Goal: Task Accomplishment & Management: Complete application form

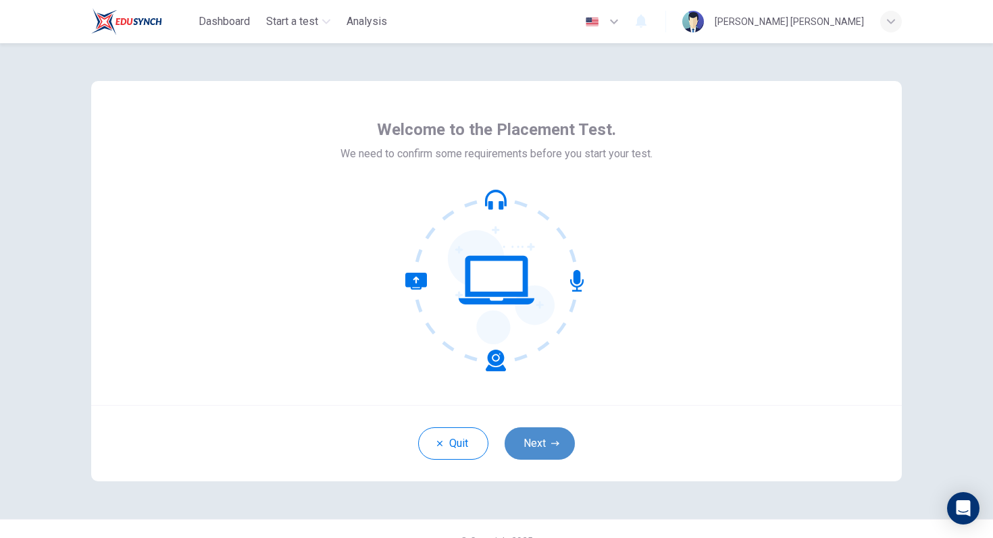
click at [554, 449] on button "Next" at bounding box center [539, 443] width 70 height 32
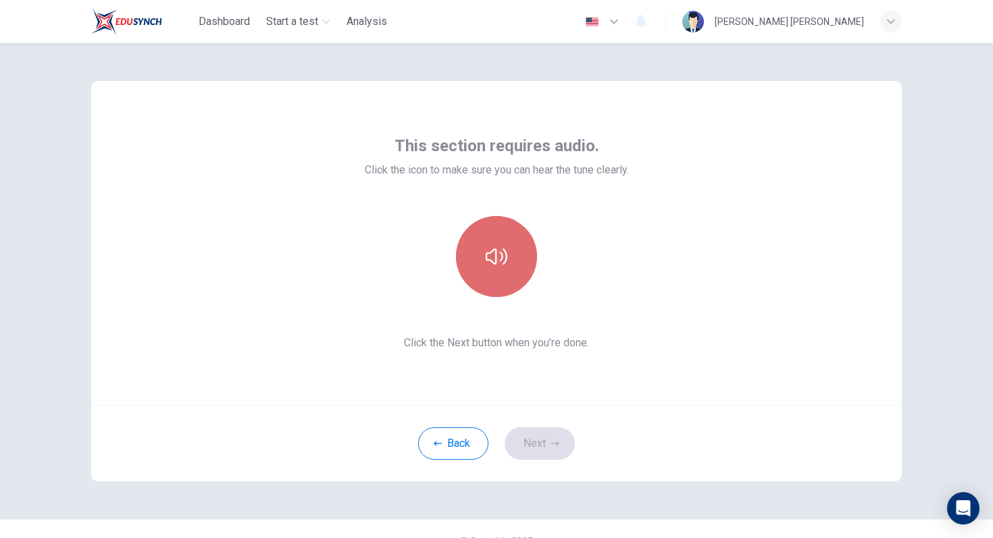
click at [496, 253] on icon "button" at bounding box center [497, 256] width 22 height 16
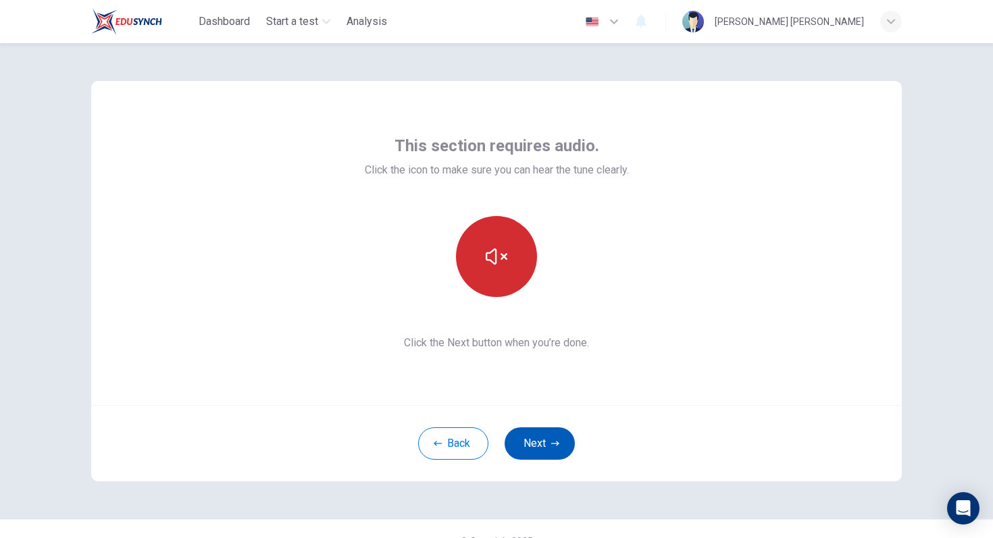
click at [558, 445] on icon "button" at bounding box center [555, 444] width 8 height 8
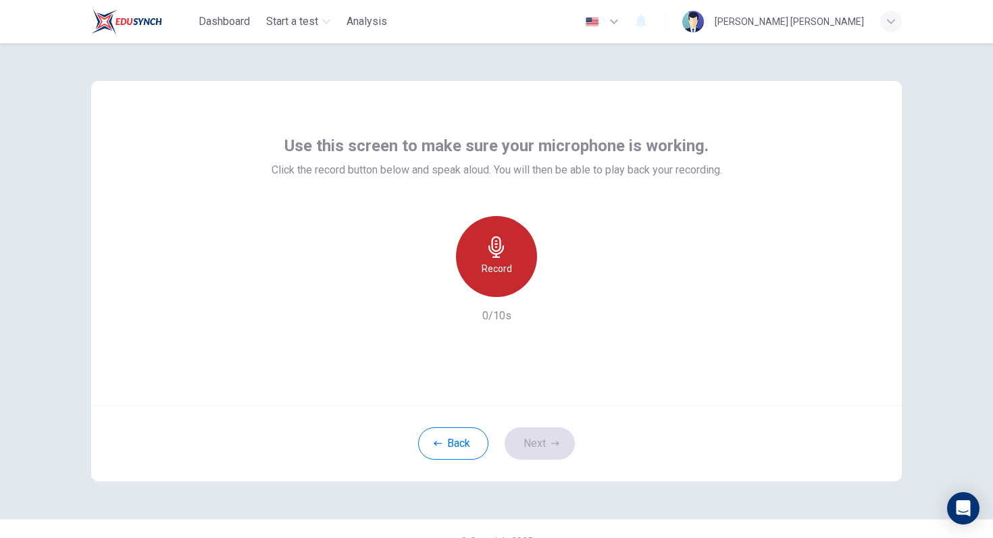
click at [505, 264] on h6 "Record" at bounding box center [496, 269] width 30 height 16
click at [501, 261] on h6 "Stop" at bounding box center [496, 269] width 20 height 16
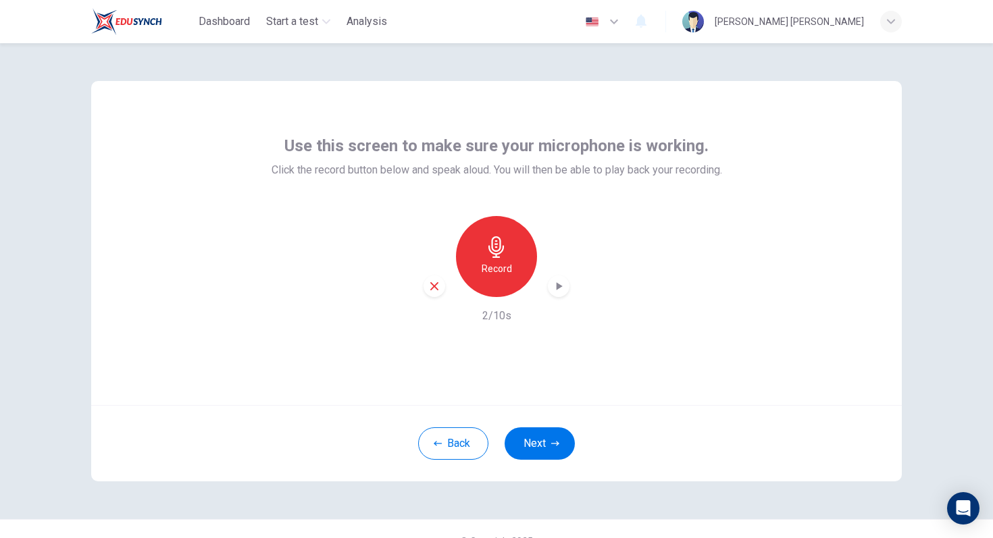
click at [561, 288] on icon "button" at bounding box center [559, 287] width 14 height 14
click at [435, 289] on icon "button" at bounding box center [434, 286] width 12 height 12
click at [545, 451] on button "Next" at bounding box center [539, 443] width 70 height 32
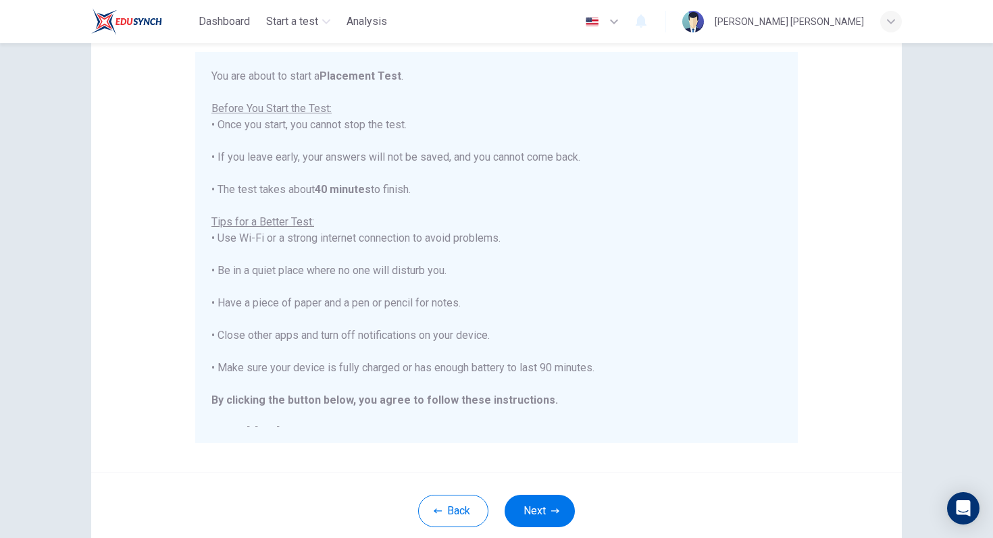
scroll to position [162, 0]
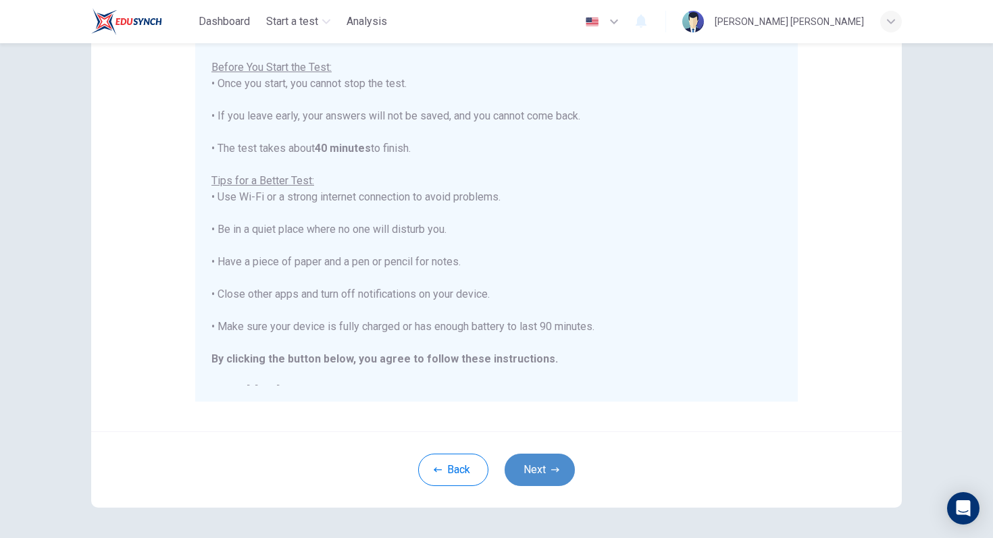
click at [531, 475] on button "Next" at bounding box center [539, 470] width 70 height 32
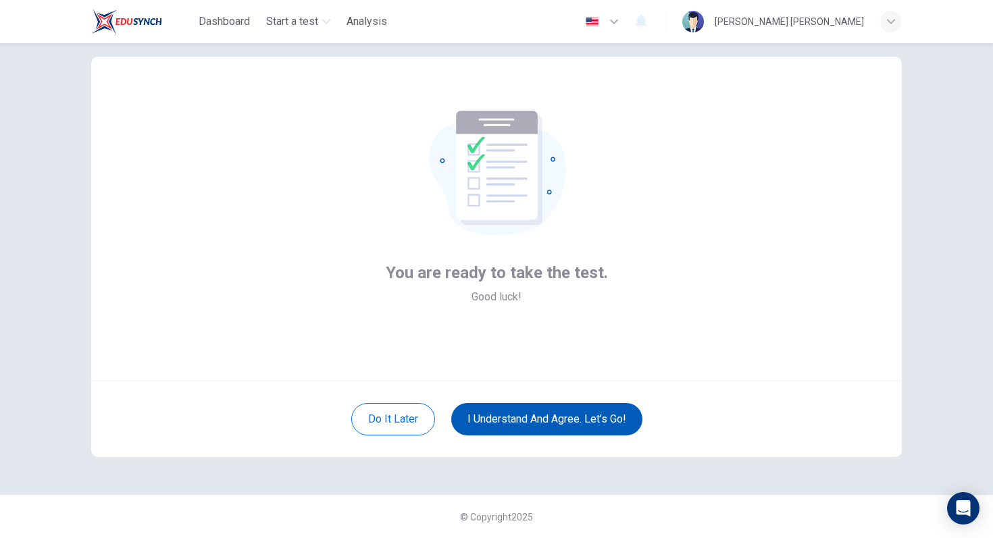
scroll to position [24, 0]
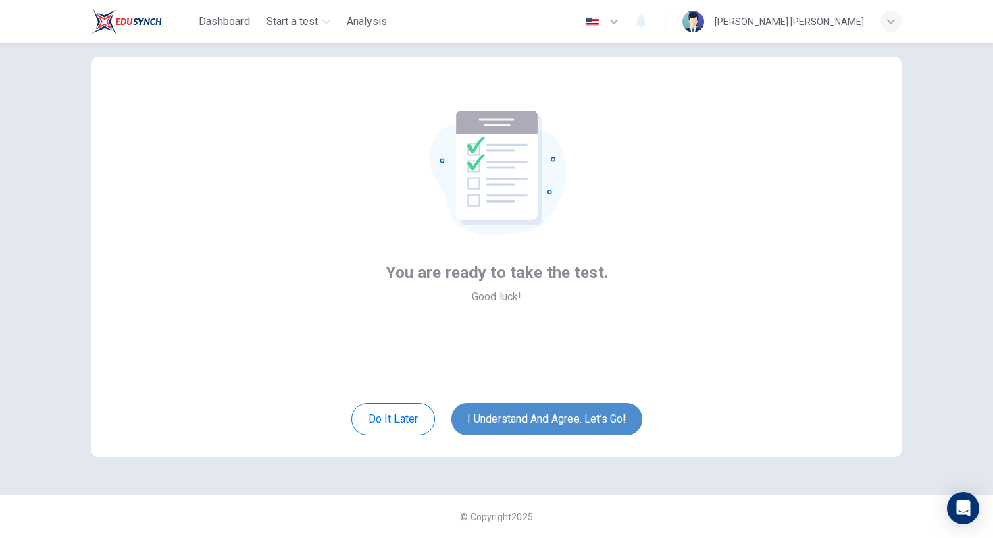
click at [538, 423] on button "I understand and agree. Let’s go!" at bounding box center [546, 419] width 191 height 32
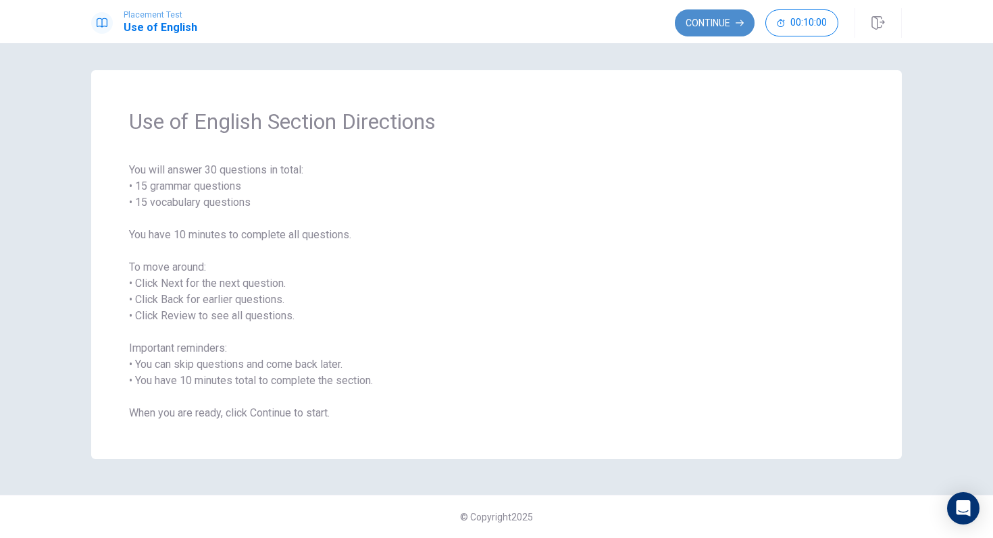
click at [737, 26] on icon "button" at bounding box center [739, 23] width 8 height 8
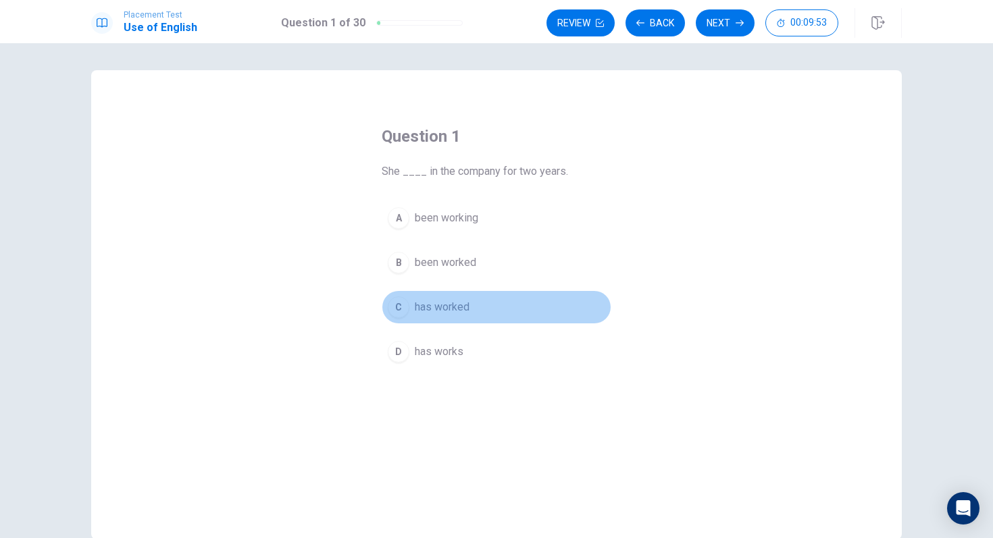
click at [402, 305] on div "C" at bounding box center [399, 307] width 22 height 22
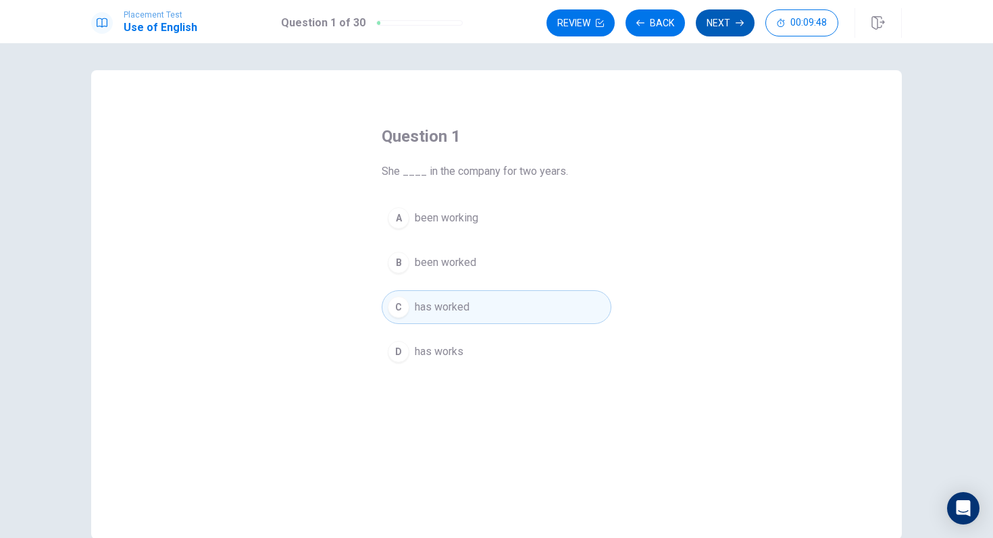
click at [723, 16] on button "Next" at bounding box center [725, 22] width 59 height 27
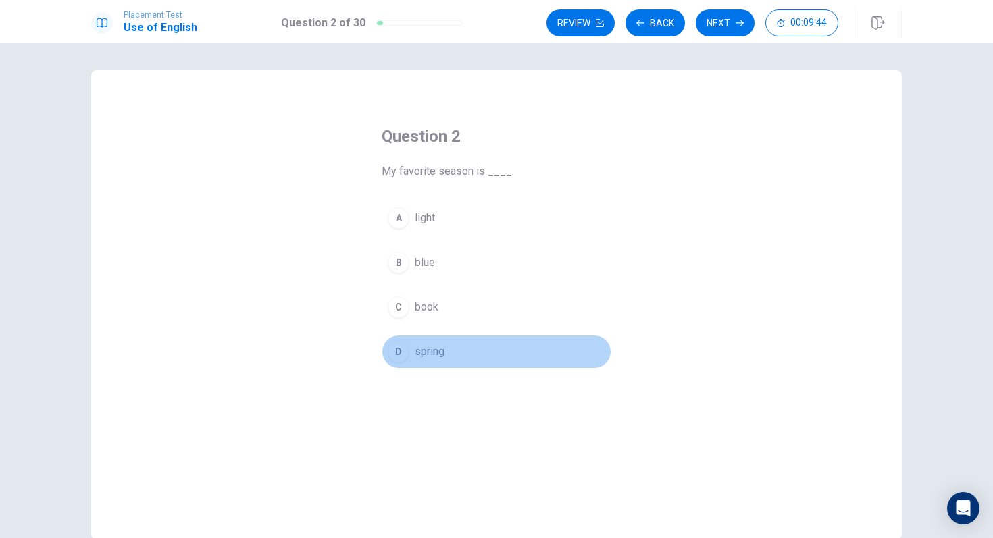
click at [402, 358] on div "D" at bounding box center [399, 352] width 22 height 22
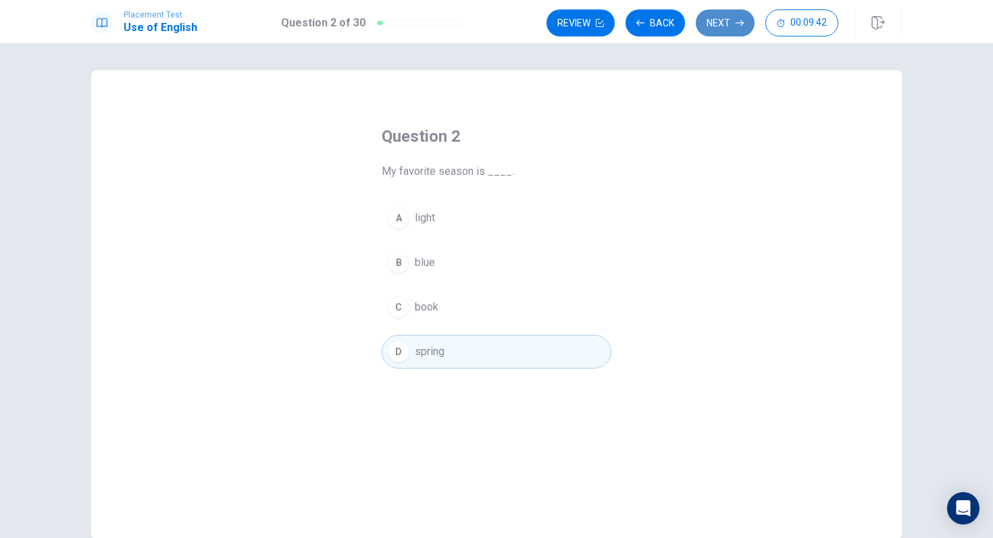
click at [717, 20] on button "Next" at bounding box center [725, 22] width 59 height 27
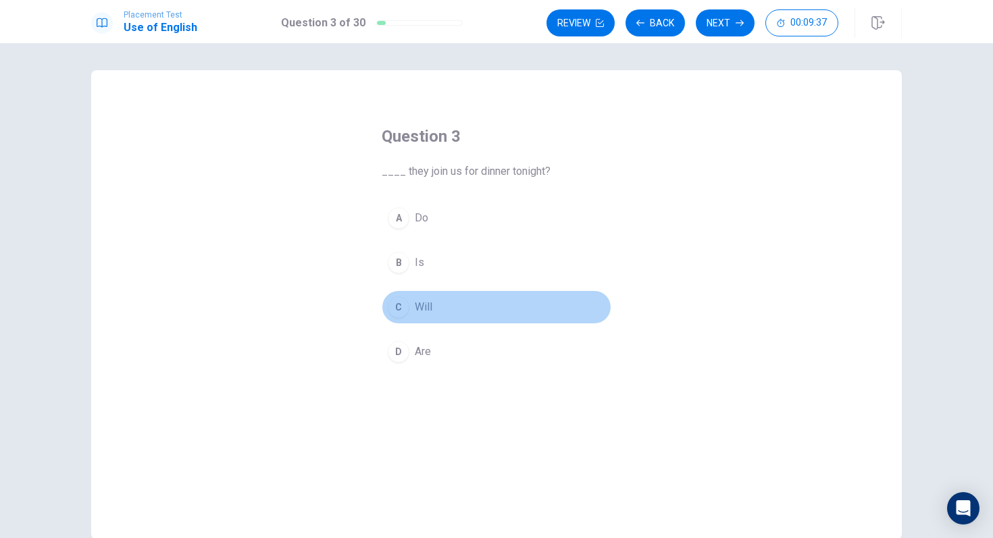
click at [400, 305] on div "C" at bounding box center [399, 307] width 22 height 22
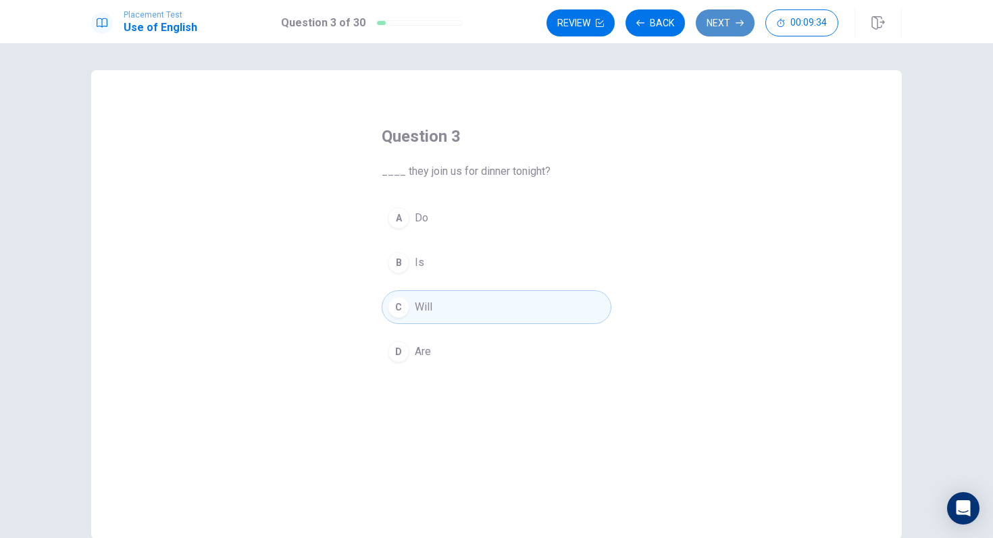
click at [718, 22] on button "Next" at bounding box center [725, 22] width 59 height 27
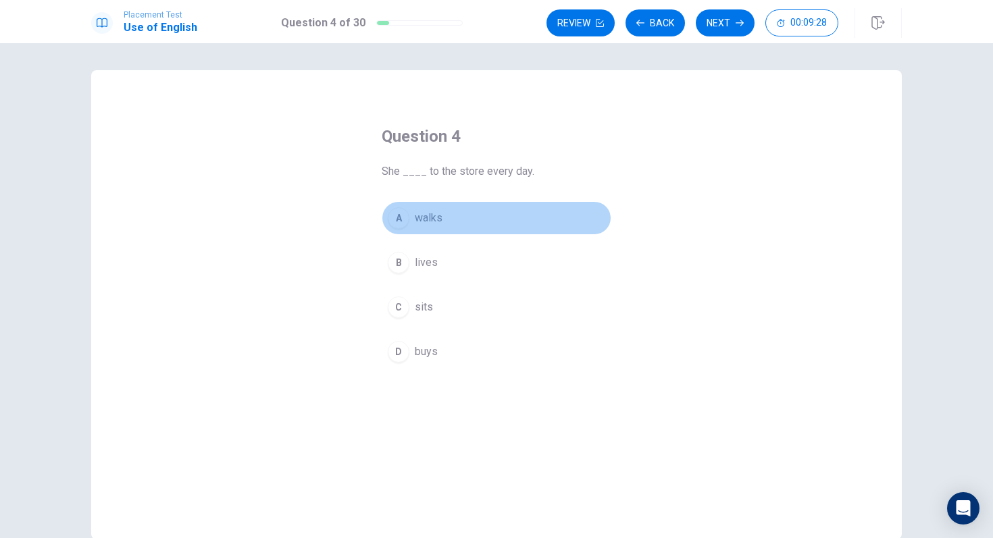
click at [396, 219] on div "A" at bounding box center [399, 218] width 22 height 22
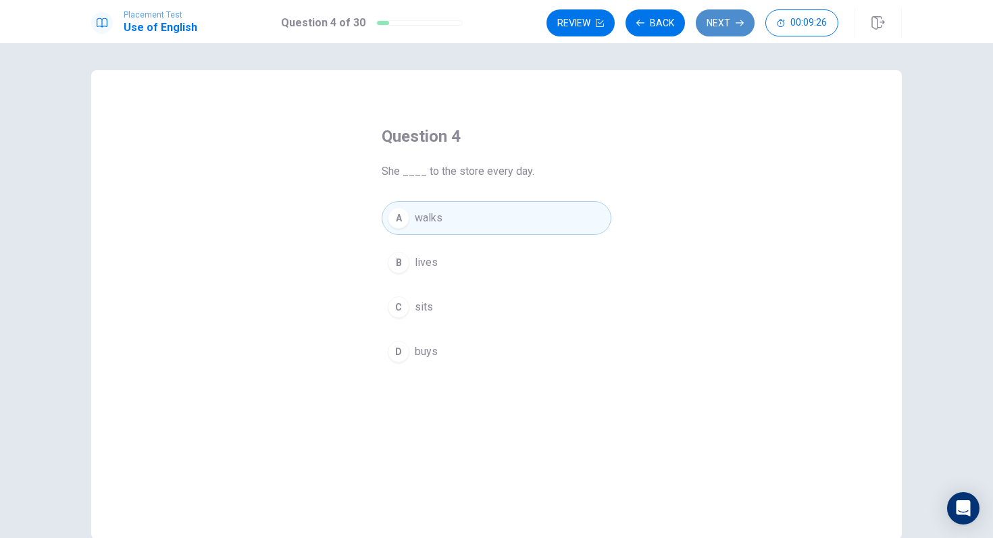
click at [727, 21] on button "Next" at bounding box center [725, 22] width 59 height 27
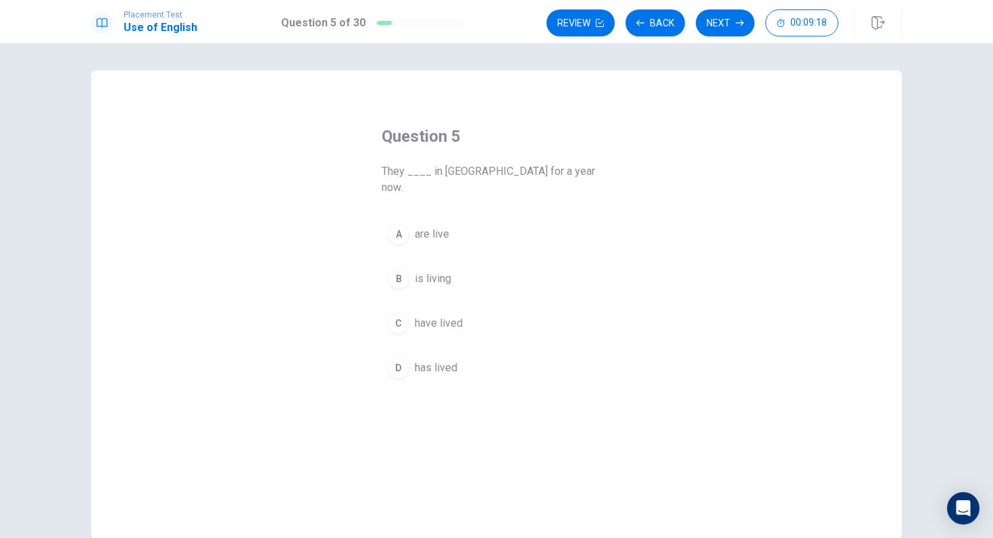
click at [401, 313] on div "C" at bounding box center [399, 324] width 22 height 22
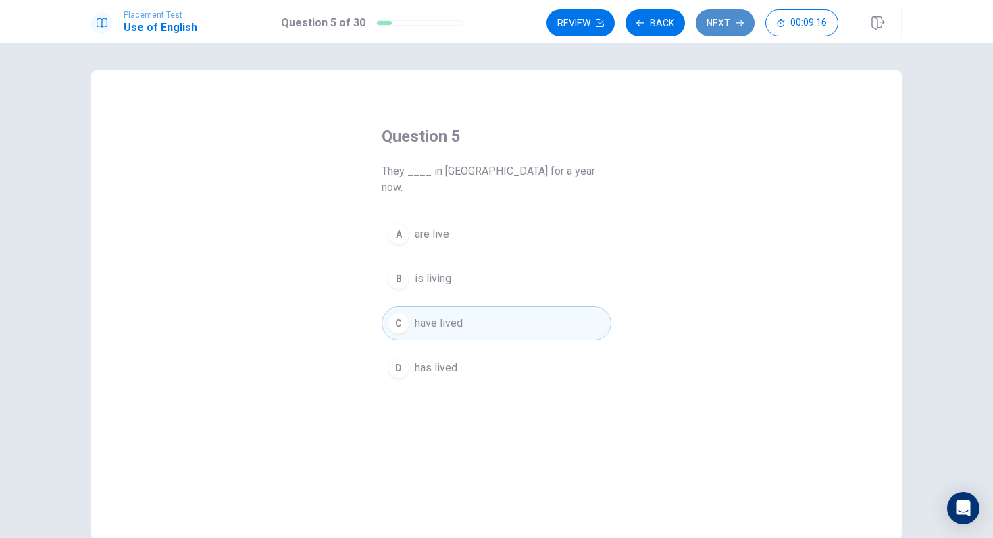
click at [715, 24] on button "Next" at bounding box center [725, 22] width 59 height 27
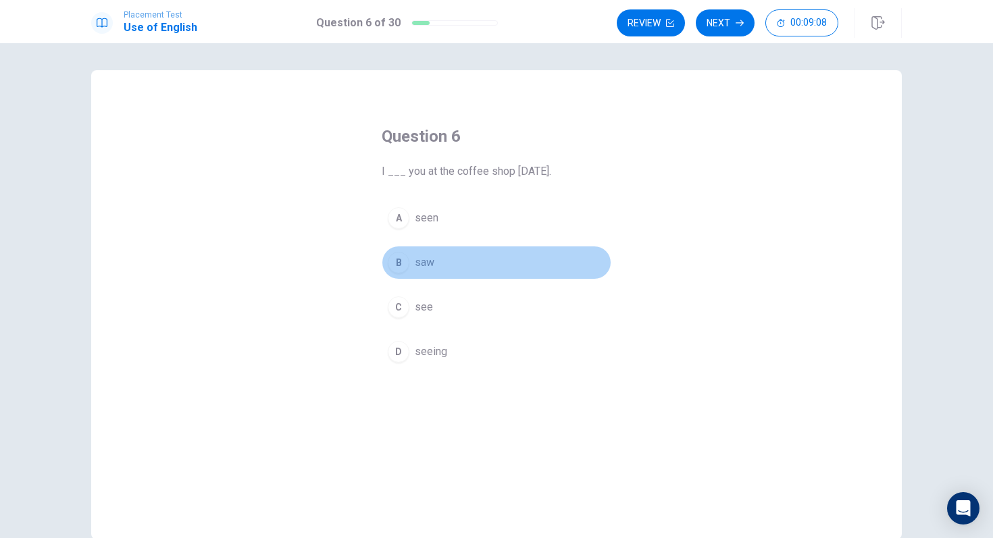
click at [404, 264] on div "B" at bounding box center [399, 263] width 22 height 22
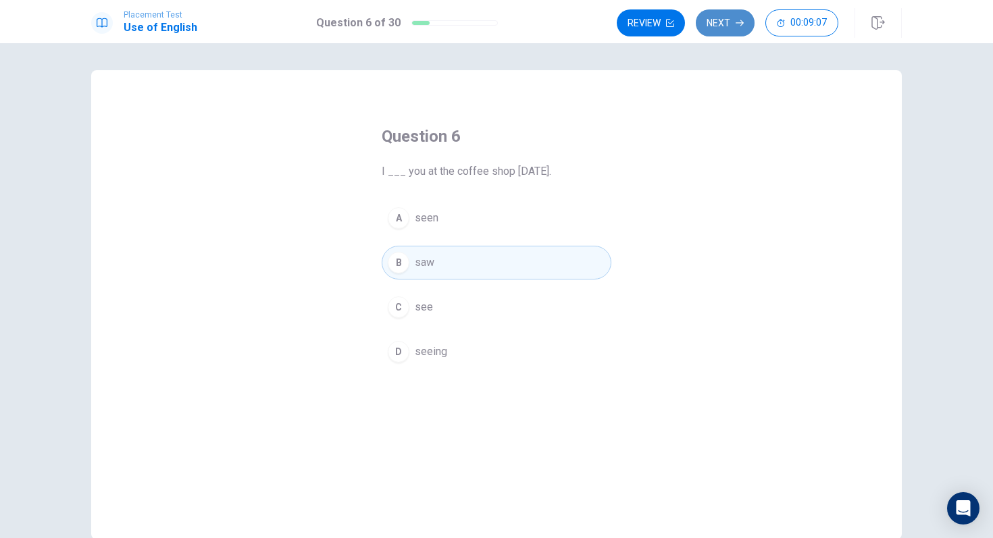
click at [716, 22] on button "Next" at bounding box center [725, 22] width 59 height 27
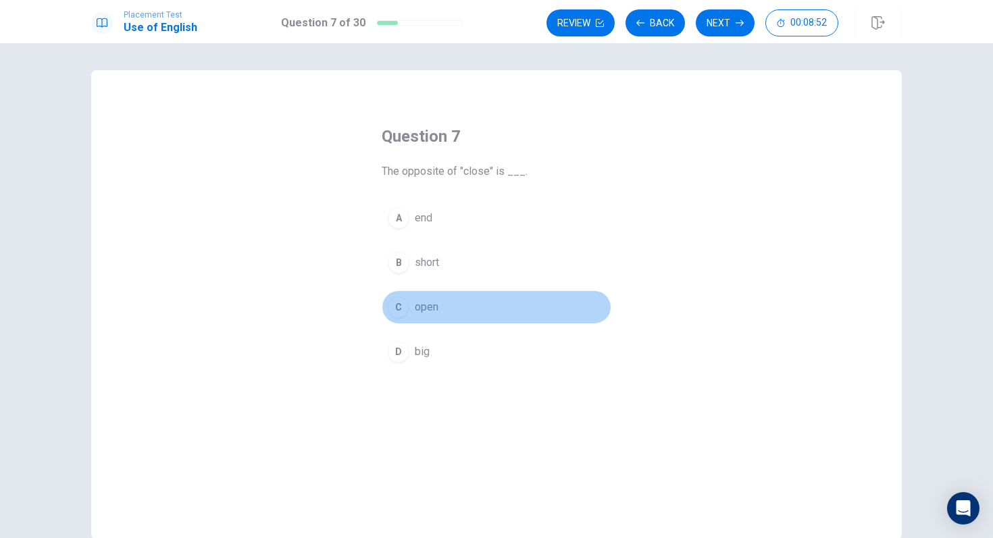
click at [401, 311] on div "C" at bounding box center [399, 307] width 22 height 22
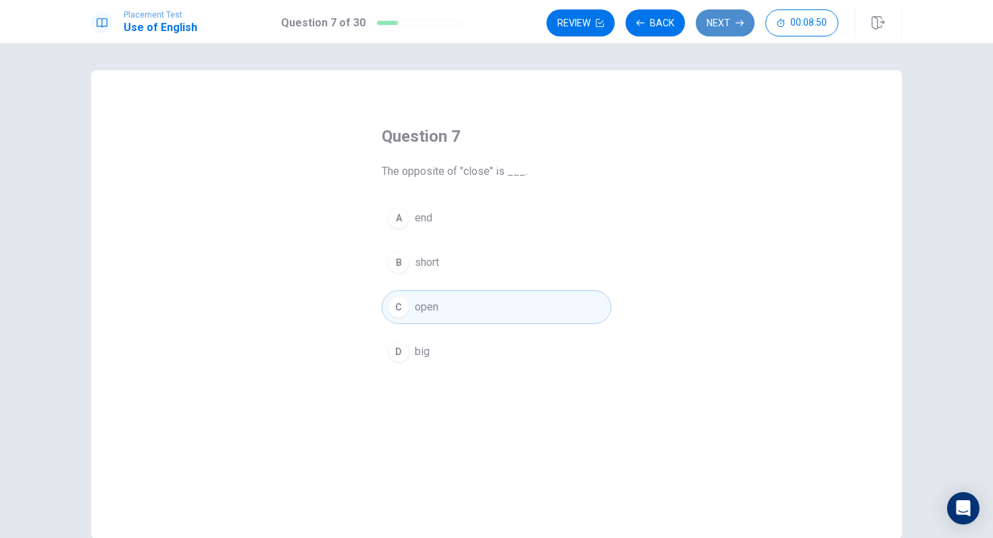
click at [748, 14] on button "Next" at bounding box center [725, 22] width 59 height 27
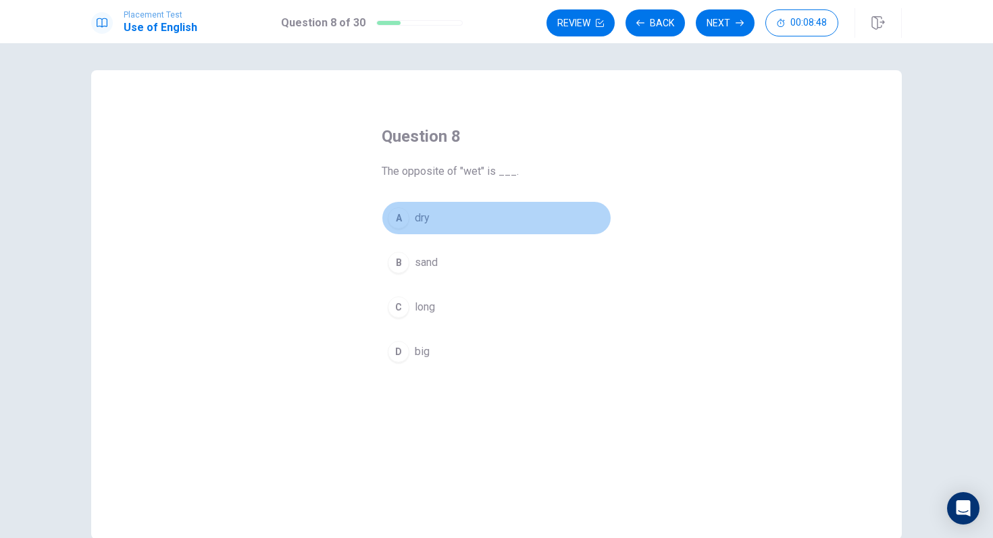
click at [396, 221] on div "A" at bounding box center [399, 218] width 22 height 22
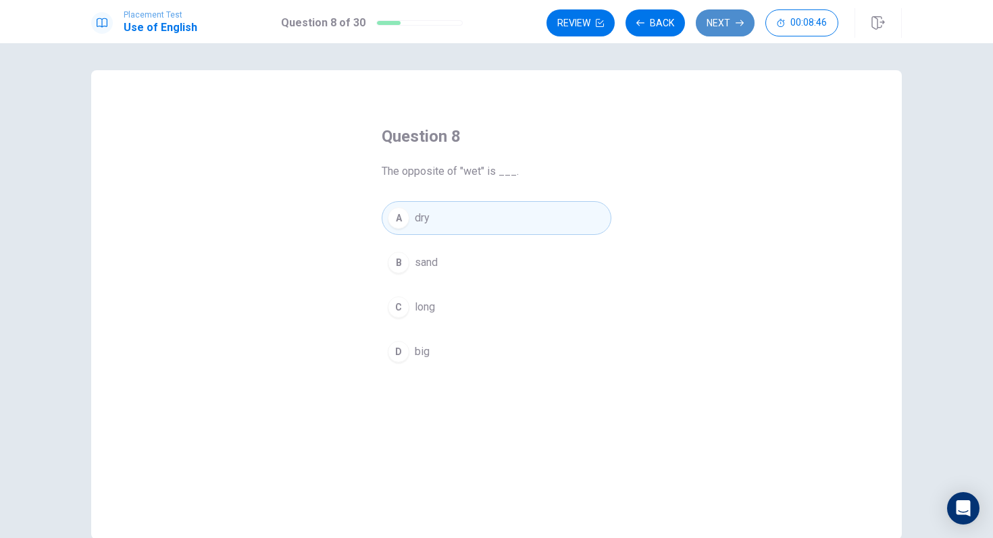
click at [722, 21] on button "Next" at bounding box center [725, 22] width 59 height 27
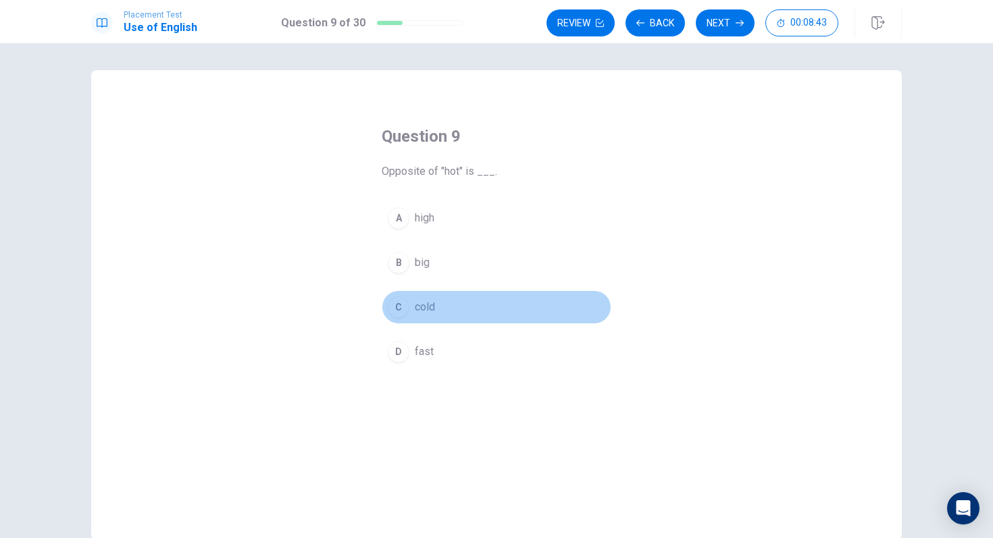
click at [399, 310] on div "C" at bounding box center [399, 307] width 22 height 22
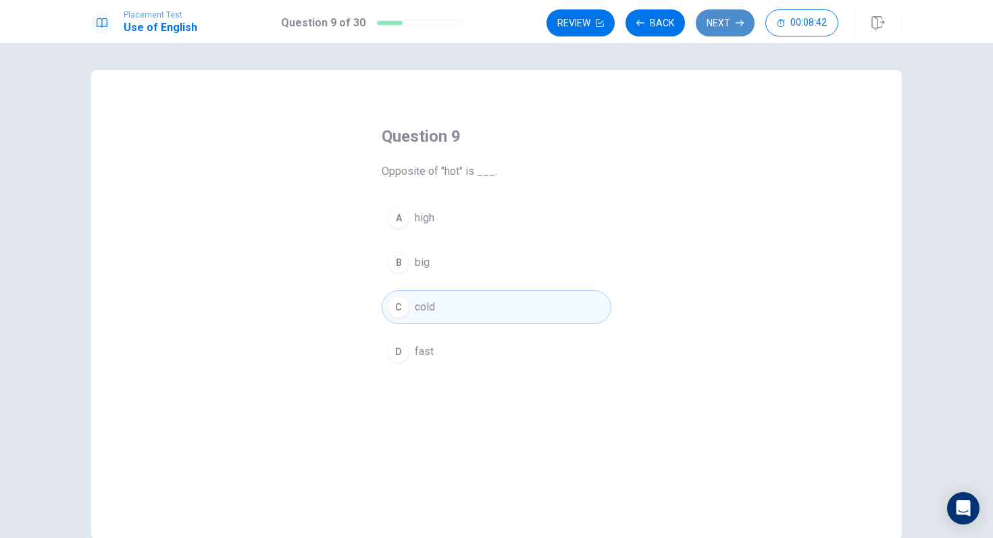
click at [737, 20] on icon "button" at bounding box center [739, 23] width 8 height 8
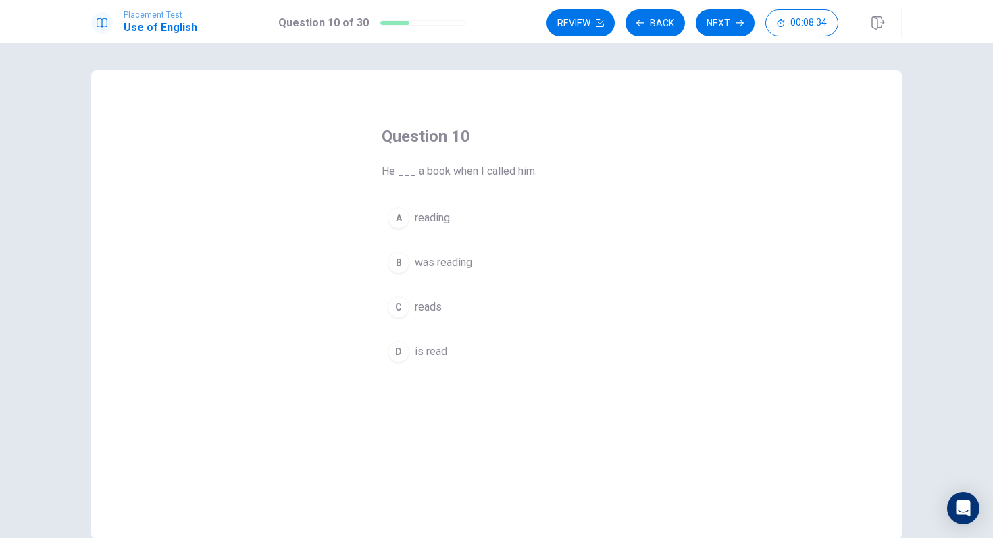
click at [407, 263] on div "B" at bounding box center [399, 263] width 22 height 22
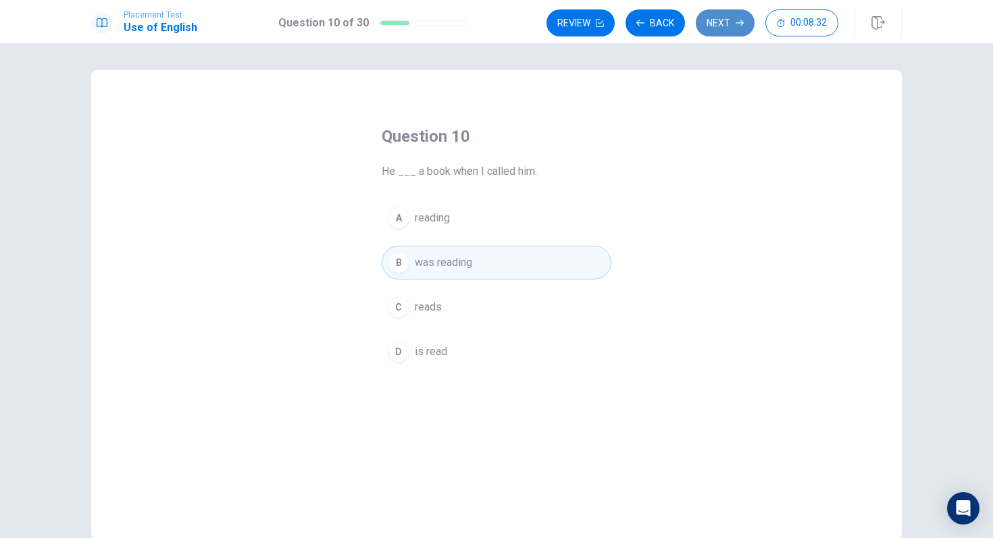
click at [718, 20] on button "Next" at bounding box center [725, 22] width 59 height 27
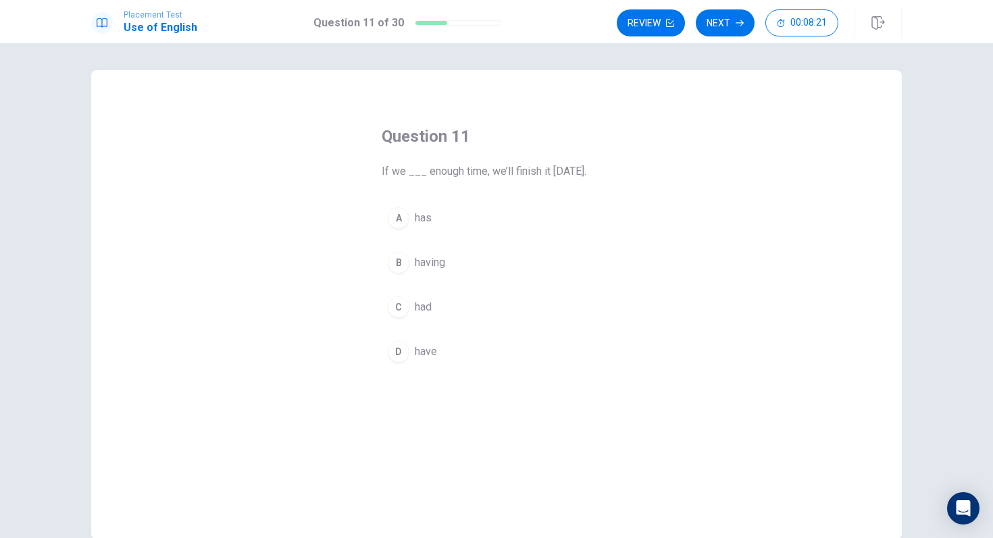
click at [403, 355] on div "D" at bounding box center [399, 352] width 22 height 22
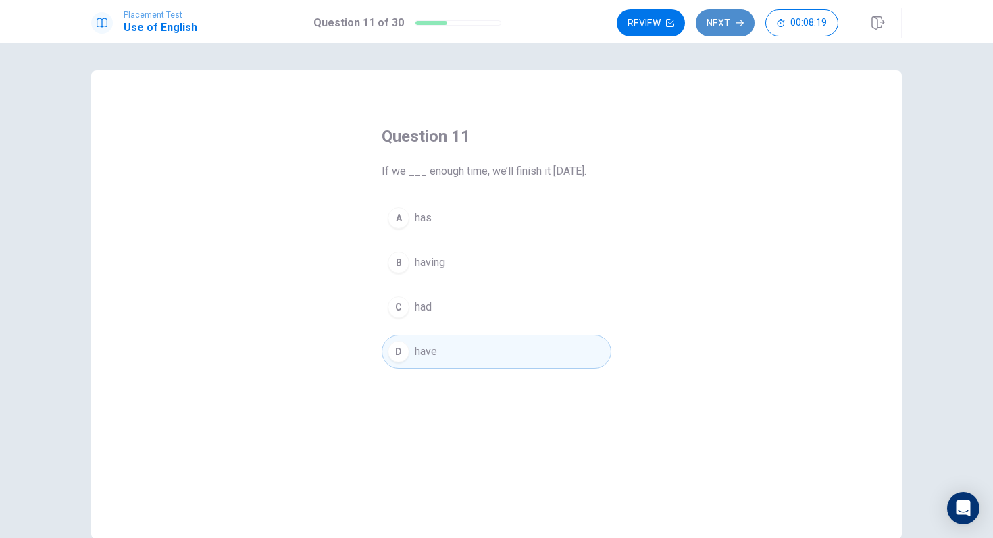
click at [727, 22] on button "Next" at bounding box center [725, 22] width 59 height 27
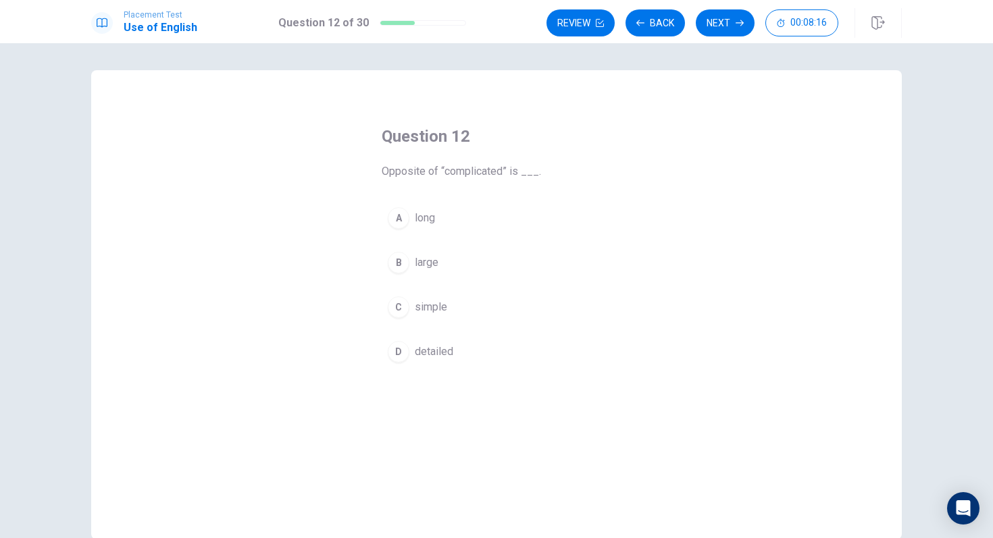
click at [404, 314] on div "C" at bounding box center [399, 307] width 22 height 22
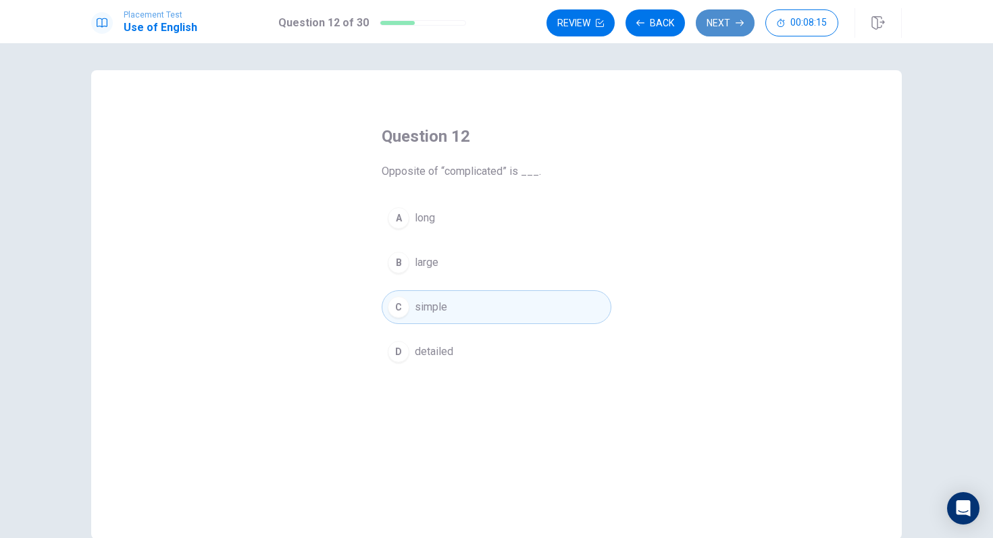
click at [726, 14] on button "Next" at bounding box center [725, 22] width 59 height 27
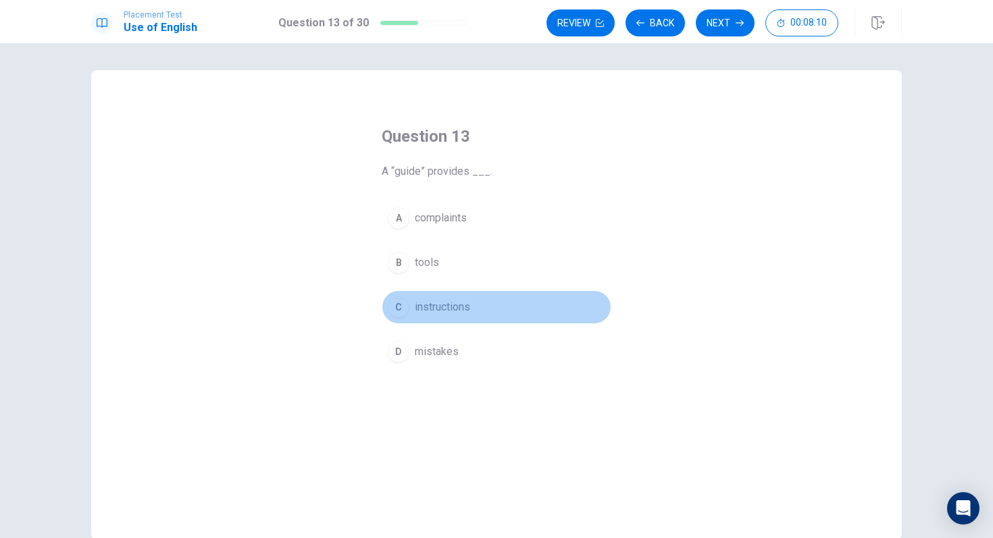
click at [403, 304] on div "C" at bounding box center [399, 307] width 22 height 22
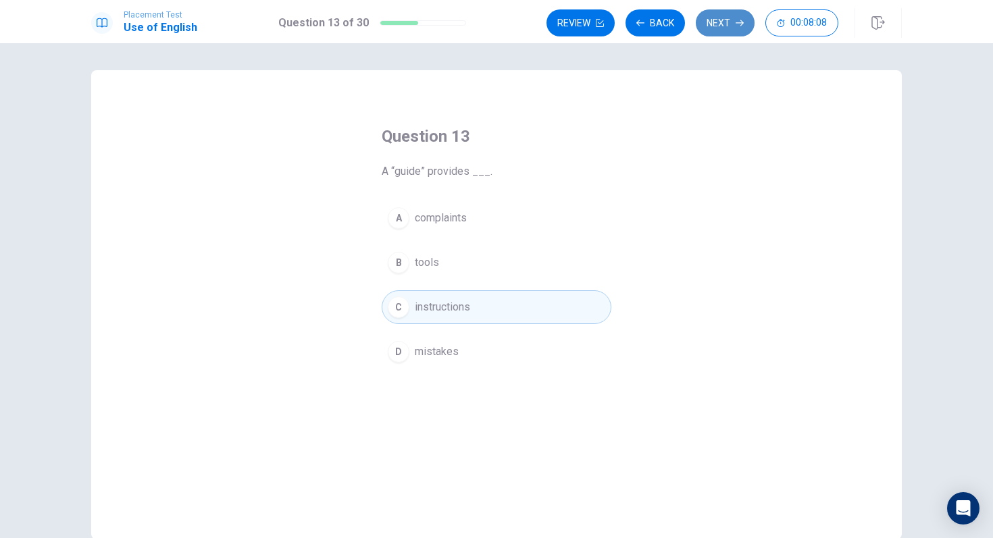
click at [725, 16] on button "Next" at bounding box center [725, 22] width 59 height 27
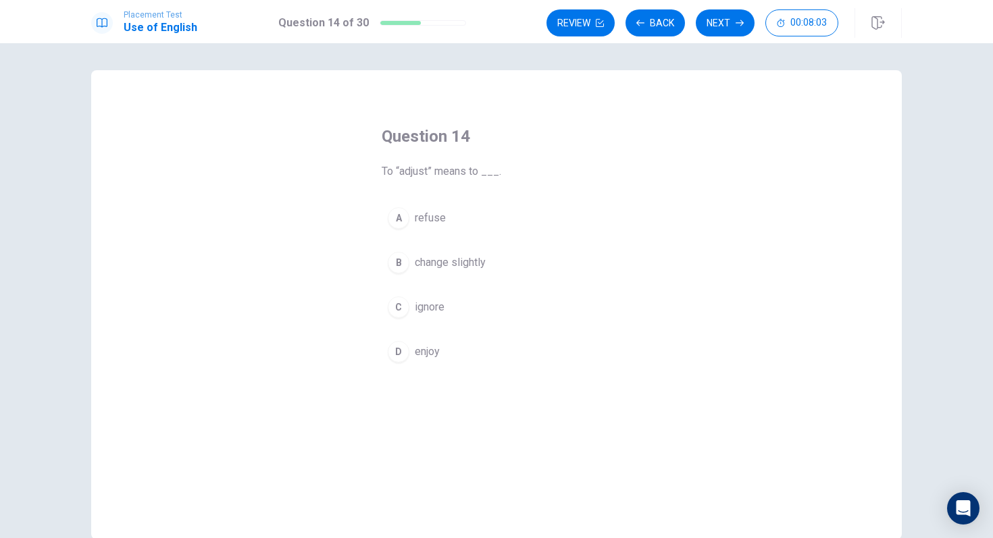
click at [404, 261] on div "B" at bounding box center [399, 263] width 22 height 22
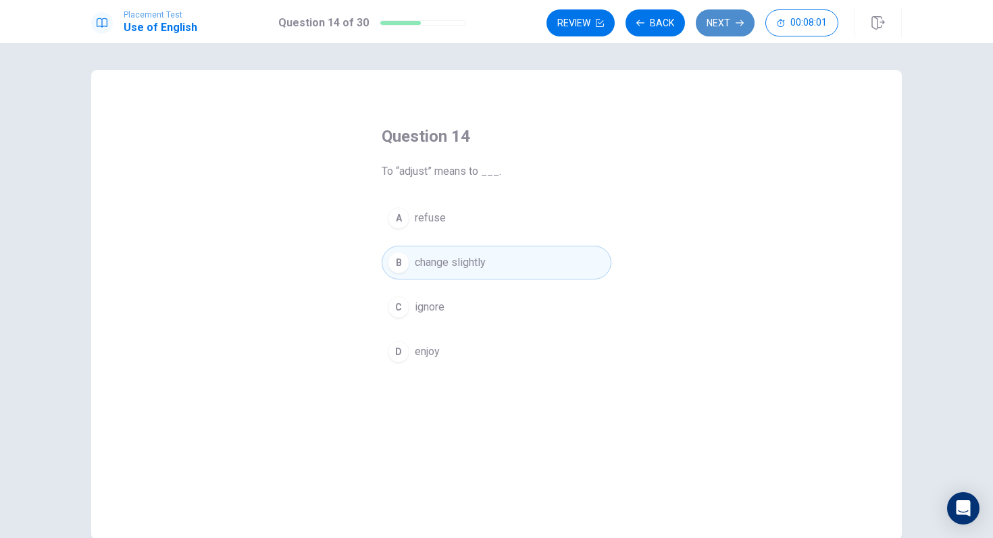
click at [718, 16] on button "Next" at bounding box center [725, 22] width 59 height 27
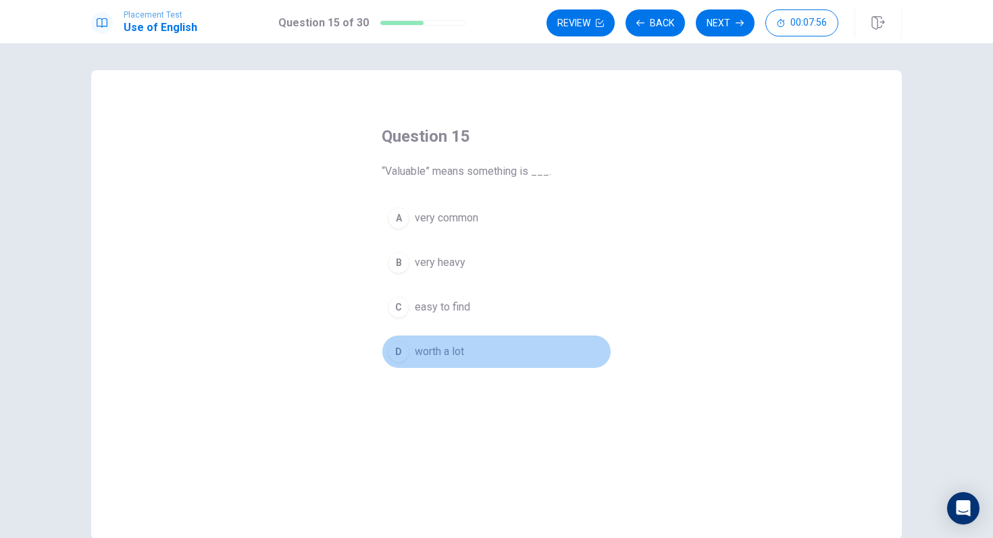
click at [400, 354] on div "D" at bounding box center [399, 352] width 22 height 22
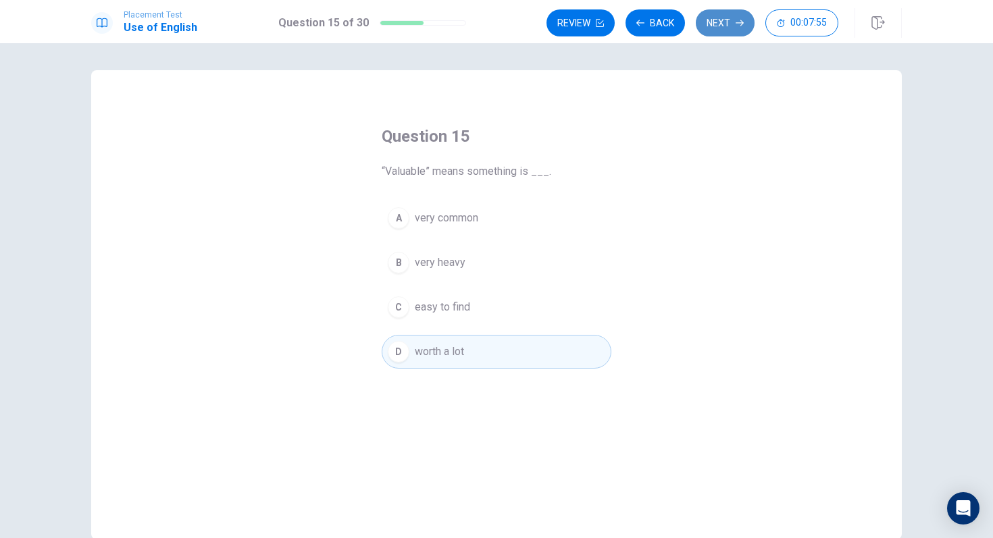
click at [725, 16] on button "Next" at bounding box center [725, 22] width 59 height 27
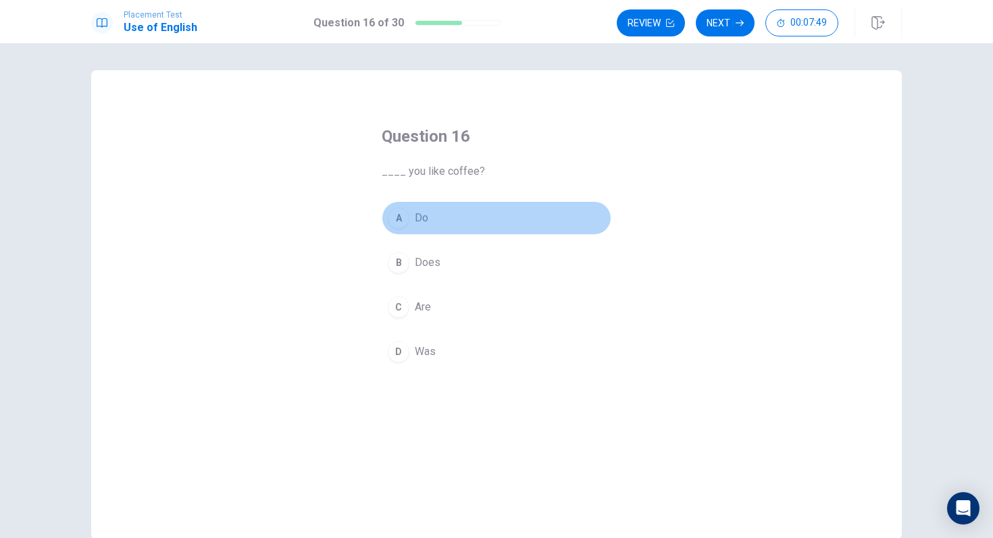
click at [398, 219] on div "A" at bounding box center [399, 218] width 22 height 22
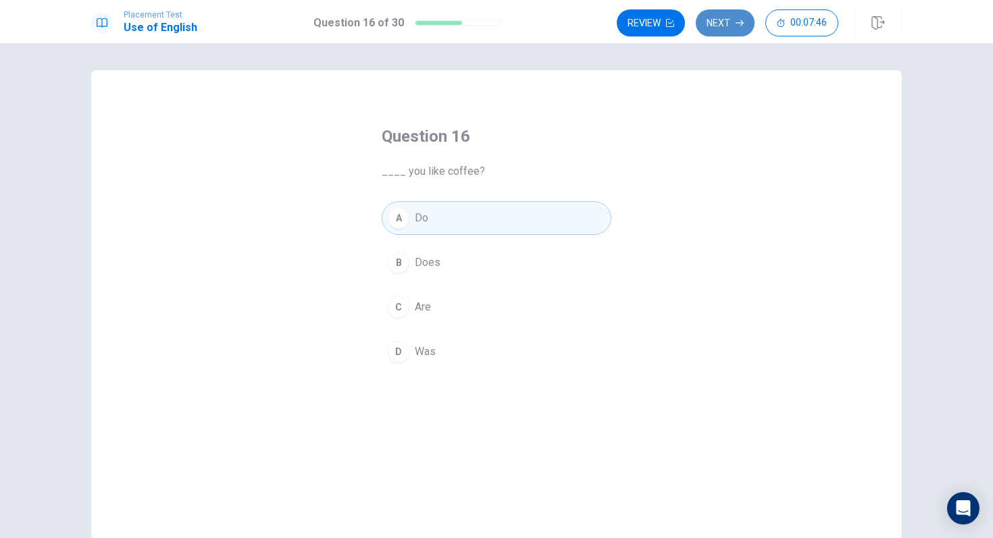
click at [739, 16] on button "Next" at bounding box center [725, 22] width 59 height 27
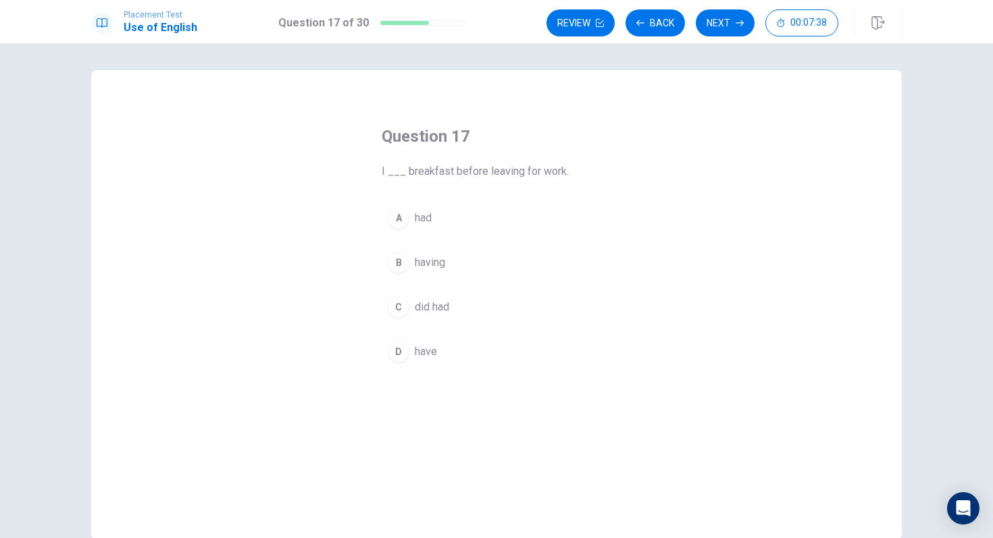
click at [400, 215] on div "A" at bounding box center [399, 218] width 22 height 22
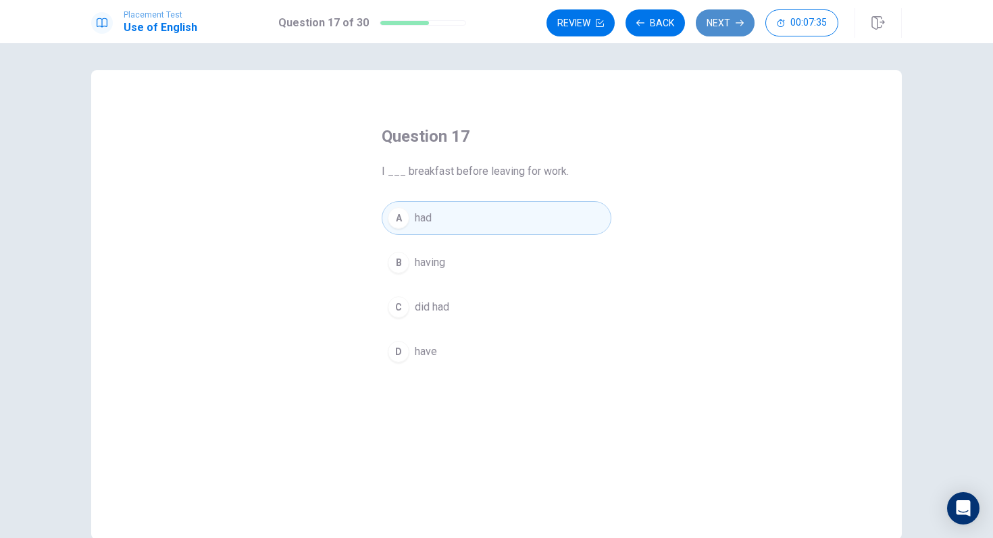
click at [723, 20] on button "Next" at bounding box center [725, 22] width 59 height 27
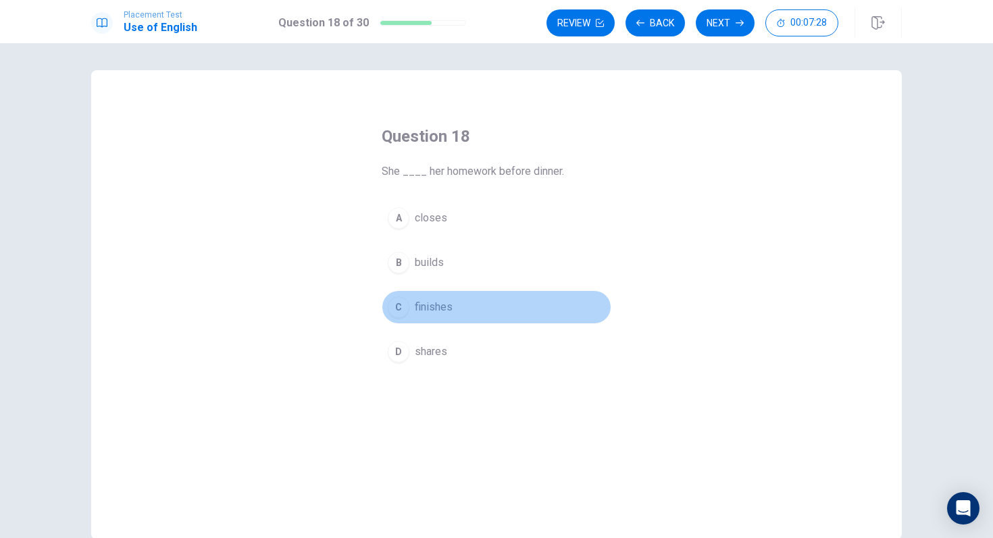
click at [402, 305] on div "C" at bounding box center [399, 307] width 22 height 22
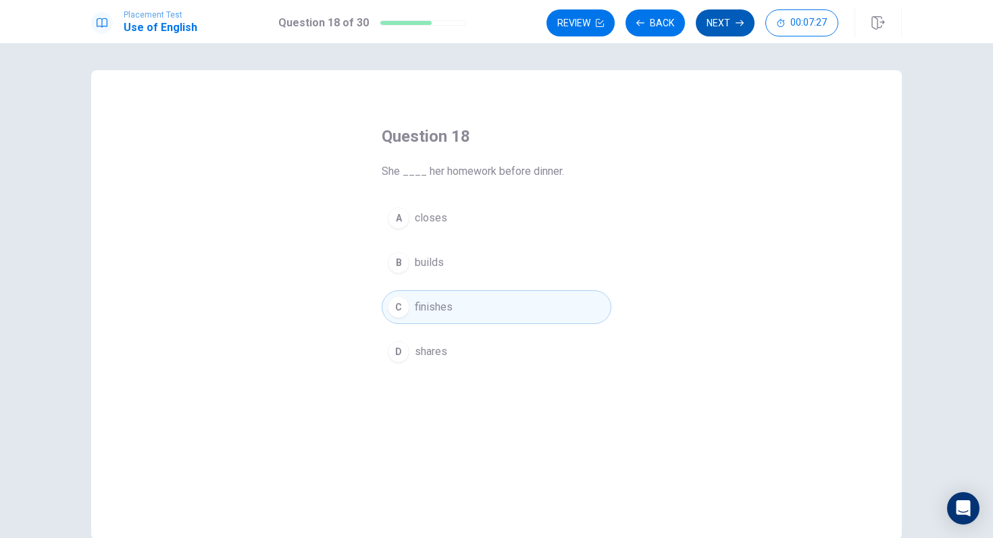
click at [730, 21] on button "Next" at bounding box center [725, 22] width 59 height 27
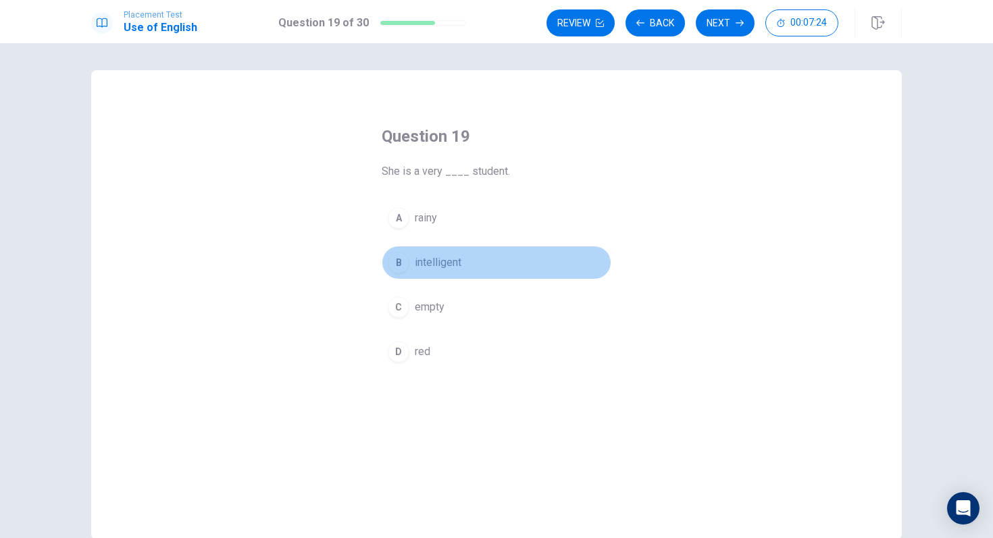
click at [400, 264] on div "B" at bounding box center [399, 263] width 22 height 22
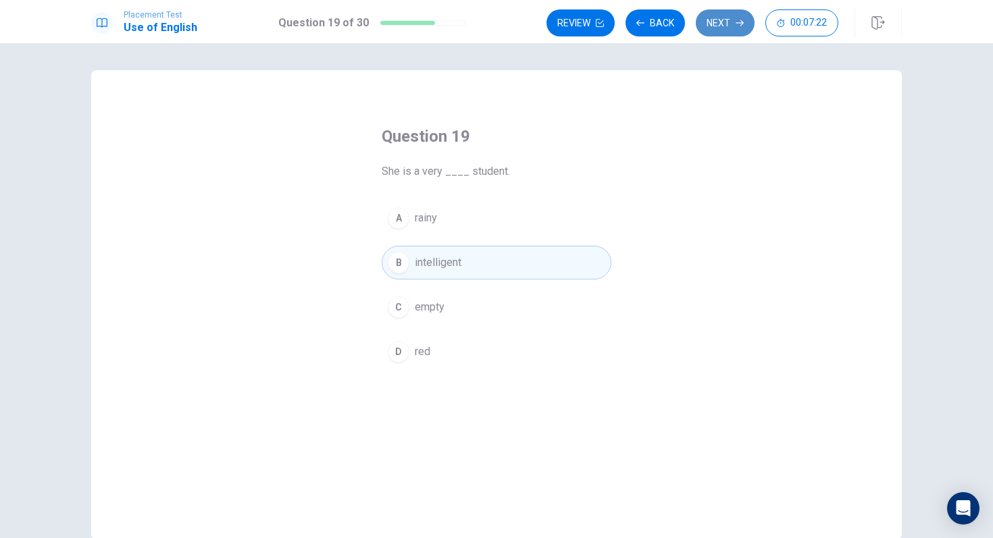
click at [728, 9] on button "Next" at bounding box center [725, 22] width 59 height 27
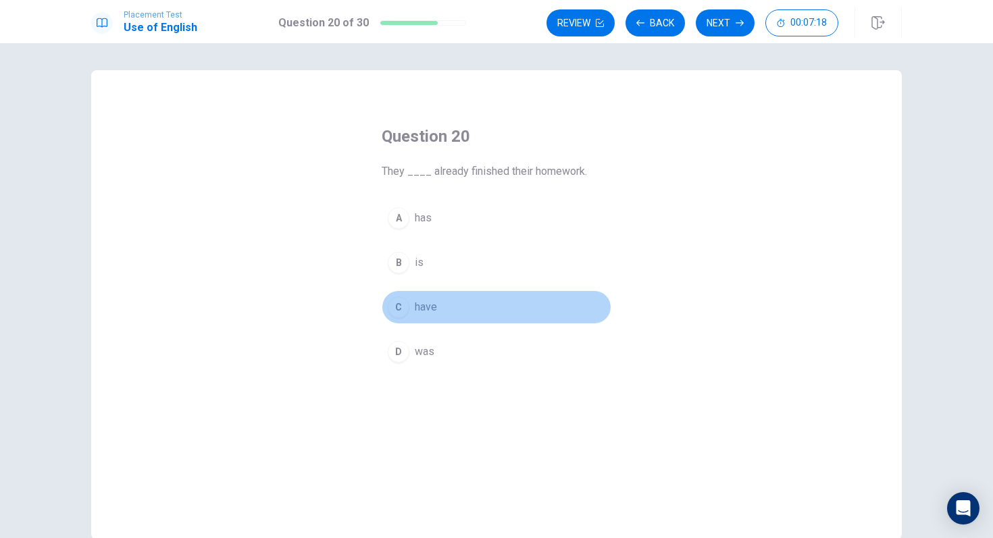
click at [398, 315] on div "C" at bounding box center [399, 307] width 22 height 22
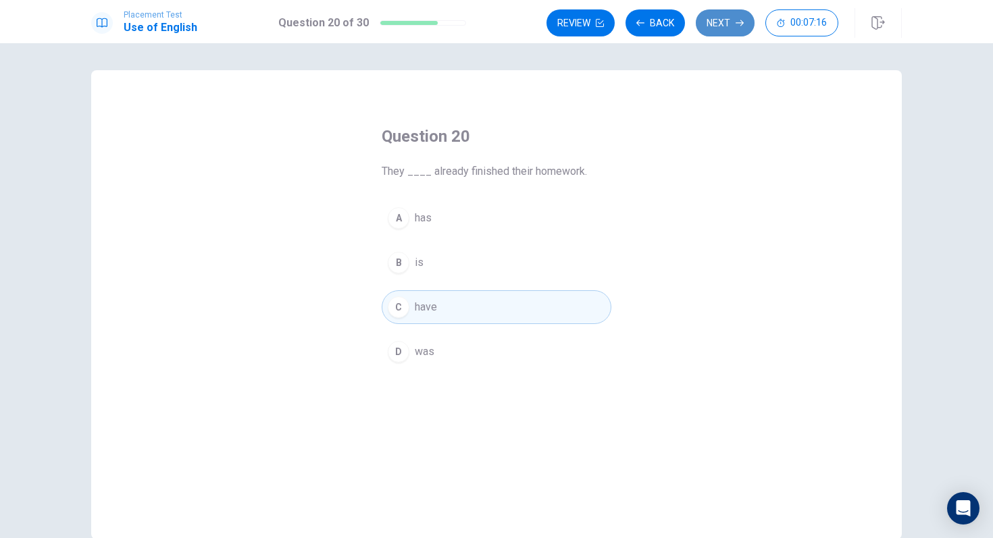
click at [737, 22] on icon "button" at bounding box center [739, 23] width 8 height 8
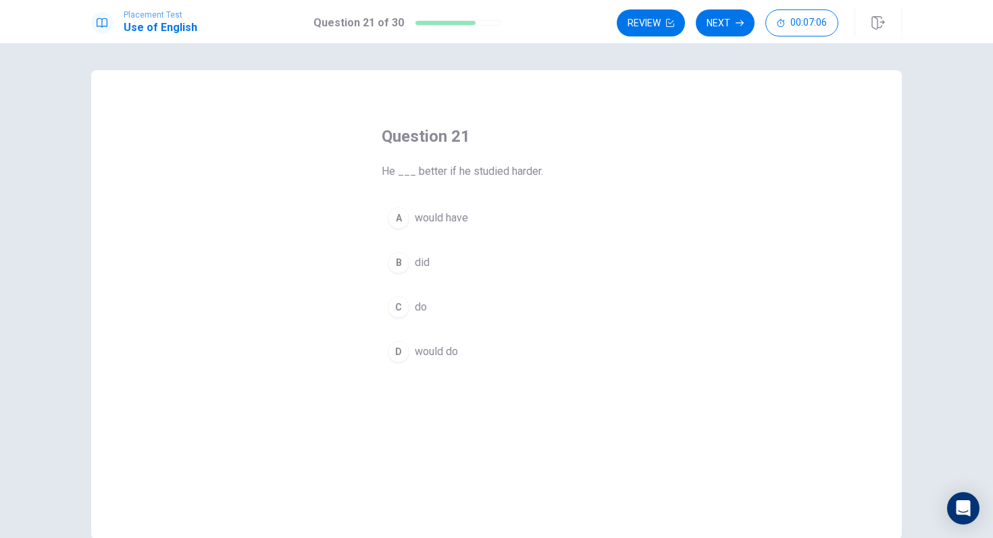
click at [408, 344] on button "D would do" at bounding box center [497, 352] width 230 height 34
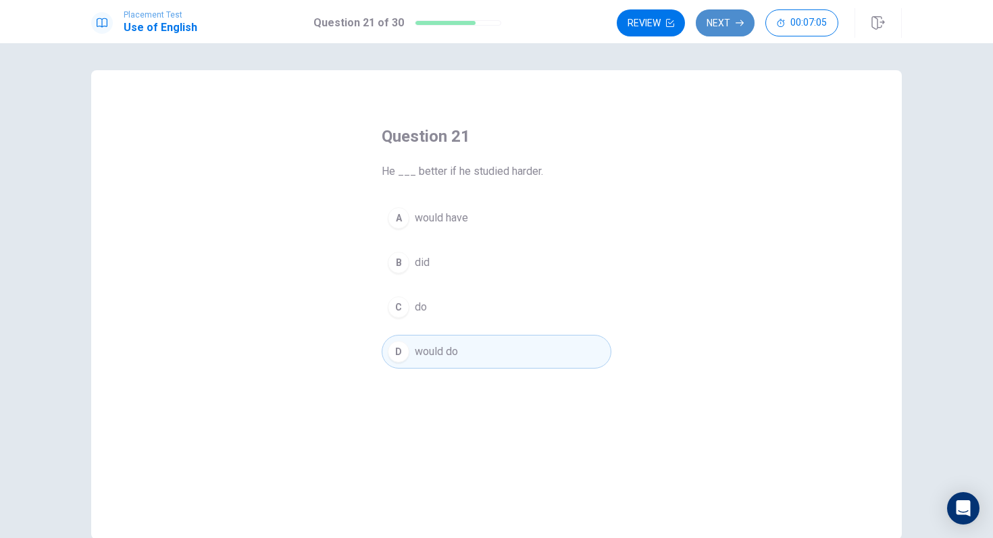
click at [727, 24] on button "Next" at bounding box center [725, 22] width 59 height 27
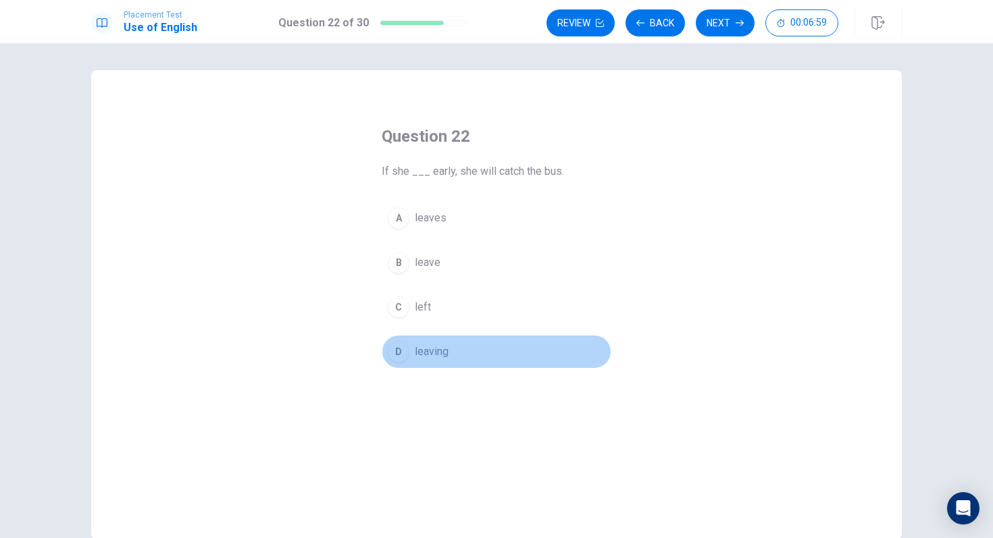
click at [402, 348] on div "D" at bounding box center [399, 352] width 22 height 22
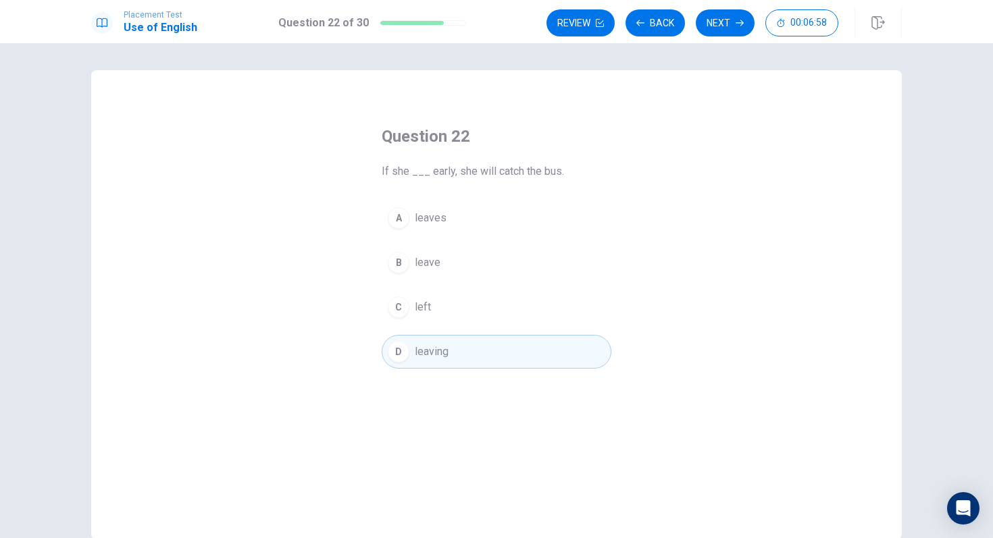
click at [402, 217] on div "A" at bounding box center [399, 218] width 22 height 22
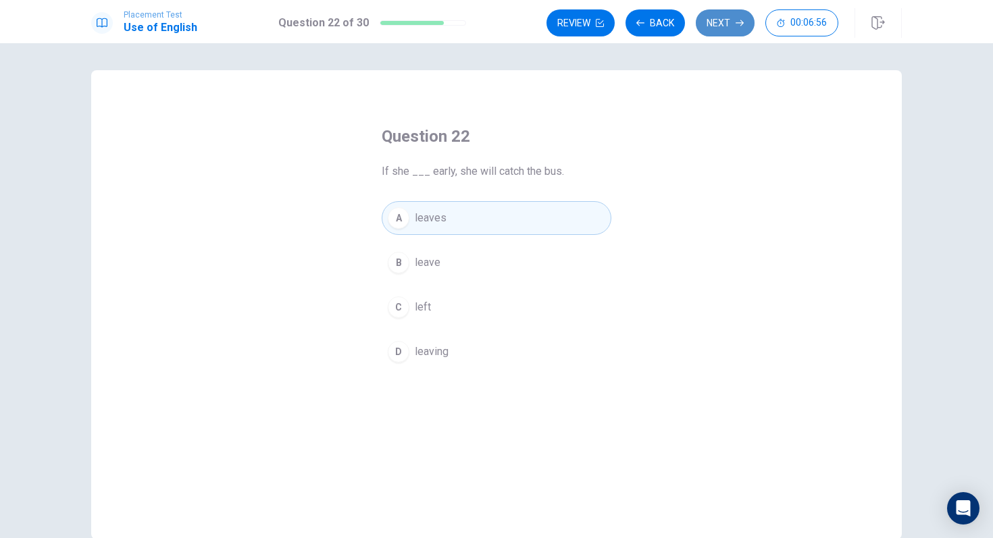
click at [720, 17] on button "Next" at bounding box center [725, 22] width 59 height 27
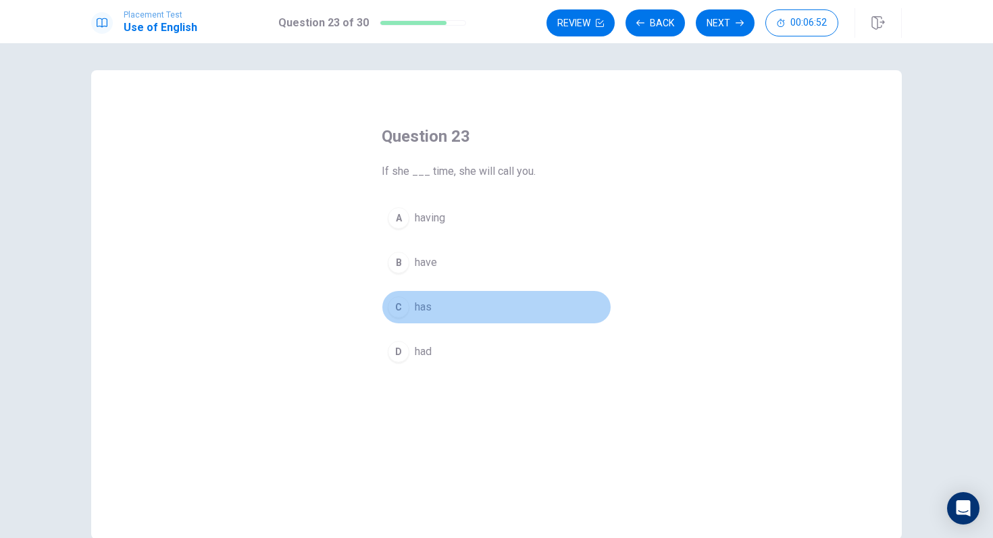
click at [404, 298] on div "C" at bounding box center [399, 307] width 22 height 22
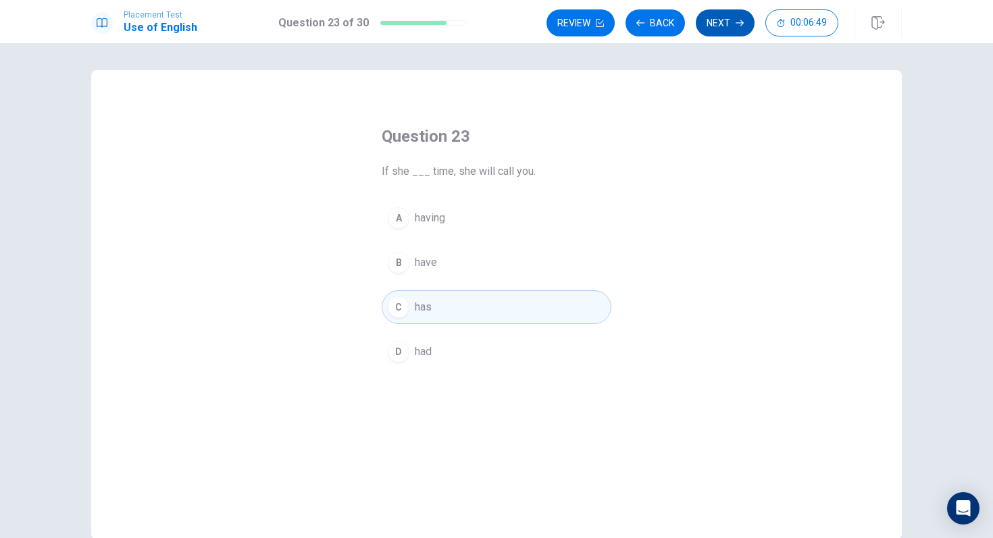
click at [726, 16] on button "Next" at bounding box center [725, 22] width 59 height 27
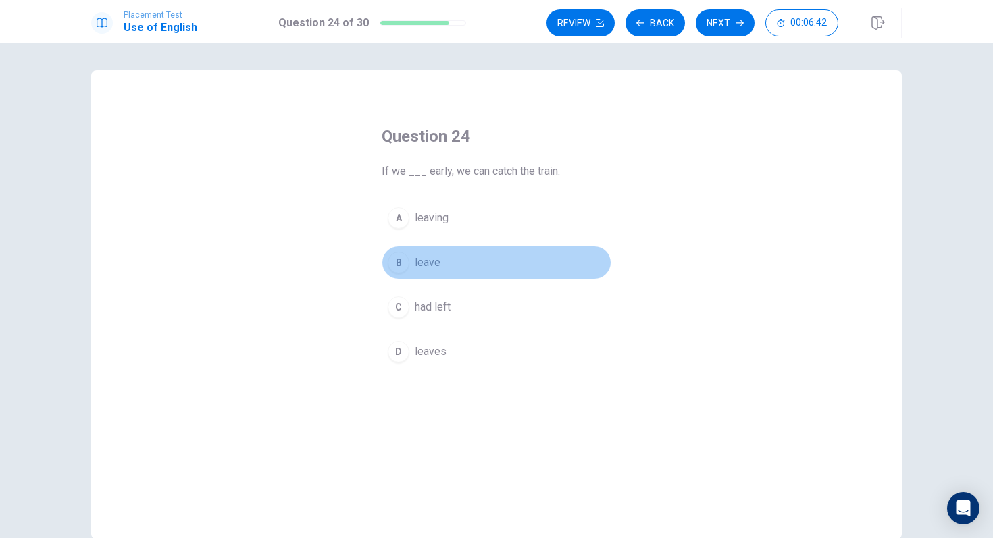
click at [400, 261] on div "B" at bounding box center [399, 263] width 22 height 22
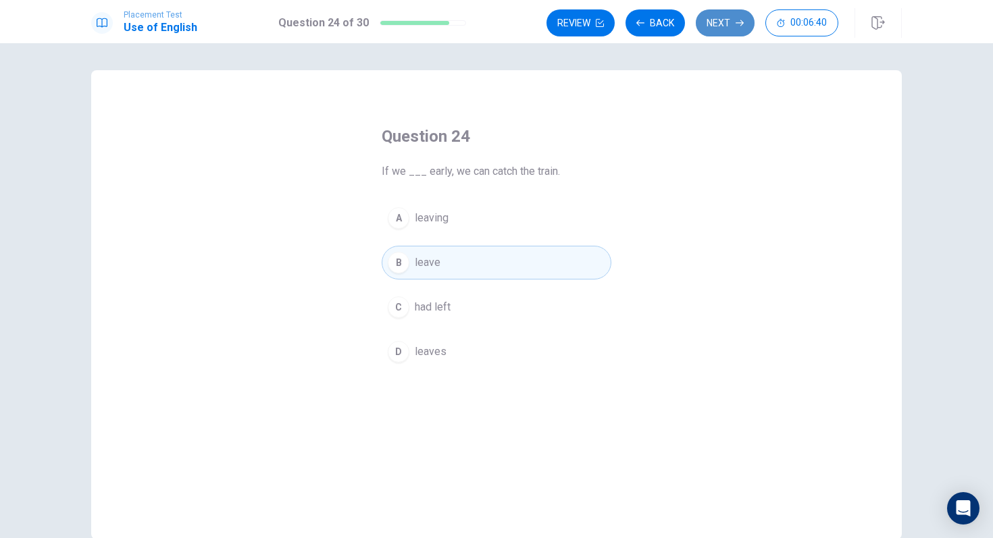
click at [721, 17] on button "Next" at bounding box center [725, 22] width 59 height 27
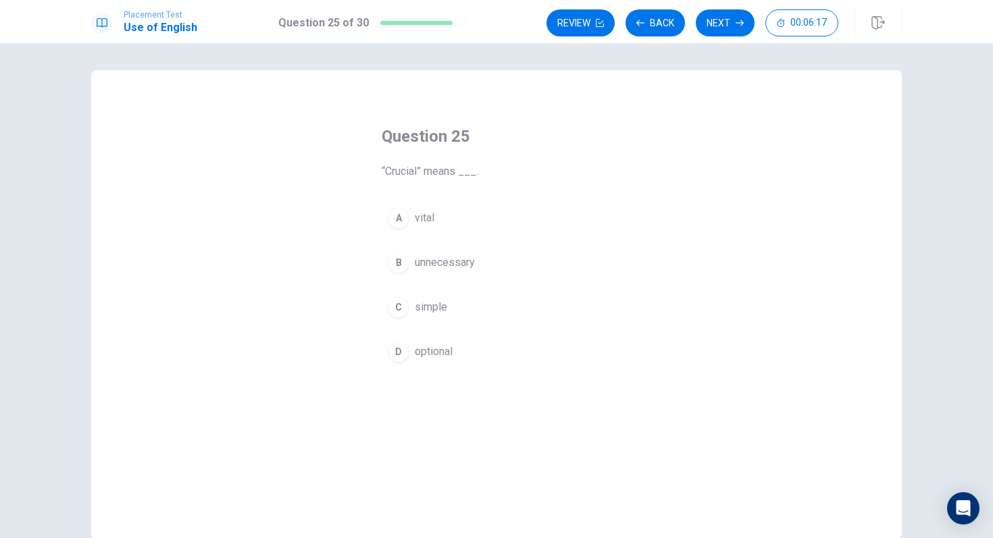
click at [395, 302] on div "C" at bounding box center [399, 307] width 22 height 22
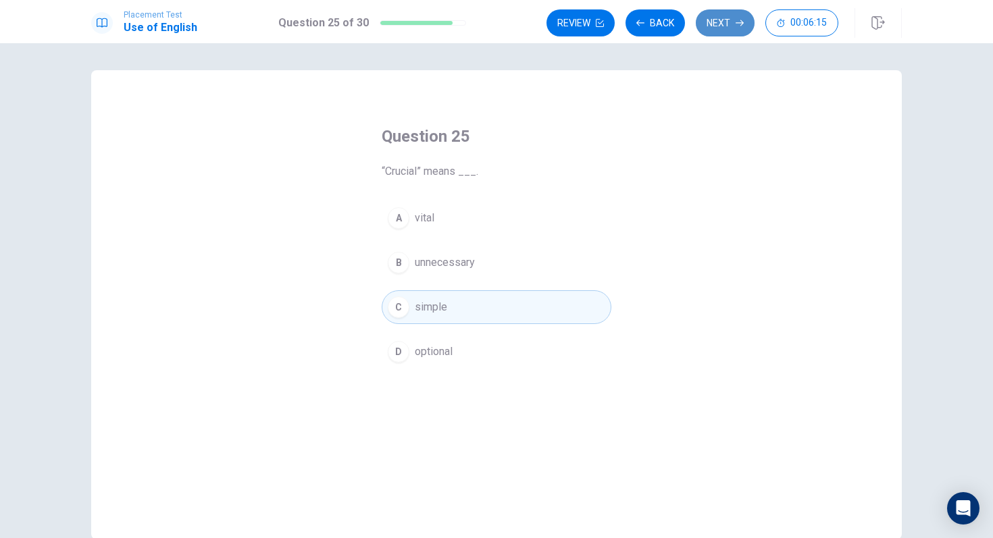
click at [729, 11] on button "Next" at bounding box center [725, 22] width 59 height 27
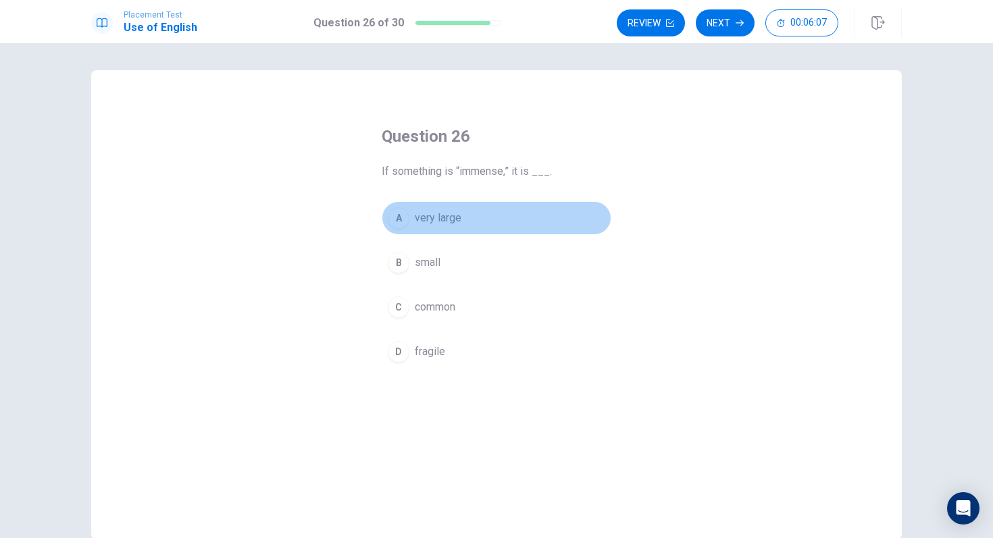
click at [399, 219] on div "A" at bounding box center [399, 218] width 22 height 22
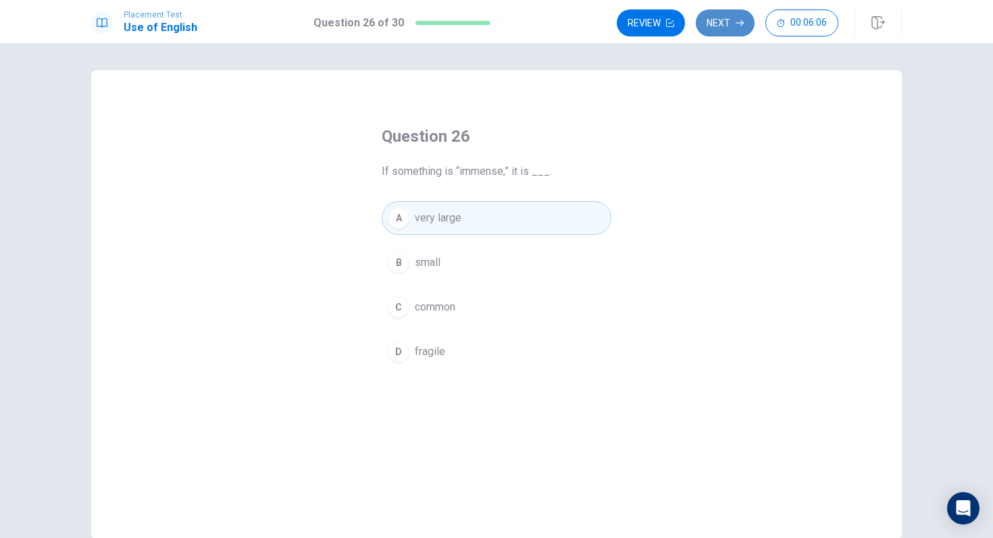
click at [723, 14] on button "Next" at bounding box center [725, 22] width 59 height 27
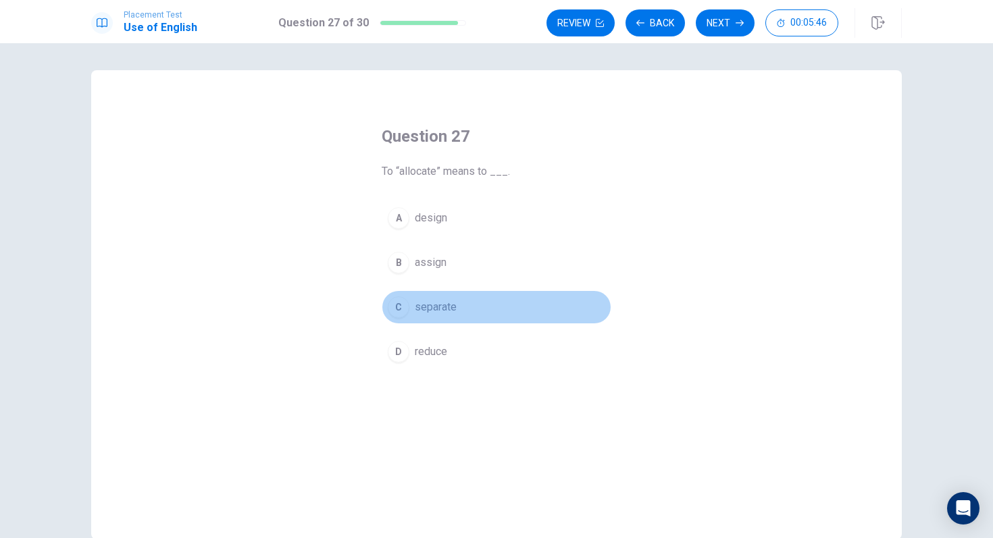
click at [405, 302] on div "C" at bounding box center [399, 307] width 22 height 22
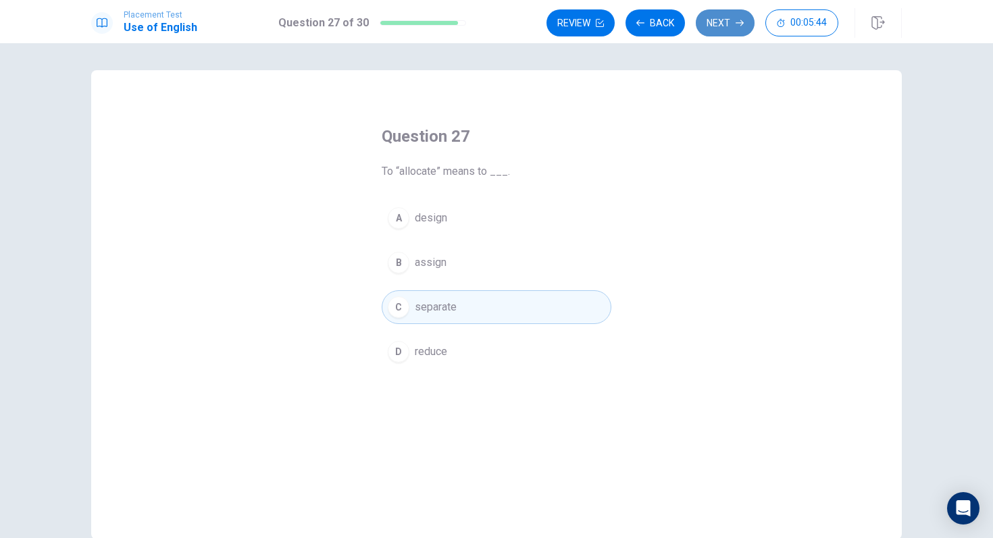
click at [733, 14] on button "Next" at bounding box center [725, 22] width 59 height 27
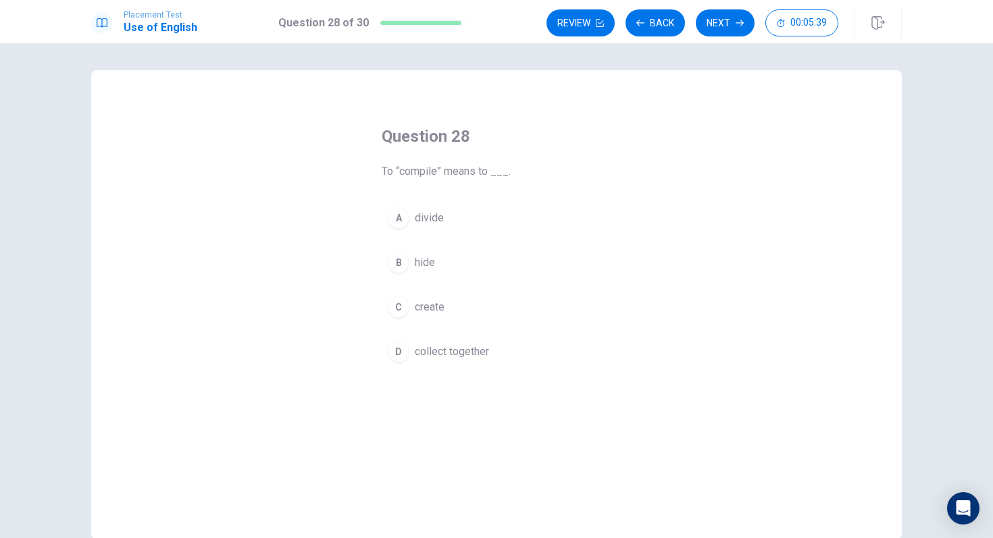
click at [407, 356] on div "D" at bounding box center [399, 352] width 22 height 22
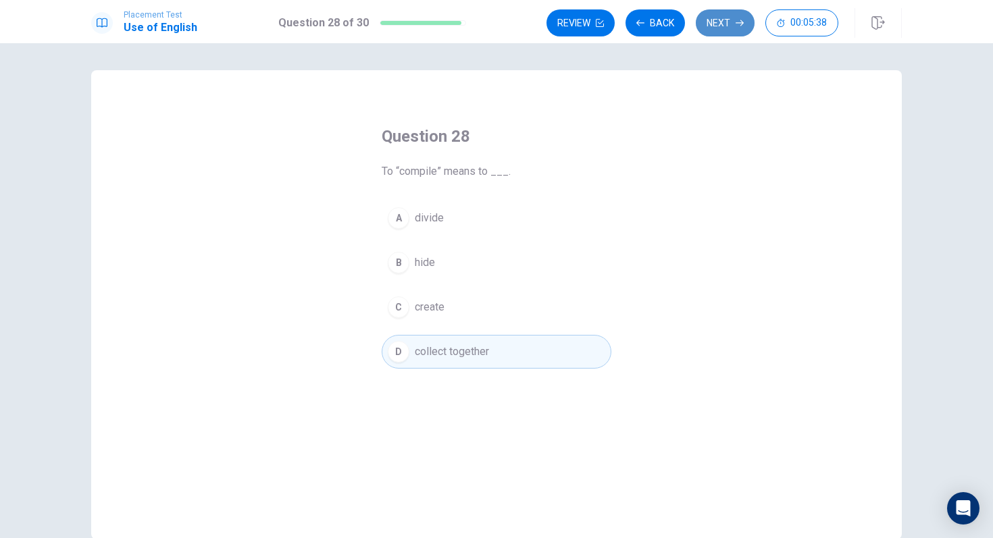
click at [713, 22] on button "Next" at bounding box center [725, 22] width 59 height 27
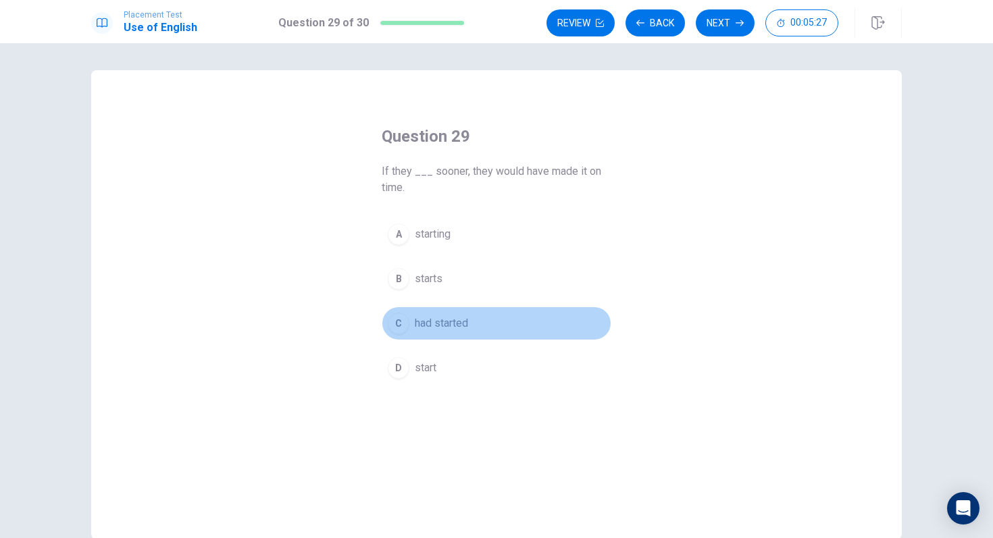
click at [403, 330] on div "C" at bounding box center [399, 324] width 22 height 22
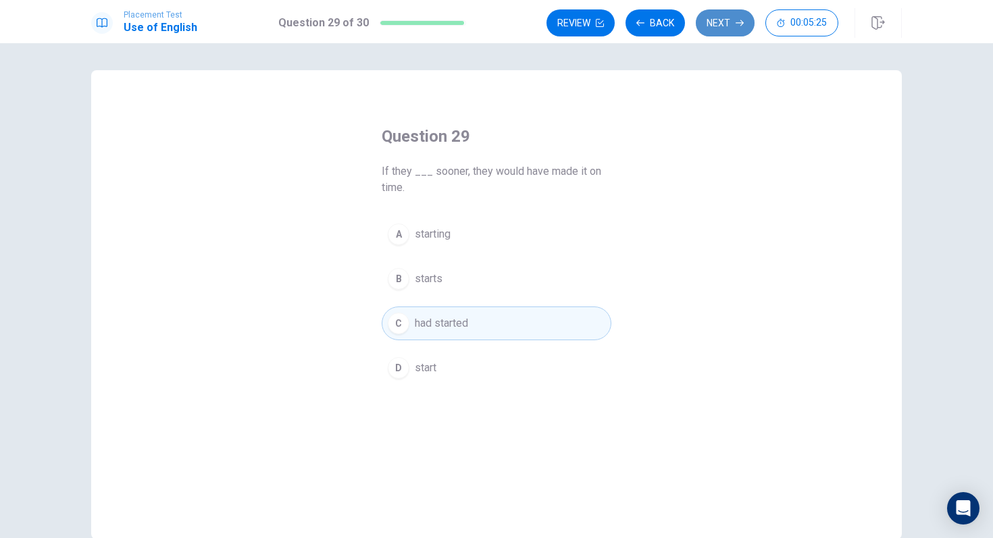
click at [725, 20] on button "Next" at bounding box center [725, 22] width 59 height 27
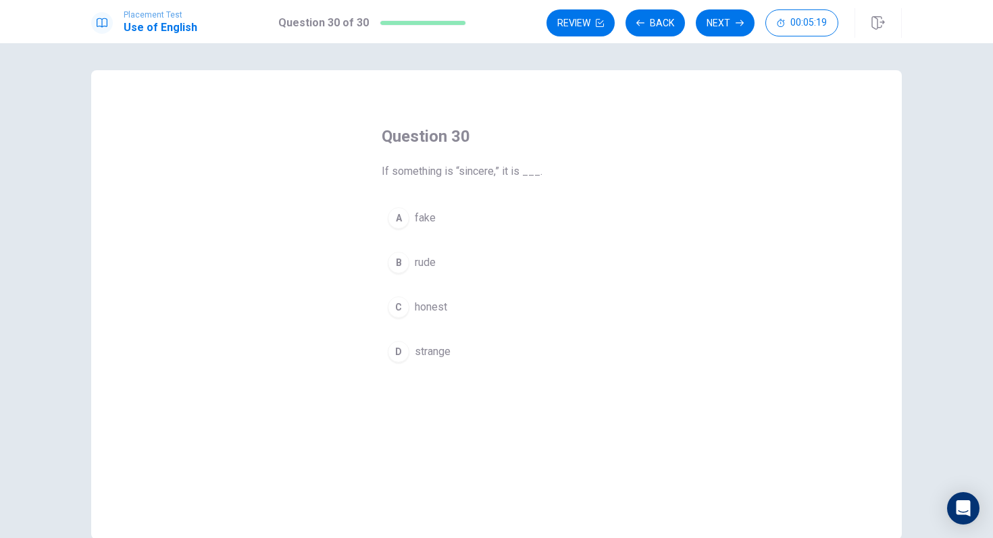
click at [397, 308] on div "C" at bounding box center [399, 307] width 22 height 22
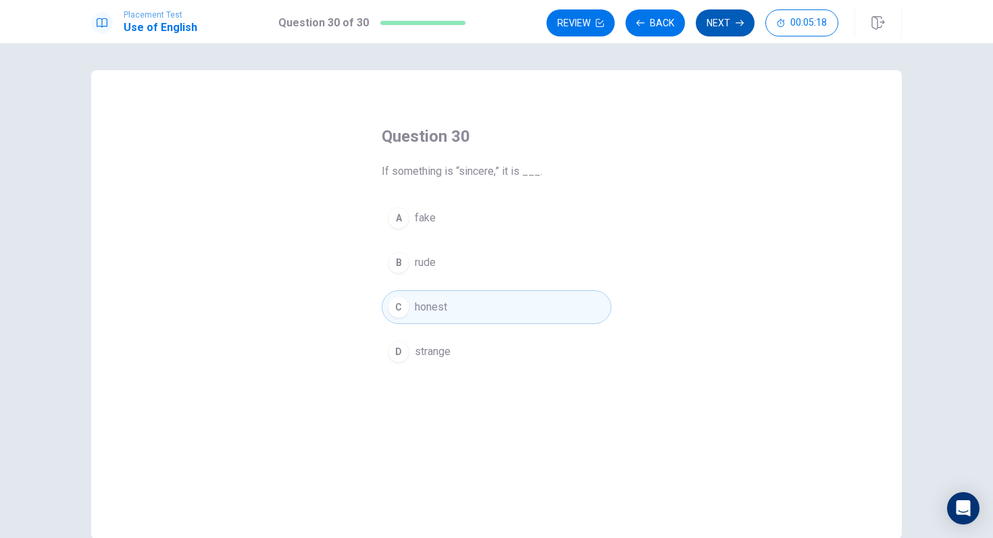
click at [737, 21] on icon "button" at bounding box center [739, 23] width 8 height 8
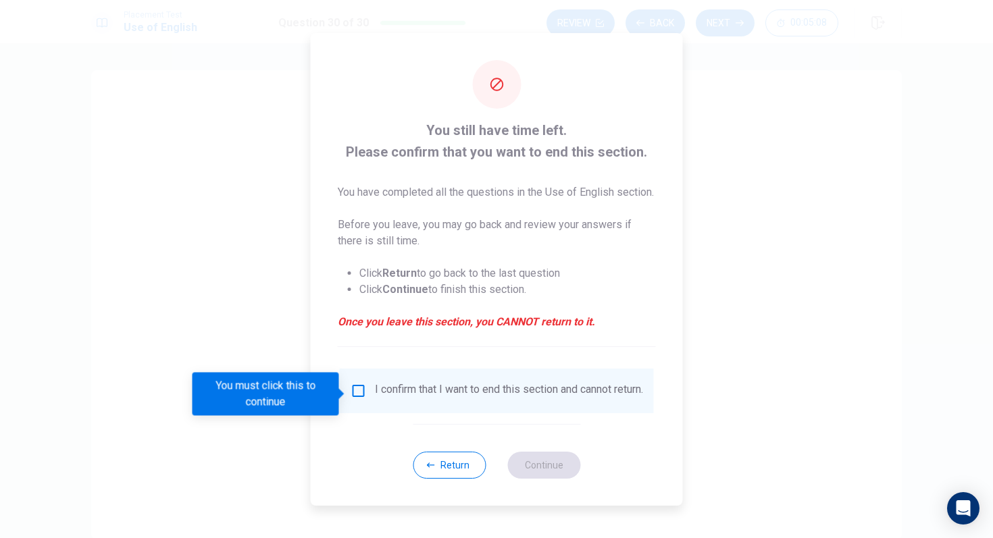
click at [360, 396] on input "You must click this to continue" at bounding box center [358, 391] width 16 height 16
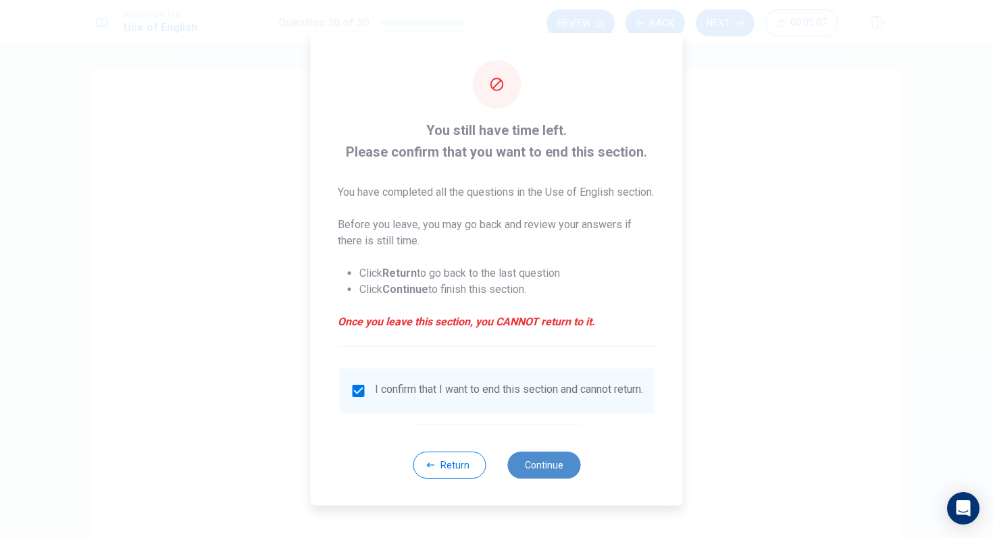
click at [537, 469] on button "Continue" at bounding box center [543, 465] width 73 height 27
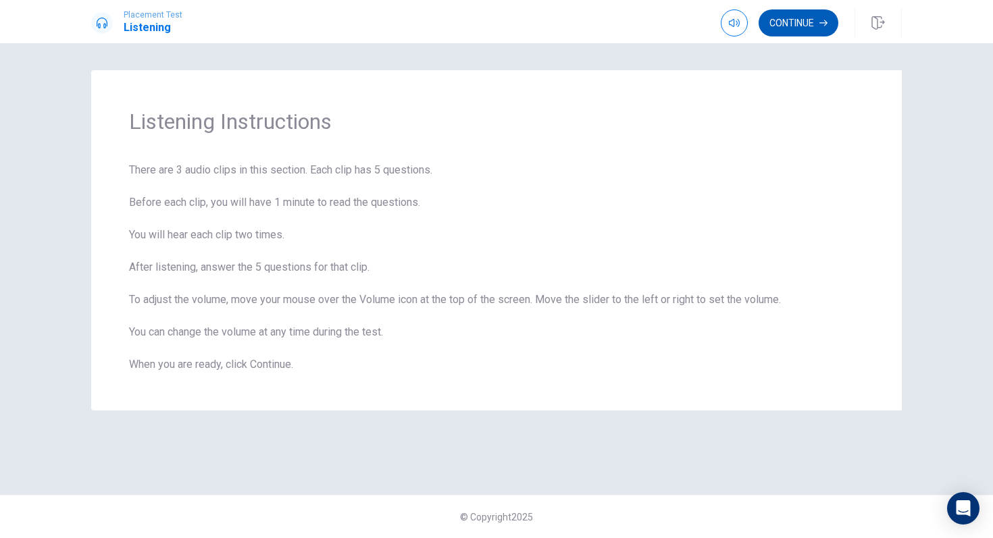
click at [806, 26] on button "Continue" at bounding box center [798, 22] width 80 height 27
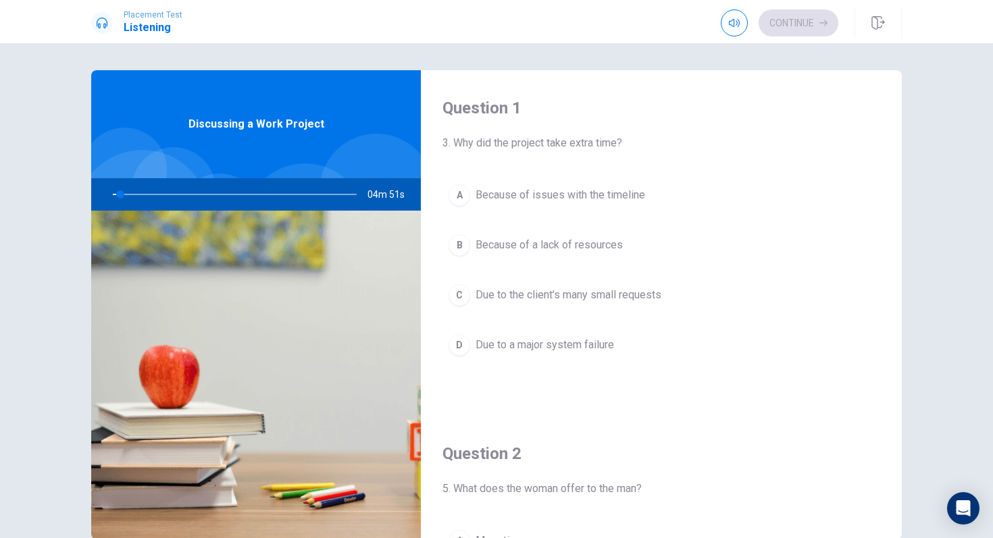
drag, startPoint x: 850, startPoint y: 313, endPoint x: 836, endPoint y: 259, distance: 55.9
click at [836, 258] on div "A Because of issues with the timeline B Because of a lack of resources C Due to…" at bounding box center [661, 283] width 438 height 211
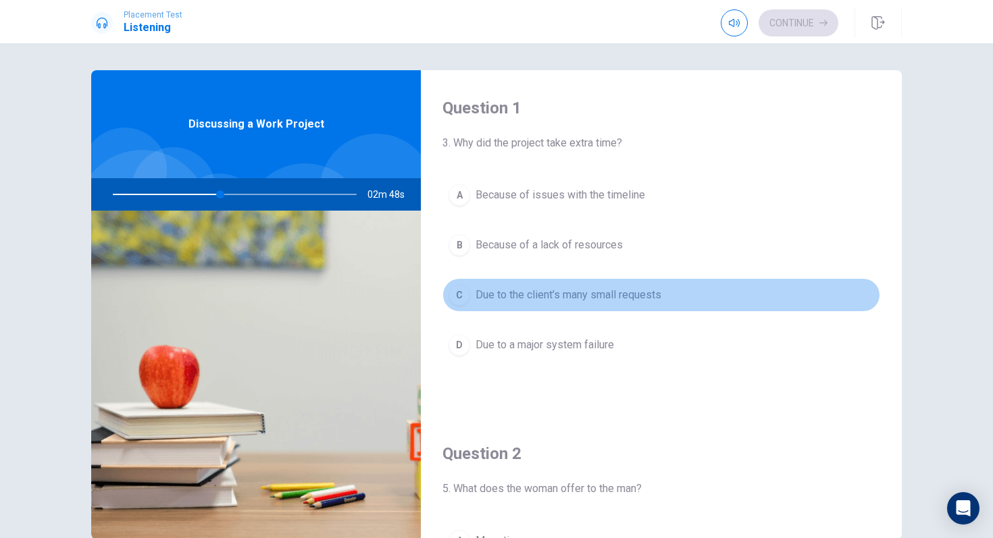
click at [452, 292] on div "C" at bounding box center [459, 295] width 22 height 22
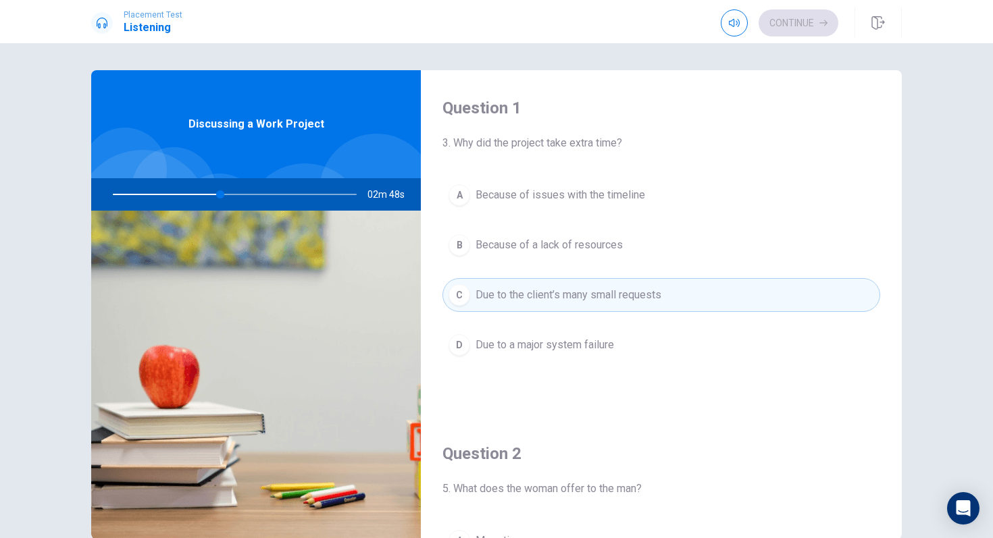
type input "44"
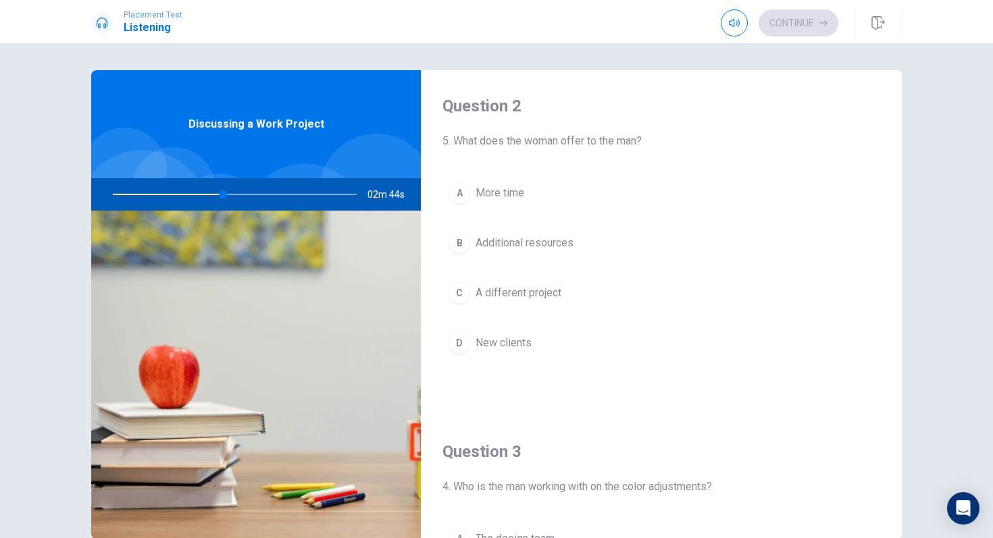
scroll to position [351, 0]
click at [456, 189] on div "A" at bounding box center [459, 190] width 22 height 22
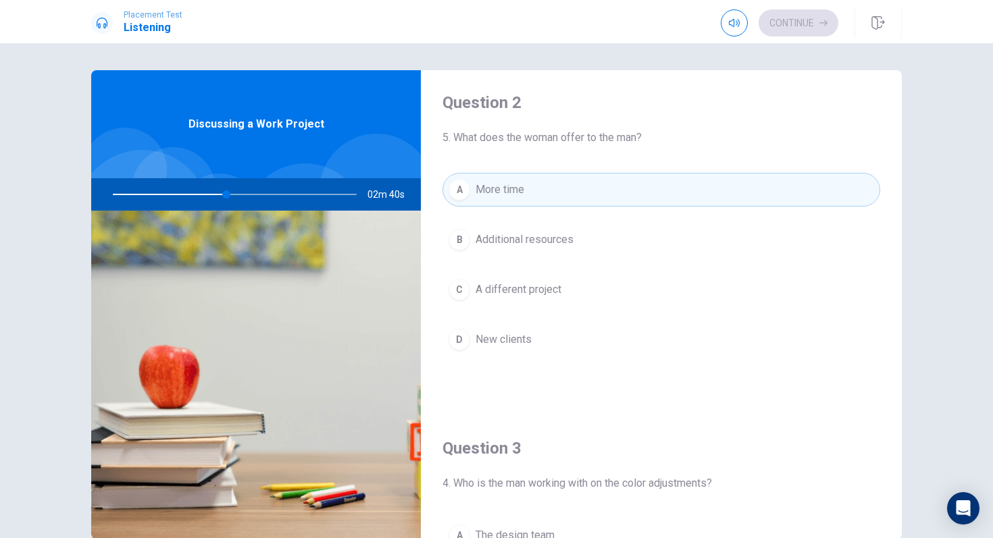
type input "47"
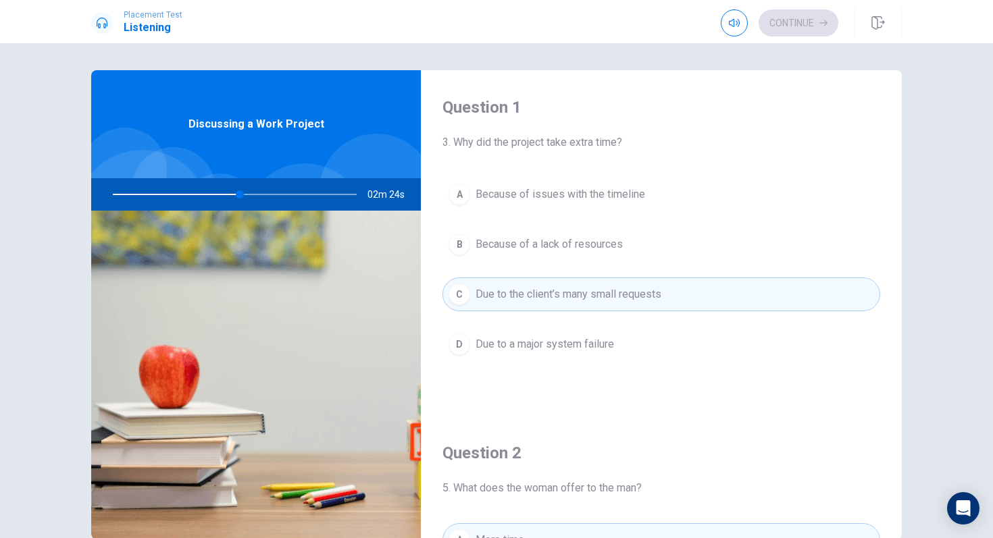
scroll to position [0, 0]
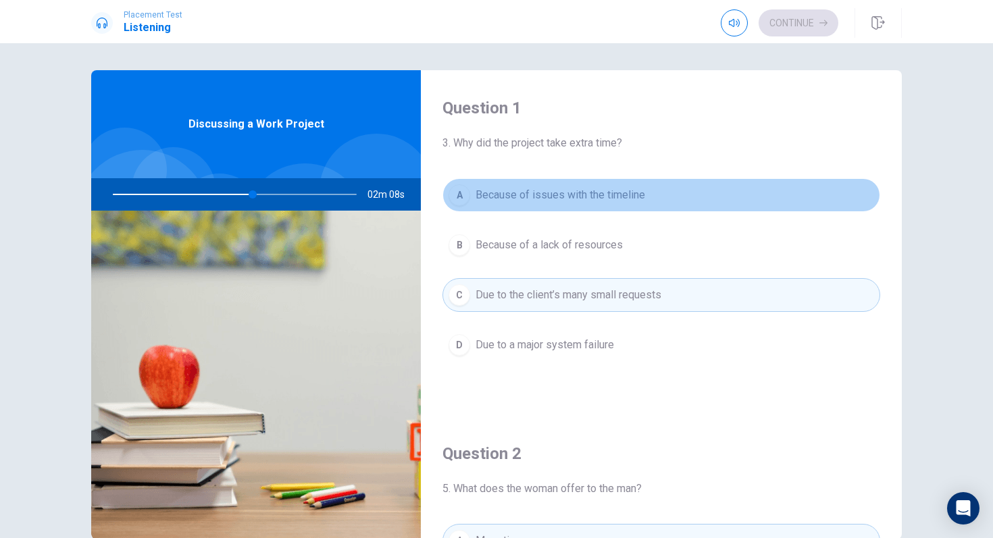
click at [463, 199] on div "A" at bounding box center [459, 195] width 22 height 22
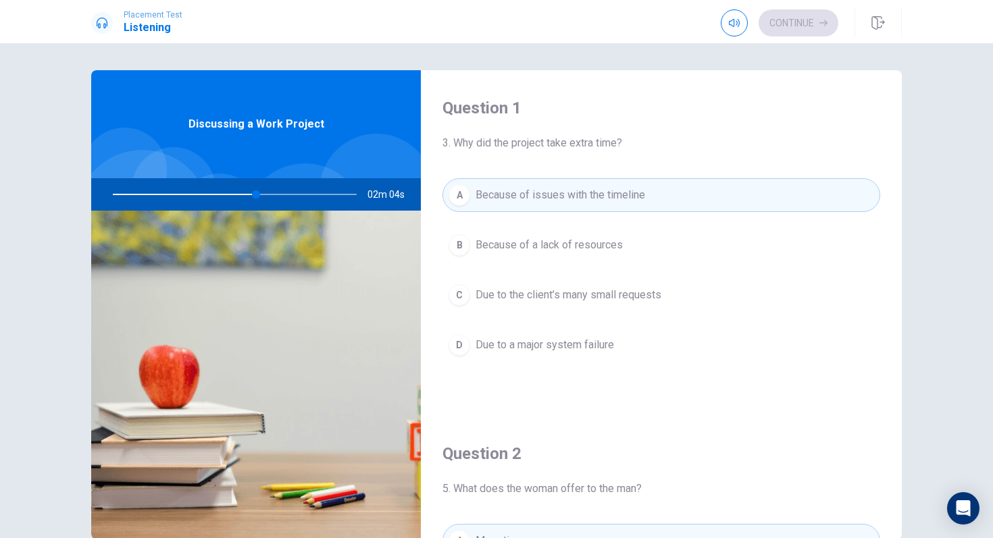
click at [453, 295] on div "C" at bounding box center [459, 295] width 22 height 22
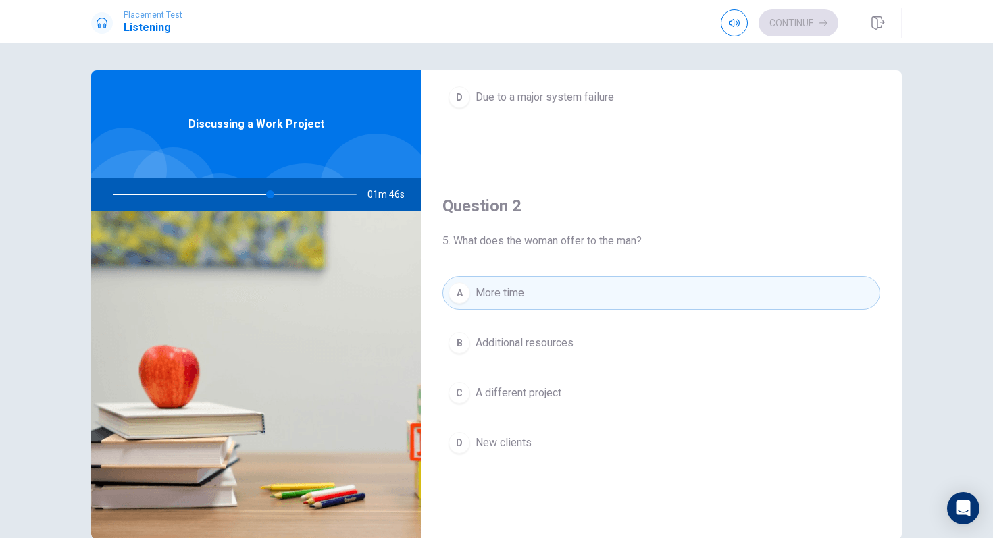
scroll to position [243, 0]
click at [463, 350] on div "B" at bounding box center [459, 348] width 22 height 22
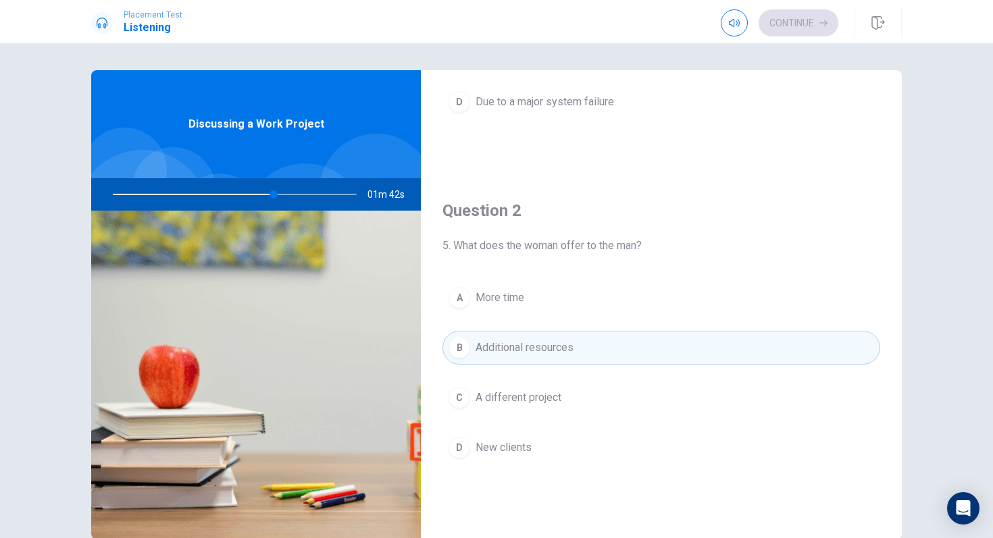
type input "66"
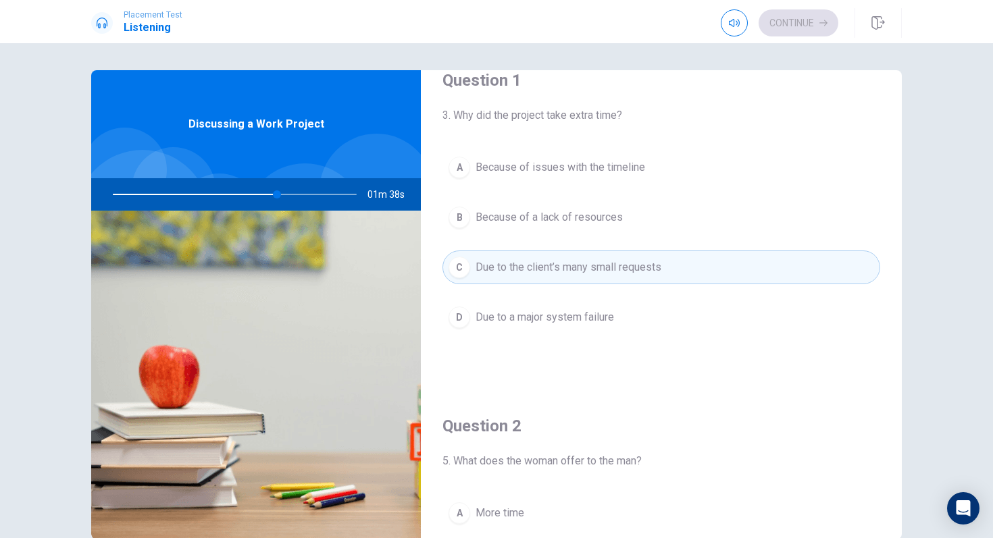
scroll to position [27, 0]
click at [446, 155] on div "A Because of issues with the timeline B Because of a lack of resources C Due to…" at bounding box center [661, 256] width 438 height 211
click at [448, 155] on button "A Because of issues with the timeline" at bounding box center [661, 168] width 438 height 34
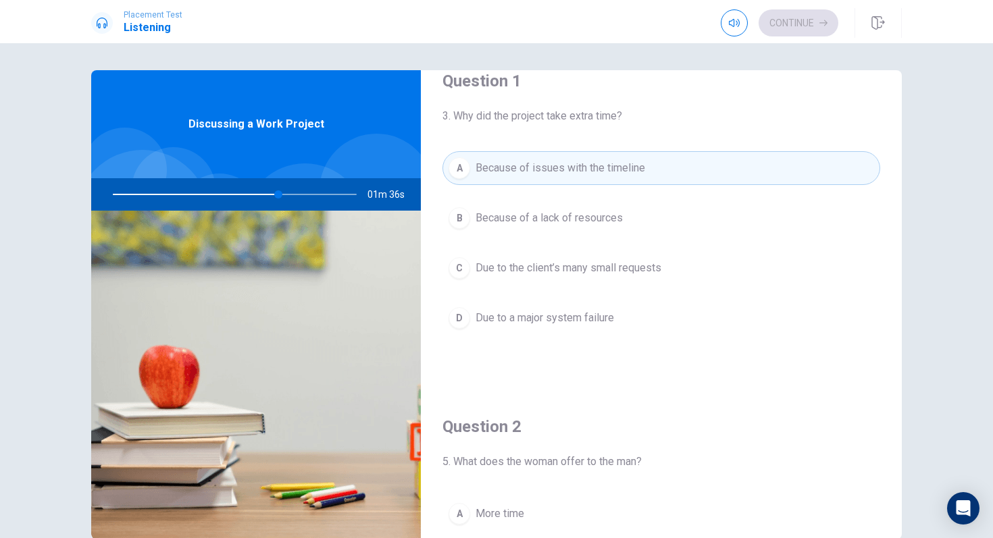
type input "68"
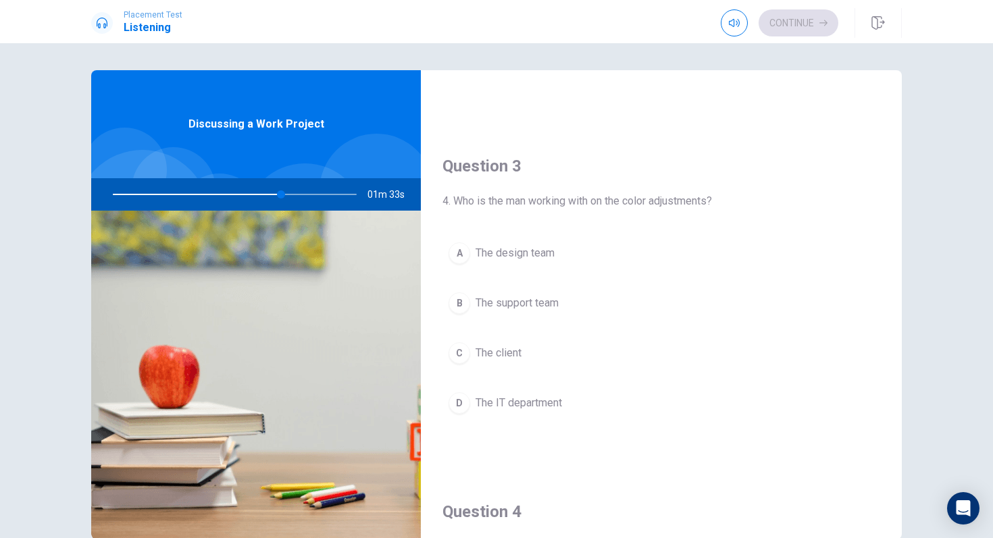
scroll to position [648, 0]
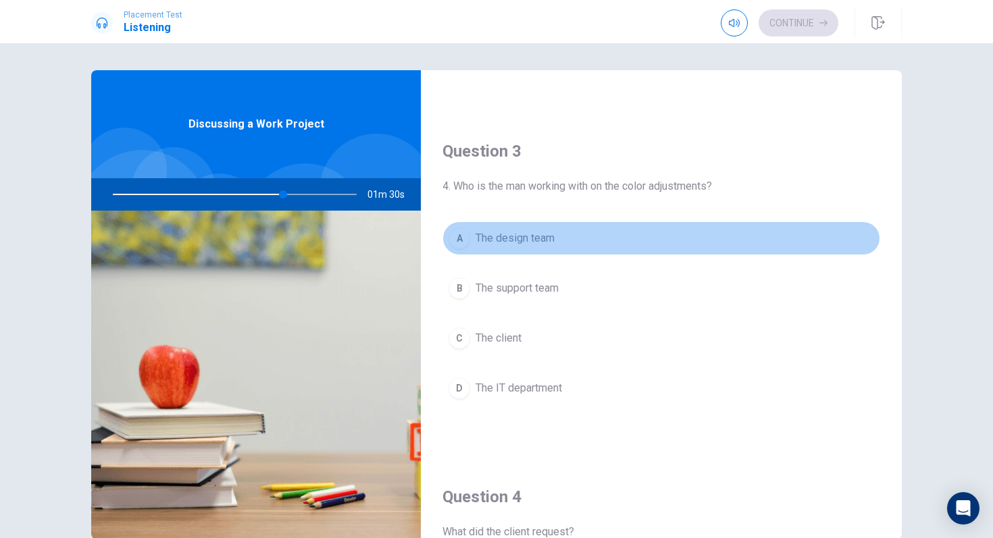
click at [467, 234] on div "A" at bounding box center [459, 239] width 22 height 22
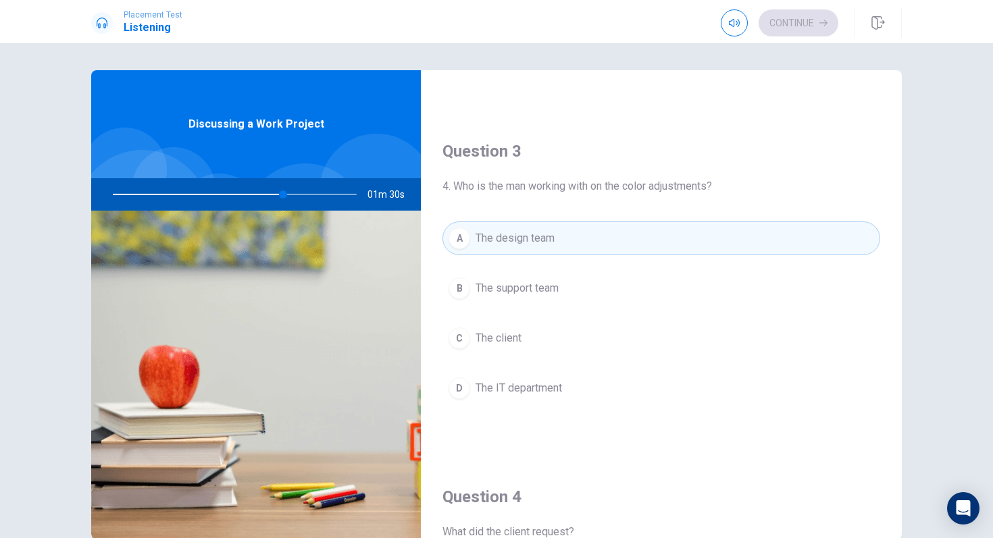
type input "70"
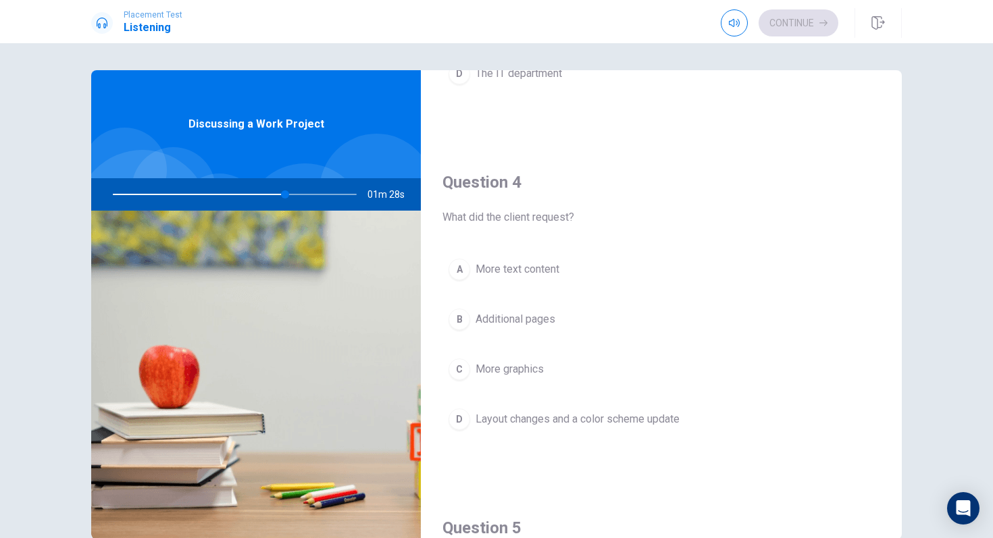
scroll to position [1026, 0]
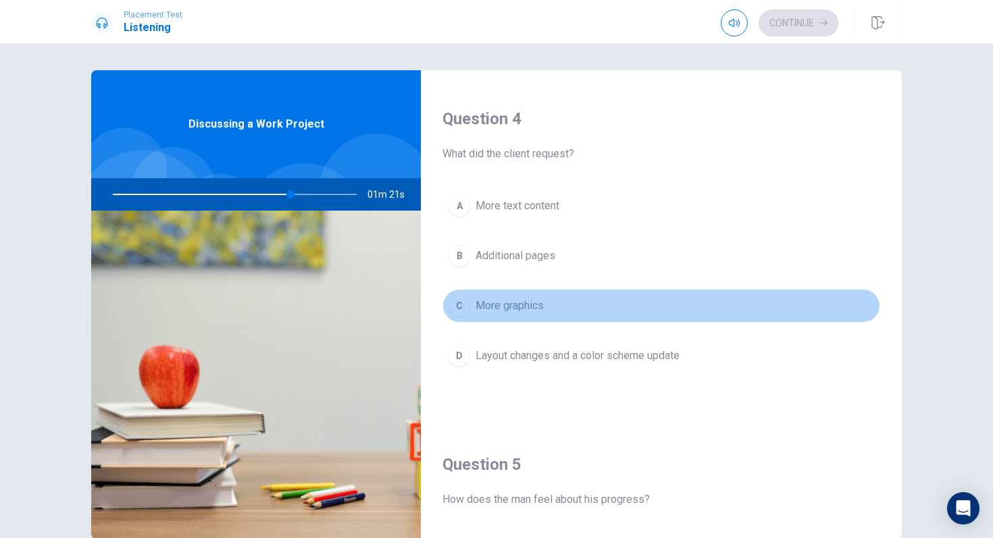
click at [458, 305] on div "C" at bounding box center [459, 306] width 22 height 22
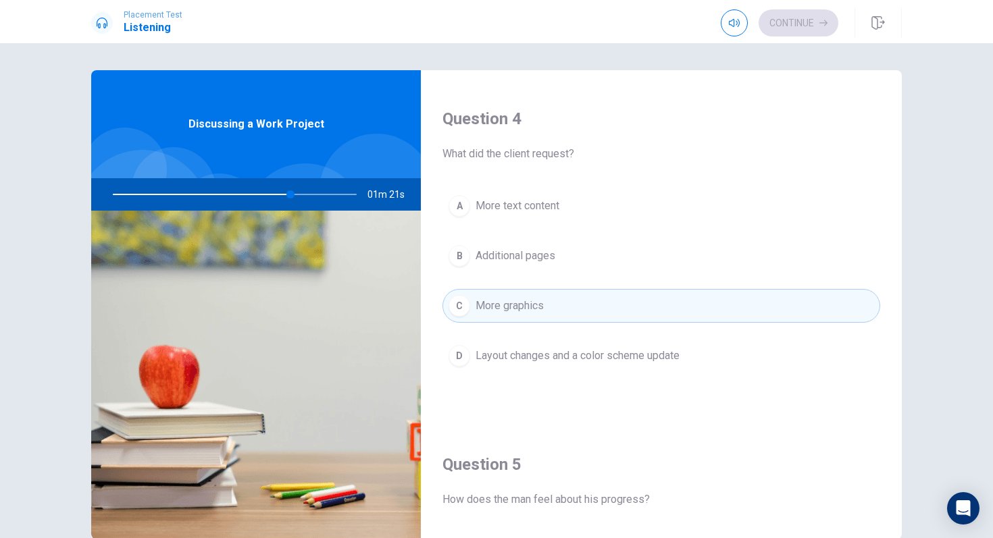
click at [461, 253] on div "B" at bounding box center [459, 256] width 22 height 22
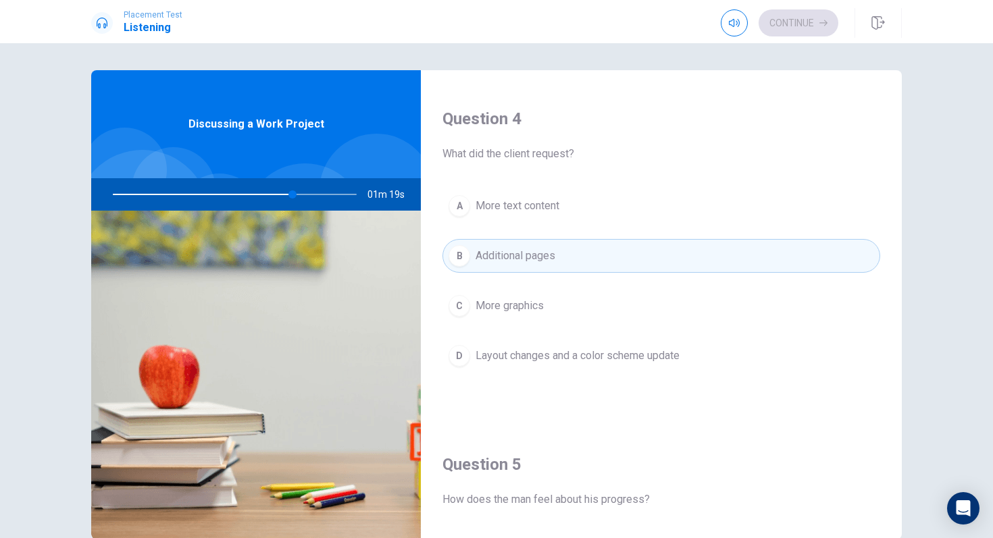
click at [461, 373] on div "A More text content B Additional pages C More graphics D Layout changes and a c…" at bounding box center [661, 294] width 438 height 211
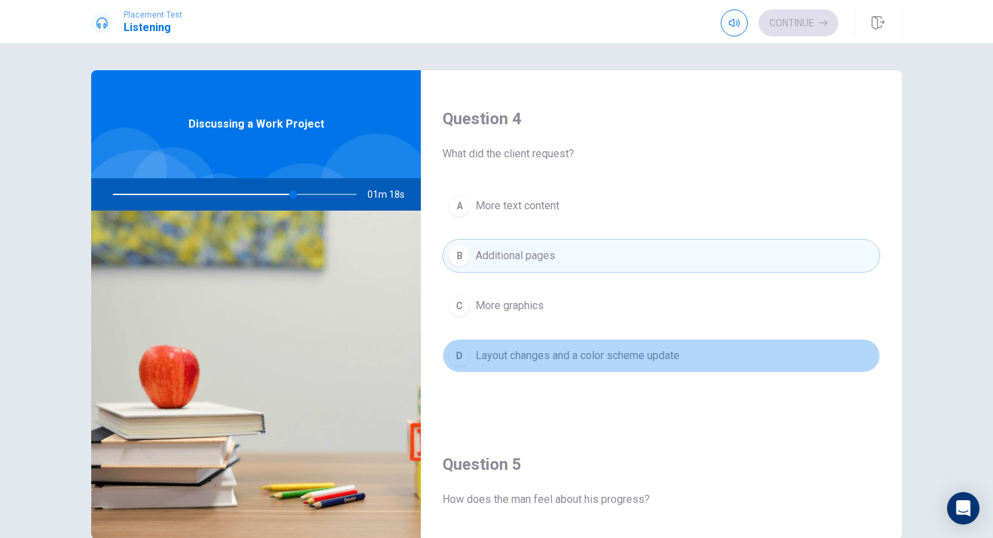
click at [457, 362] on div "D" at bounding box center [459, 356] width 22 height 22
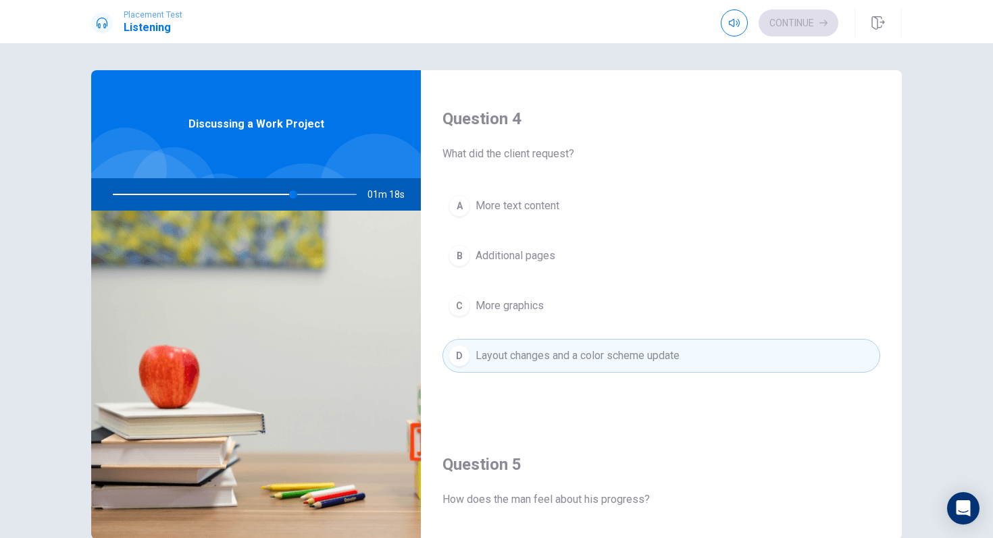
type input "74"
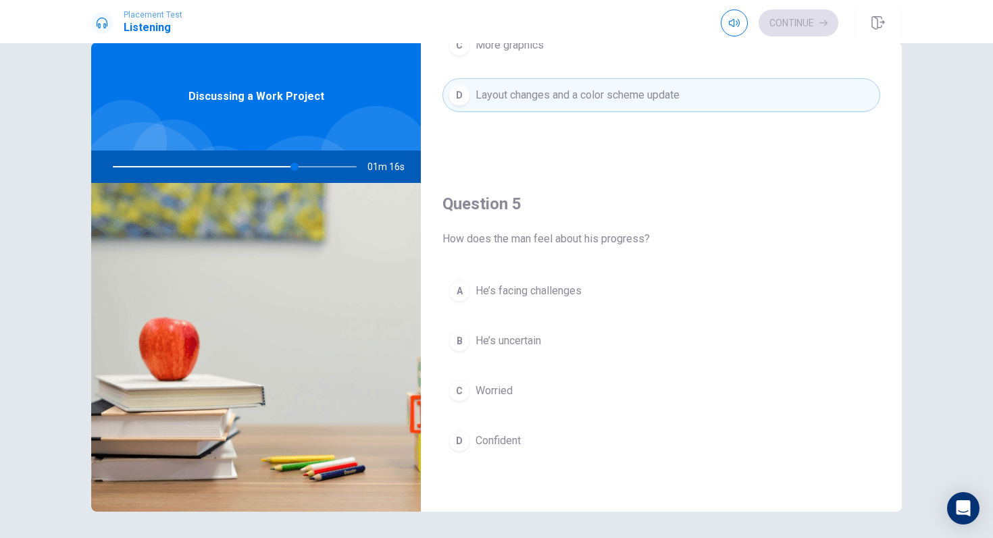
scroll to position [54, 0]
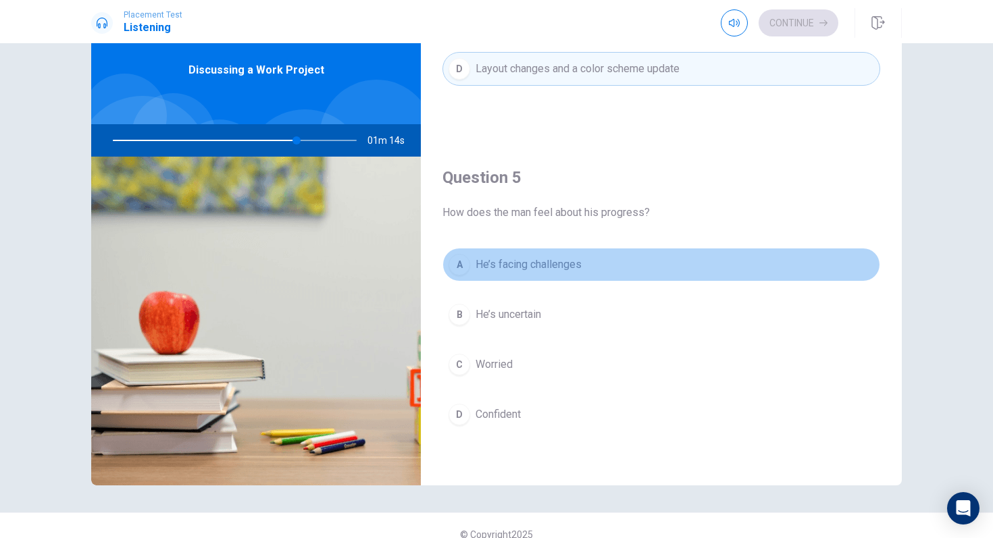
click at [472, 276] on button "A He’s facing challenges" at bounding box center [661, 265] width 438 height 34
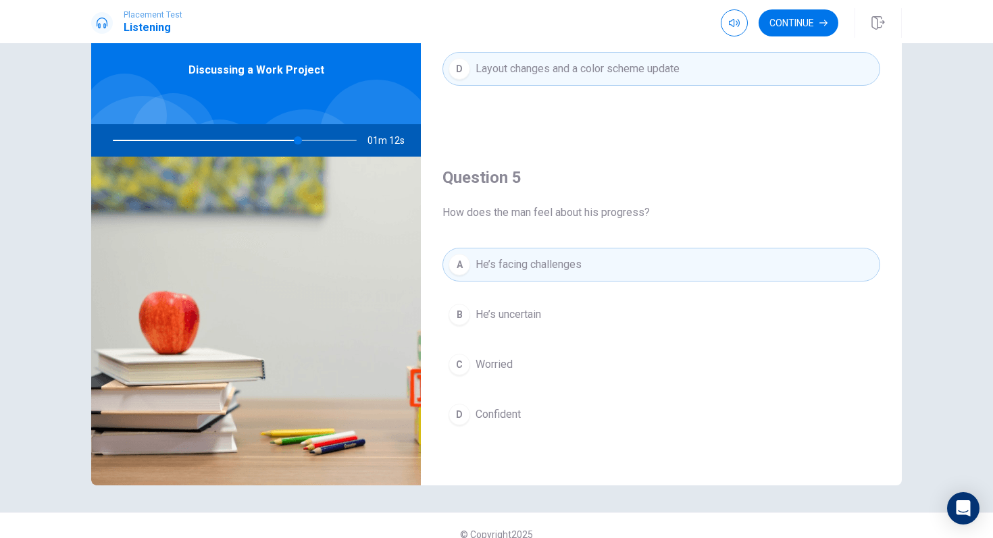
click at [459, 411] on div "D" at bounding box center [459, 415] width 22 height 22
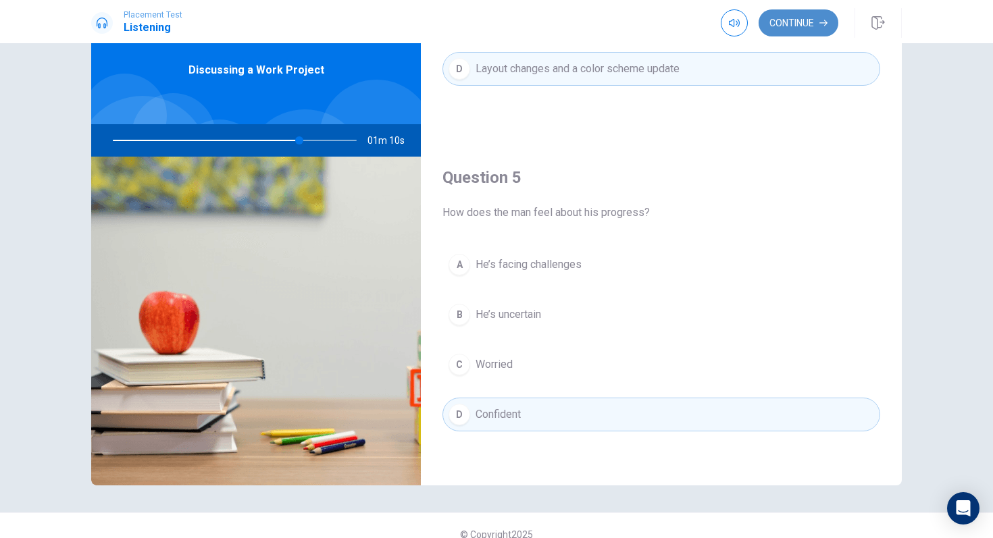
click at [802, 14] on button "Continue" at bounding box center [798, 22] width 80 height 27
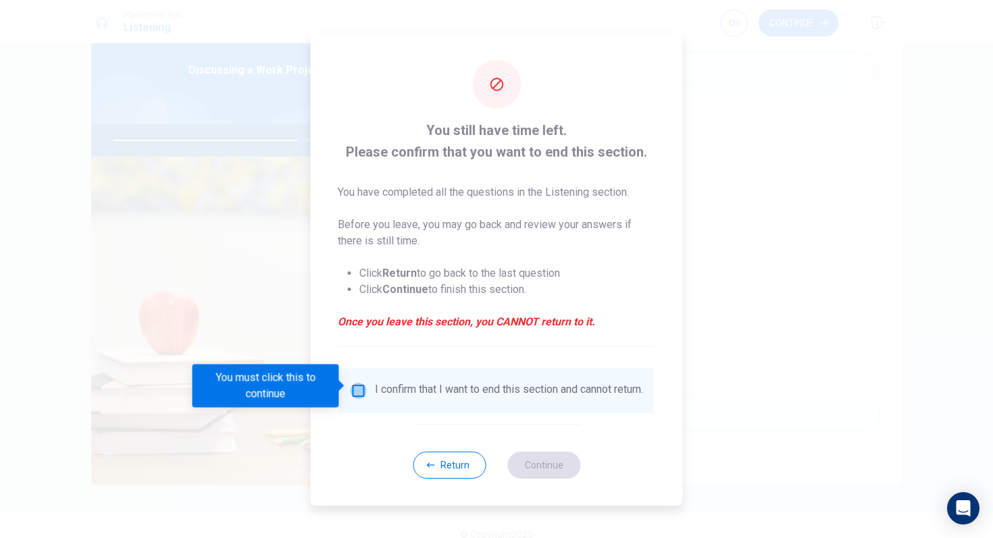
click at [350, 387] on input "You must click this to continue" at bounding box center [358, 391] width 16 height 16
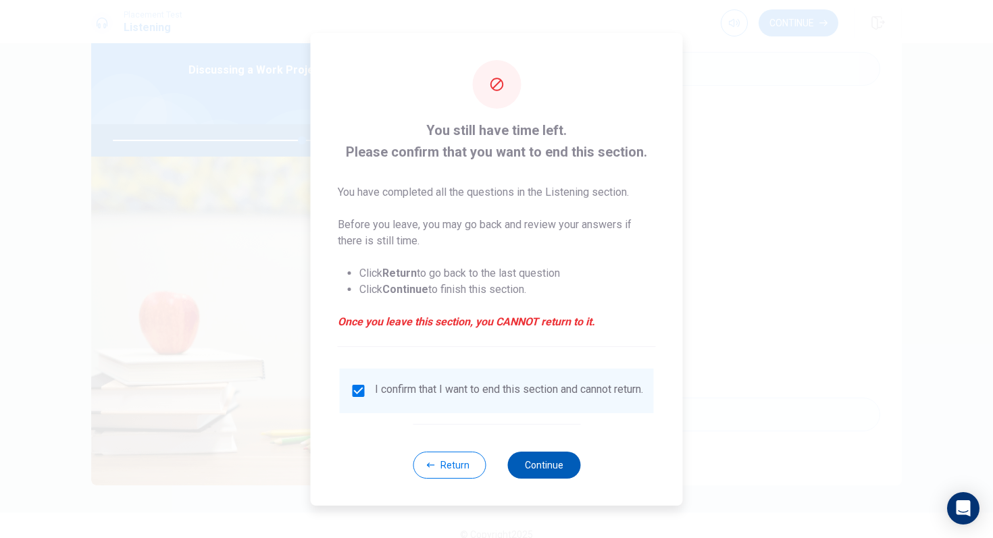
click at [526, 471] on button "Continue" at bounding box center [543, 465] width 73 height 27
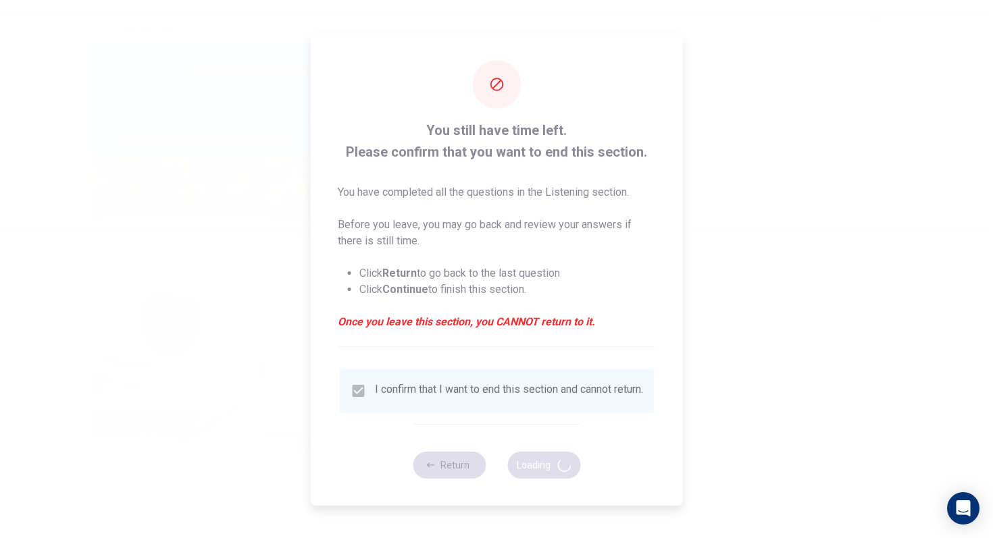
type input "79"
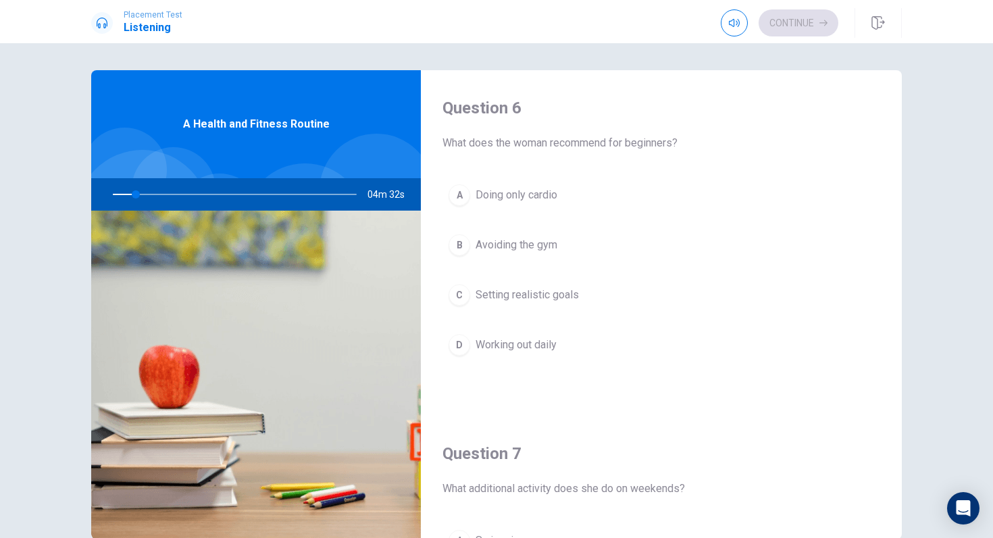
drag, startPoint x: 891, startPoint y: 309, endPoint x: 896, endPoint y: 280, distance: 29.4
click at [892, 282] on div "Question 6 What does the woman recommend for beginners? A Doing only cardio B A…" at bounding box center [661, 243] width 481 height 346
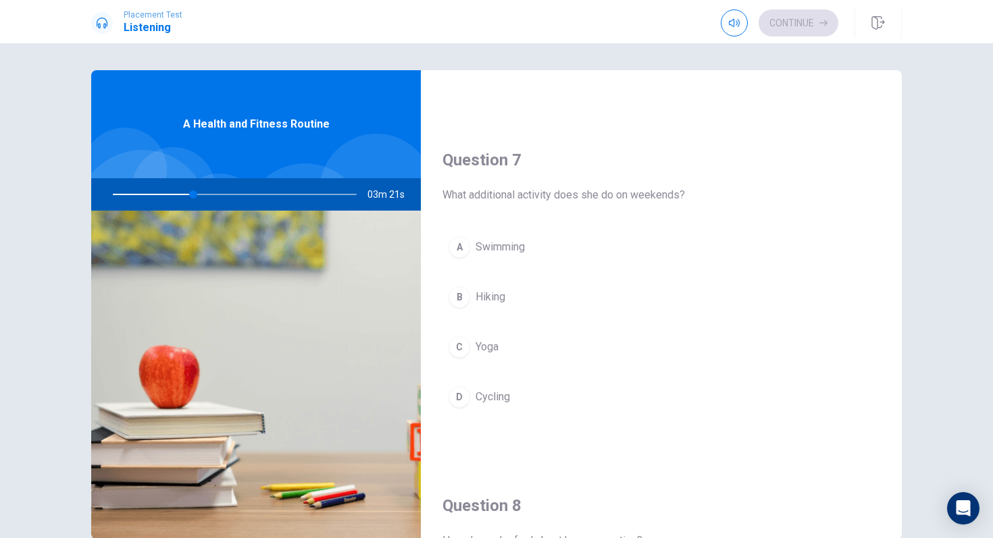
scroll to position [297, 0]
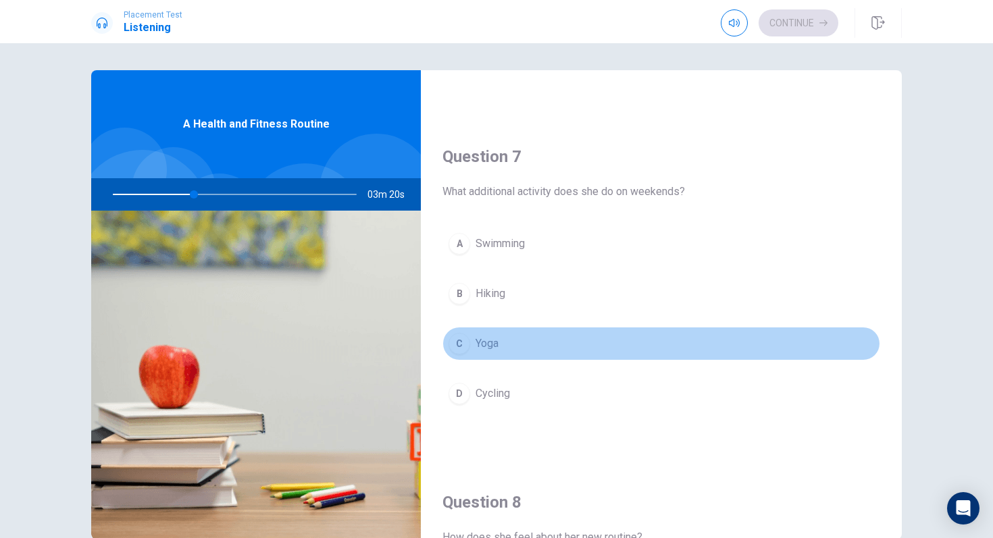
click at [444, 346] on button "C Yoga" at bounding box center [661, 344] width 438 height 34
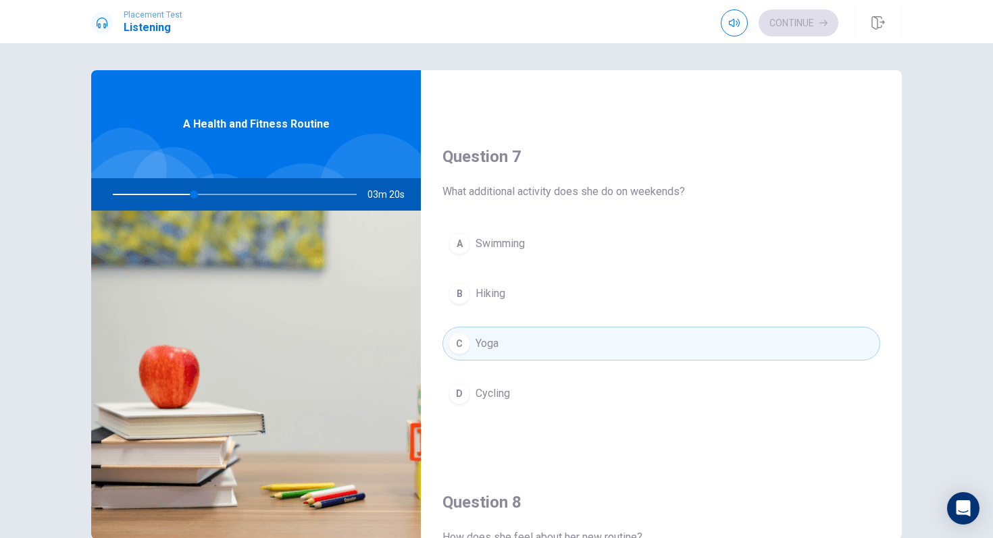
type input "34"
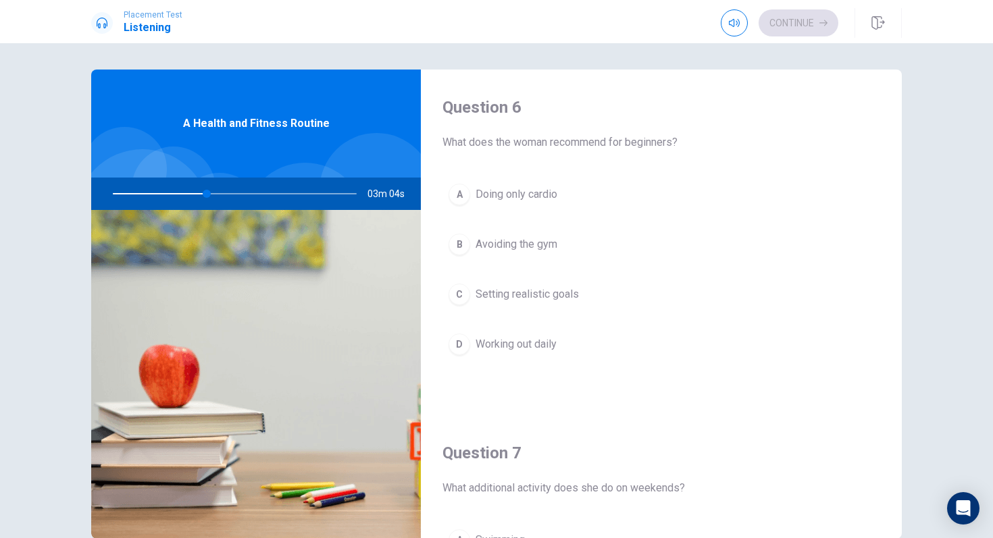
scroll to position [0, 0]
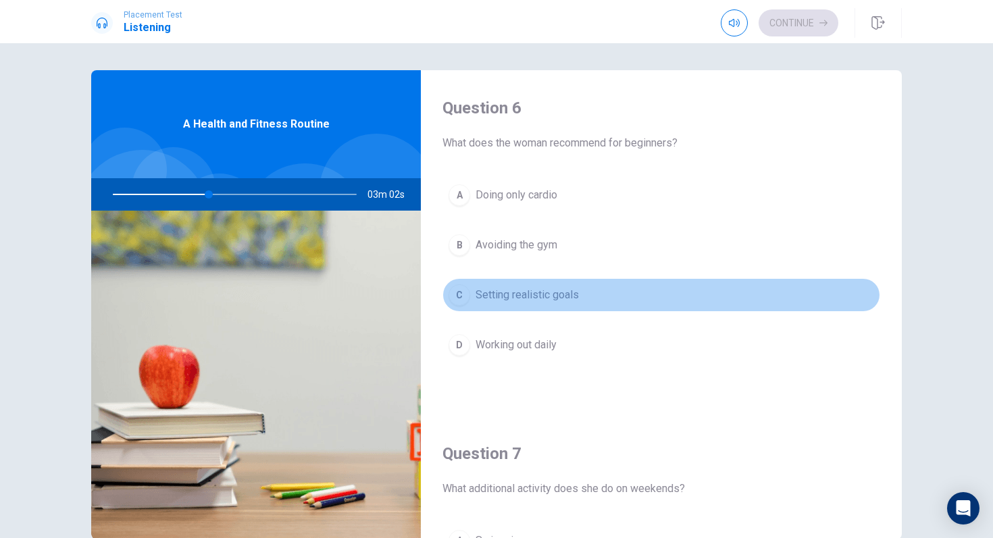
click at [469, 290] on button "C Setting realistic goals" at bounding box center [661, 295] width 438 height 34
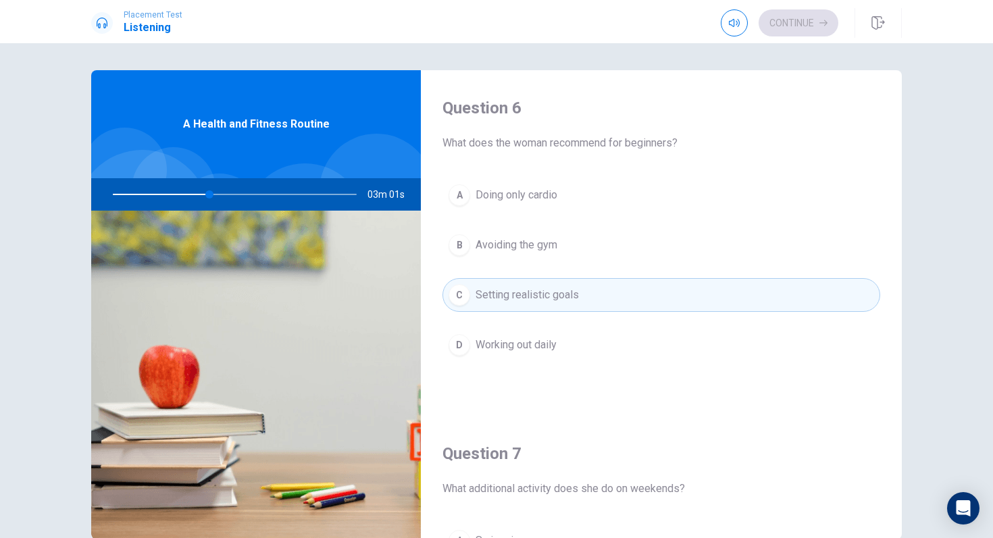
type input "40"
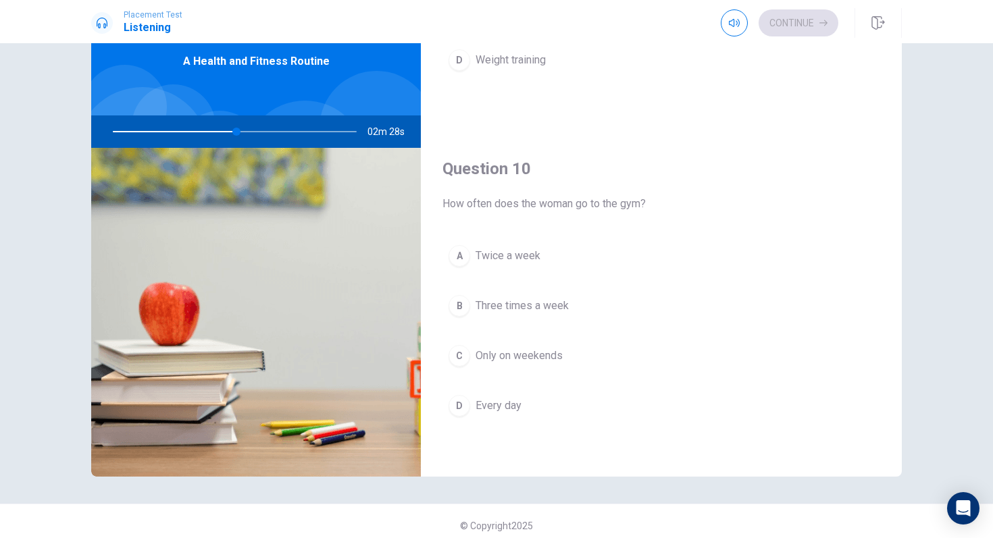
scroll to position [72, 0]
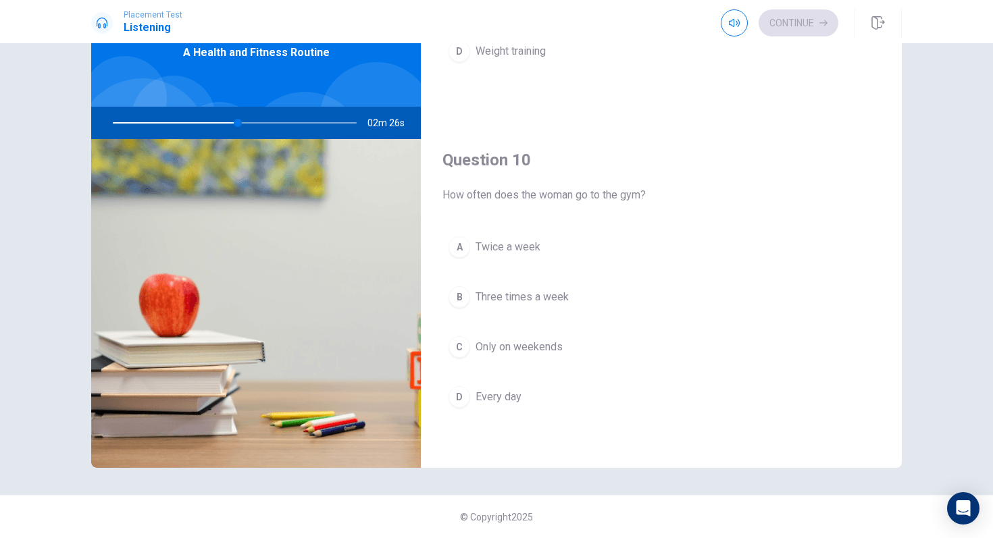
click at [464, 300] on div "B" at bounding box center [459, 297] width 22 height 22
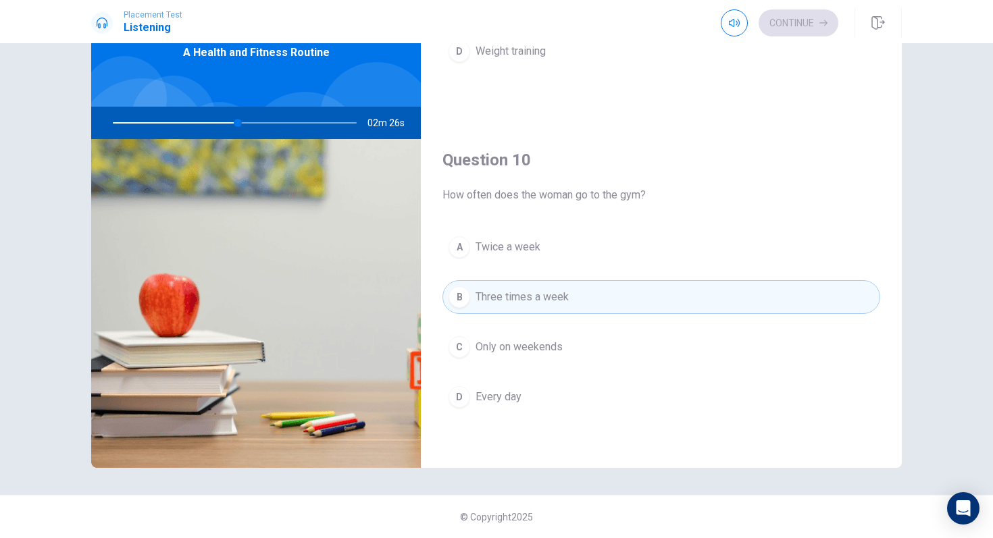
type input "52"
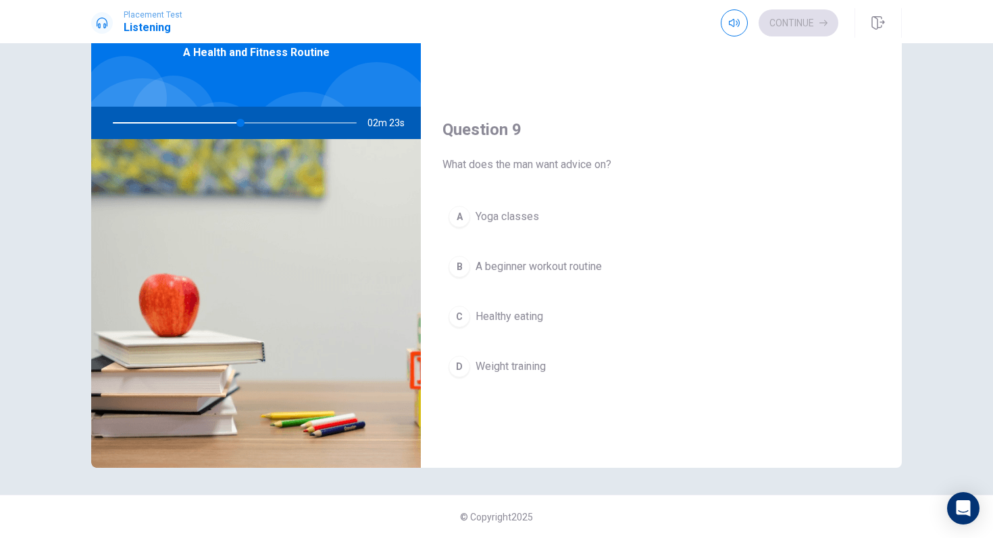
scroll to position [908, 0]
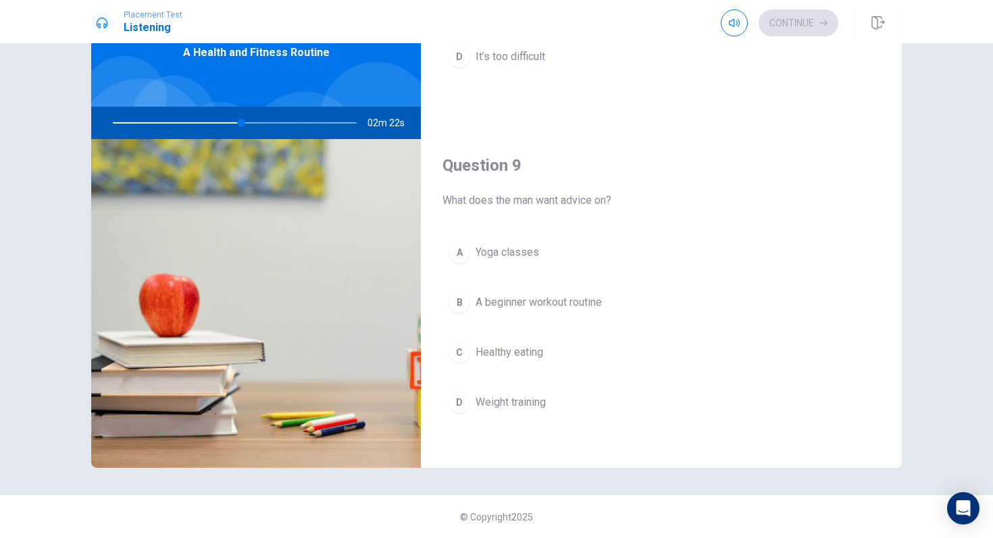
click at [458, 393] on div "D" at bounding box center [459, 403] width 22 height 22
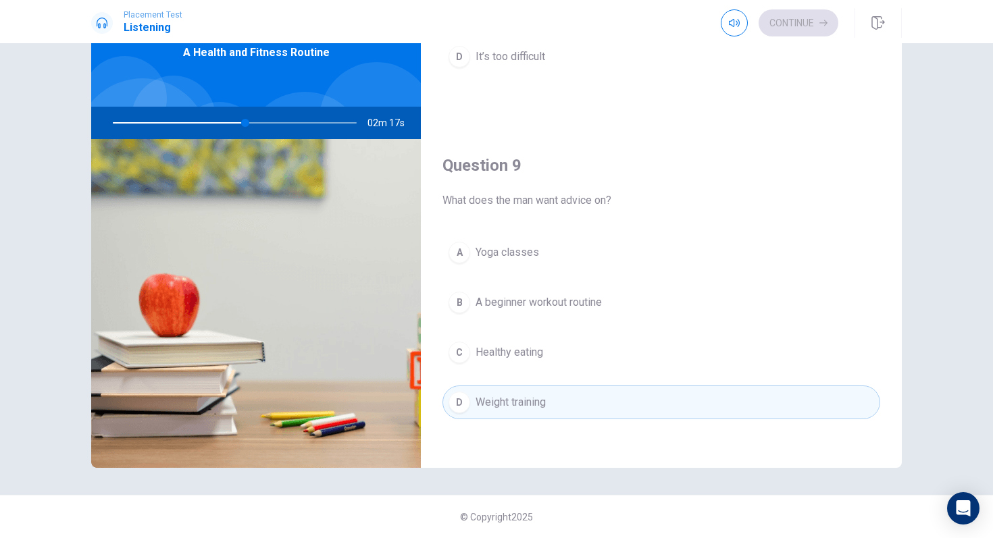
type input "55"
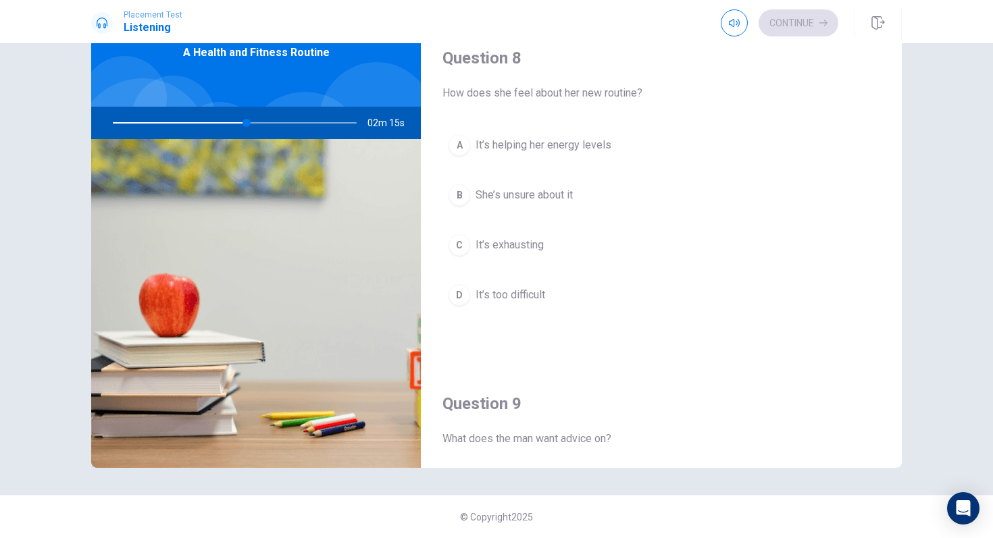
scroll to position [665, 0]
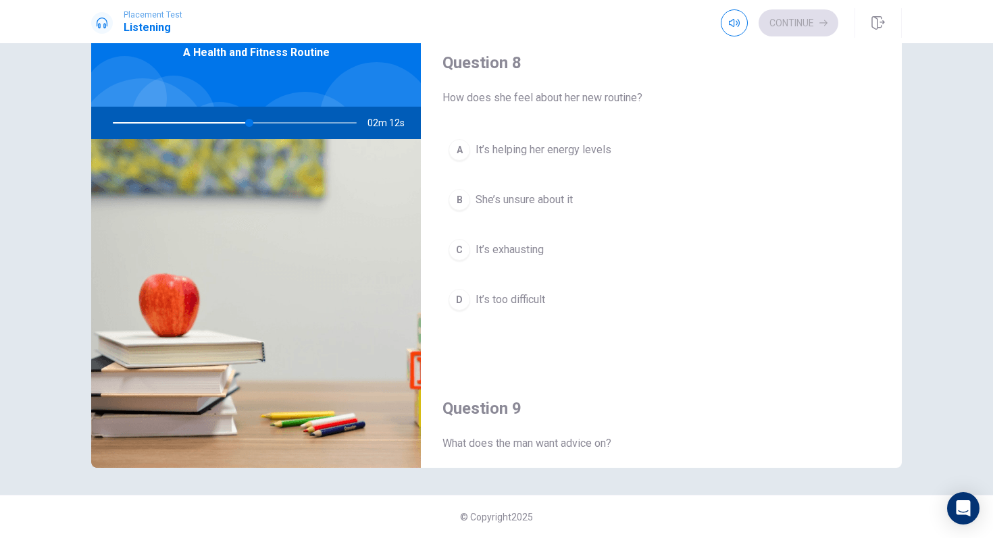
click at [465, 153] on div "A" at bounding box center [459, 150] width 22 height 22
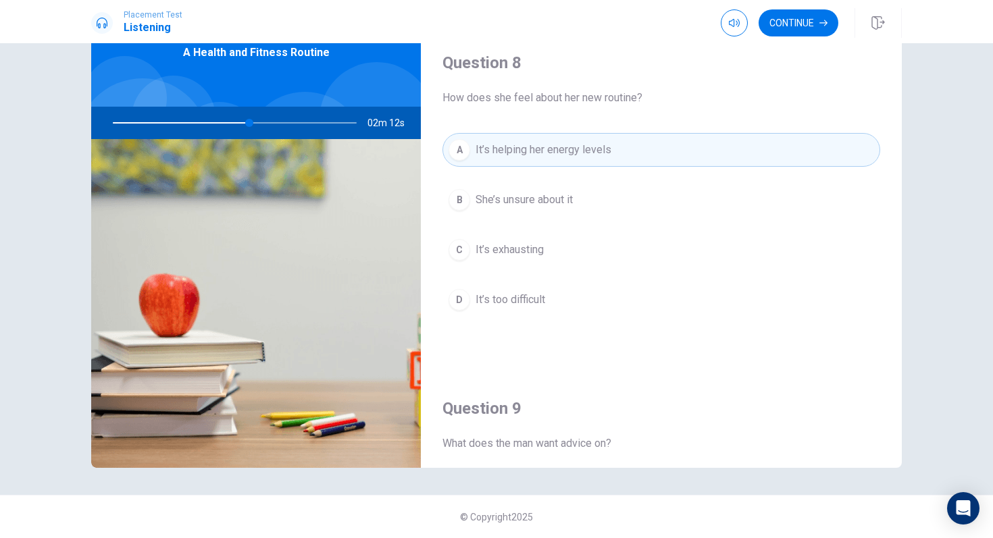
type input "56"
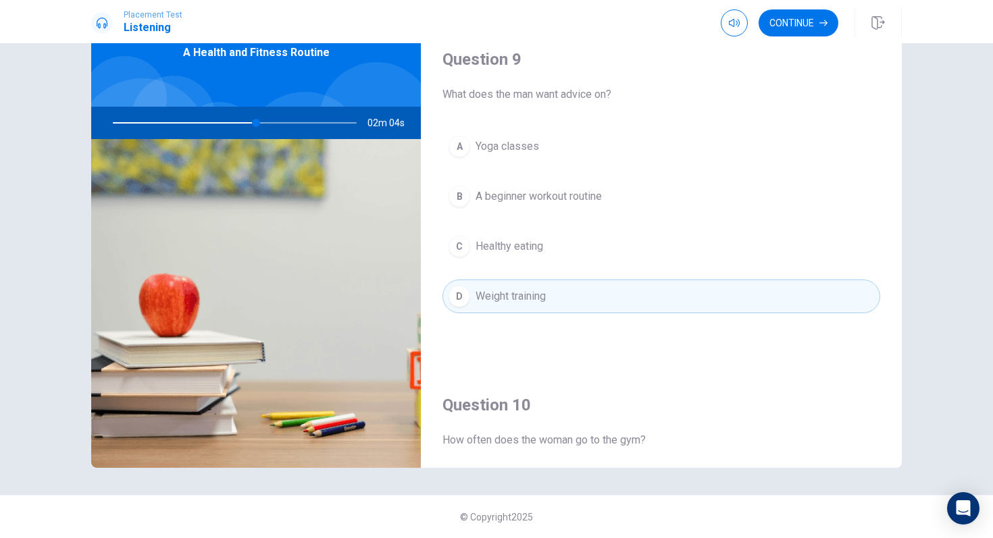
scroll to position [989, 0]
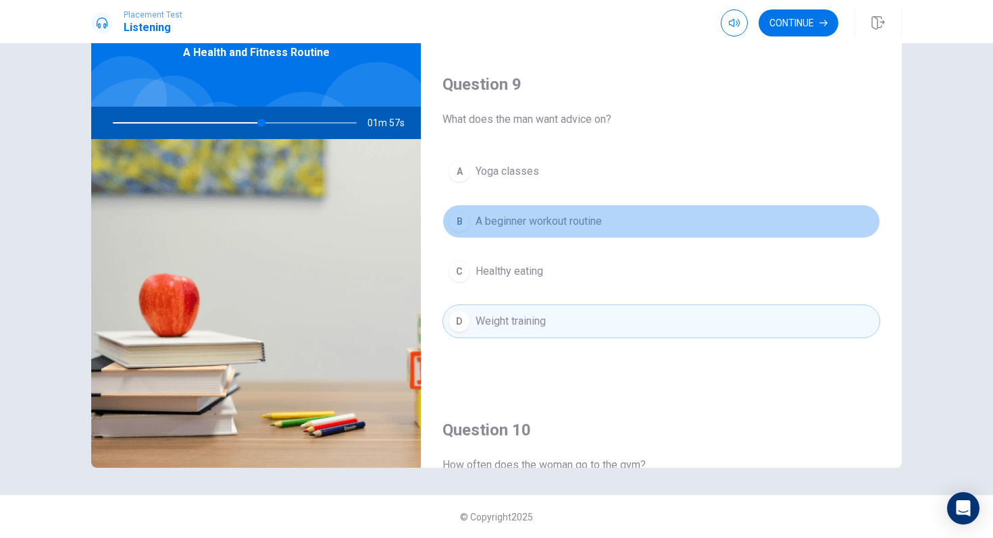
click at [465, 216] on div "B" at bounding box center [459, 222] width 22 height 22
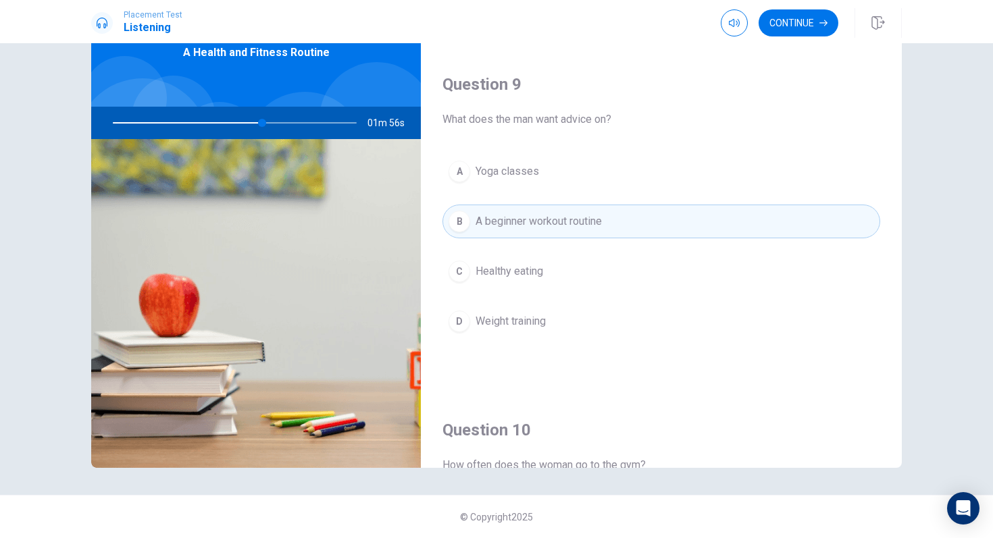
type input "62"
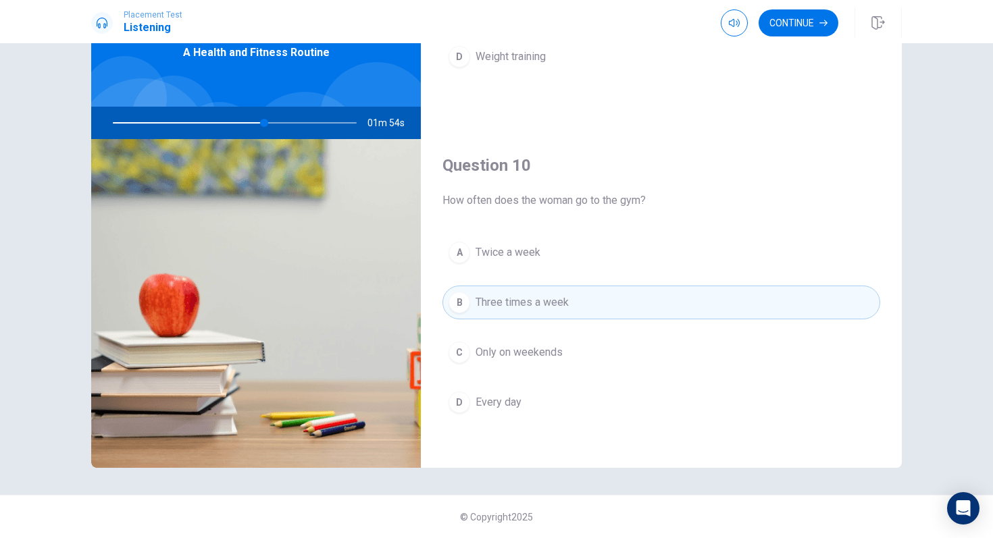
scroll to position [1259, 0]
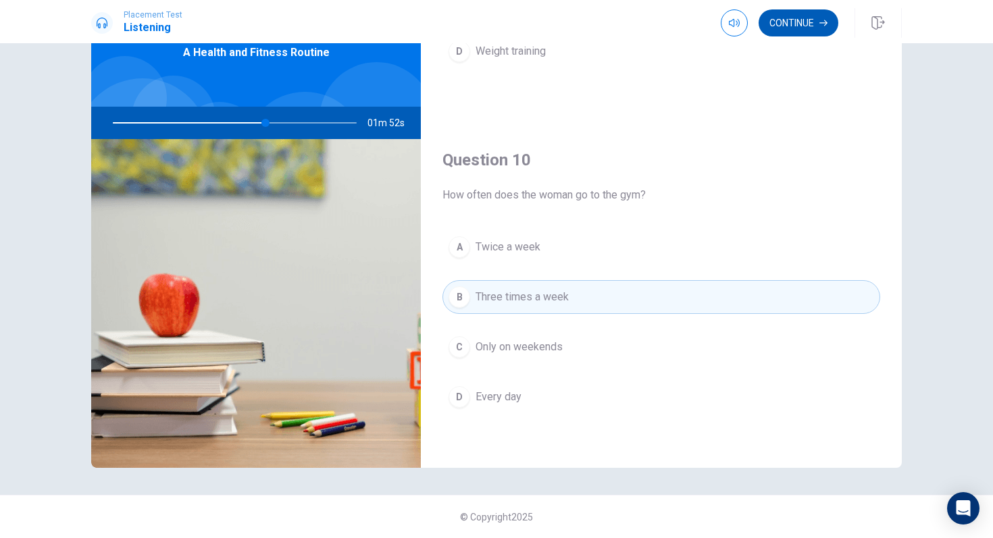
click at [806, 22] on button "Continue" at bounding box center [798, 22] width 80 height 27
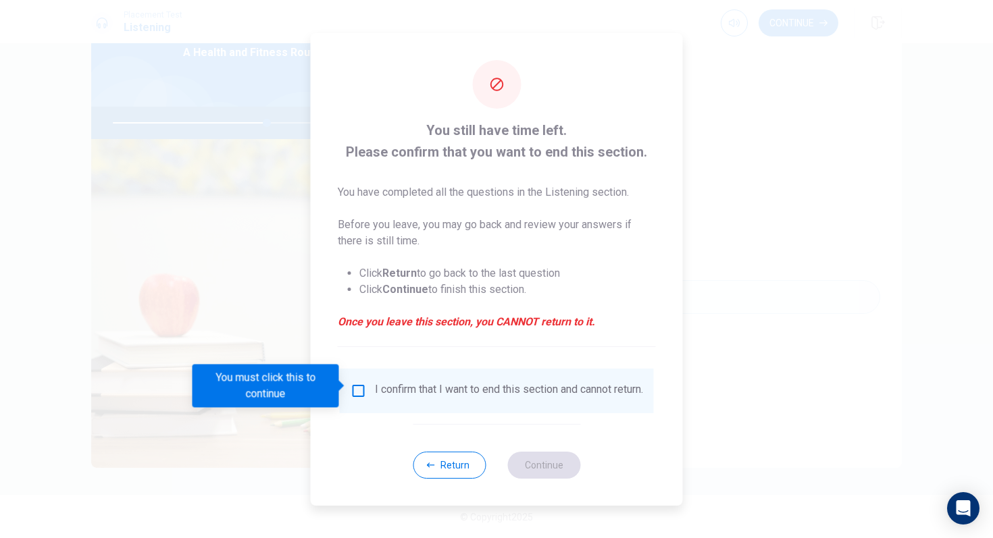
click at [350, 391] on input "You must click this to continue" at bounding box center [358, 391] width 16 height 16
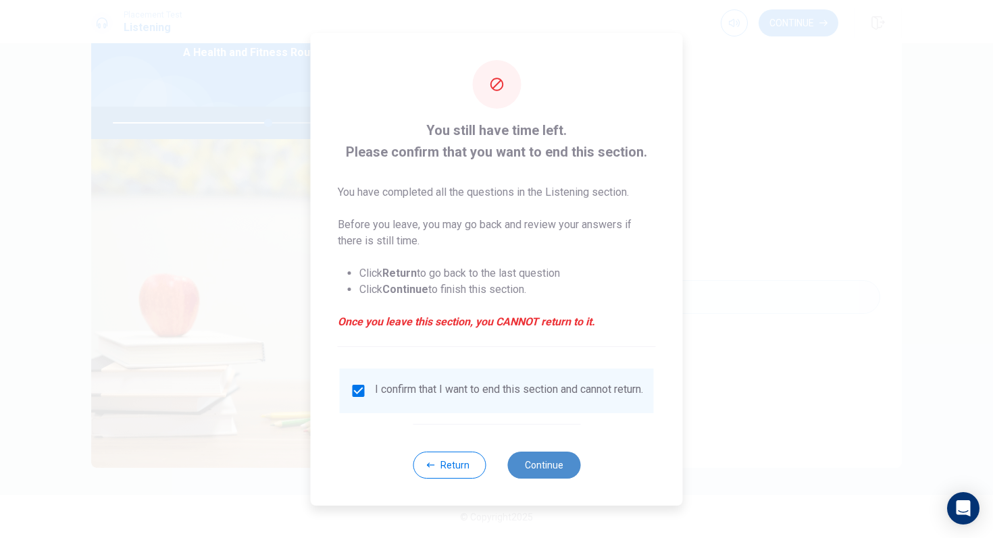
click at [521, 473] on button "Continue" at bounding box center [543, 465] width 73 height 27
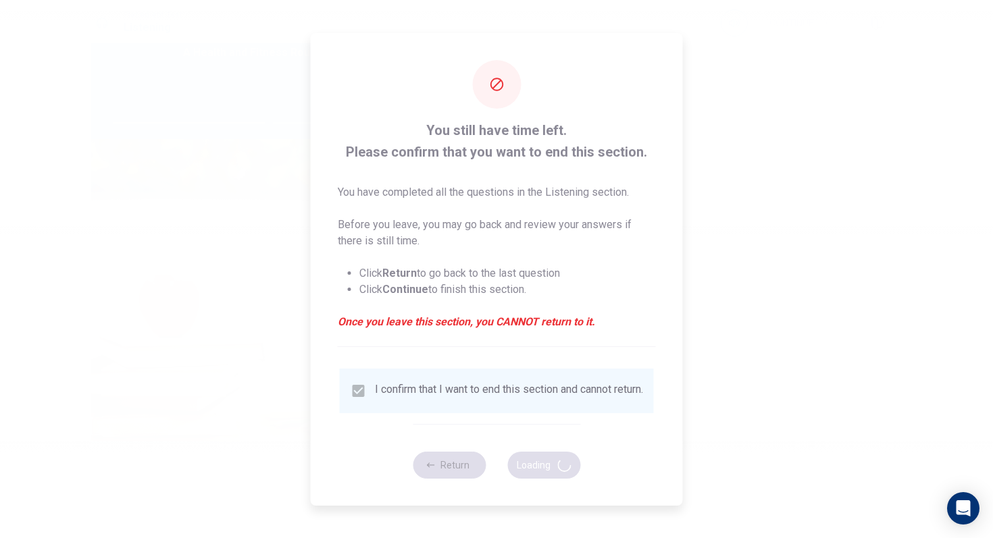
type input "64"
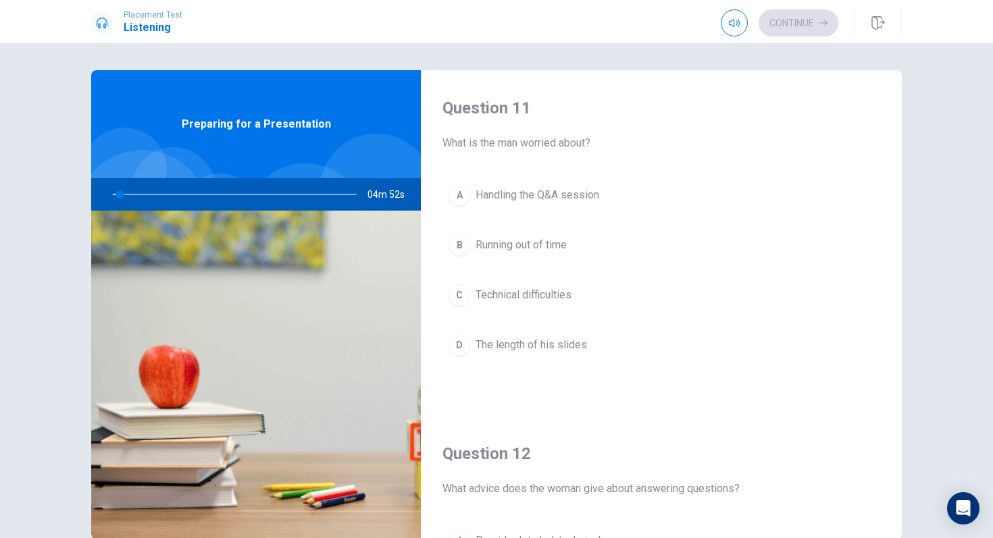
drag, startPoint x: 897, startPoint y: 258, endPoint x: 881, endPoint y: 215, distance: 45.5
click at [877, 215] on div "Question 11 What is the man worried about? A Handling the Q&A session B Running…" at bounding box center [661, 243] width 481 height 346
click at [813, 18] on div "Continue" at bounding box center [779, 22] width 117 height 27
drag, startPoint x: 157, startPoint y: 196, endPoint x: 165, endPoint y: 195, distance: 8.8
click at [165, 195] on div at bounding box center [232, 194] width 271 height 32
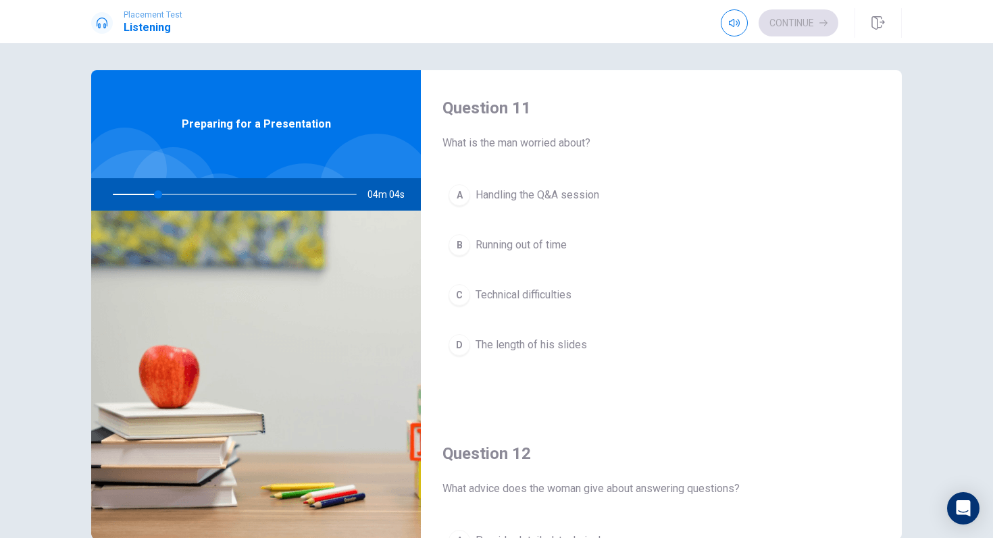
drag, startPoint x: 179, startPoint y: 193, endPoint x: 202, endPoint y: 195, distance: 23.0
click at [201, 194] on div at bounding box center [232, 194] width 271 height 32
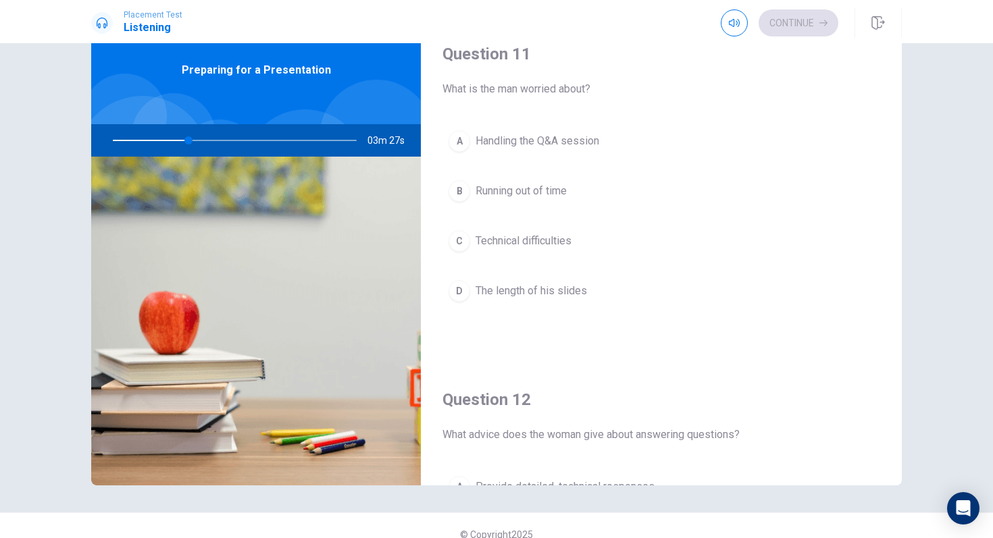
scroll to position [72, 0]
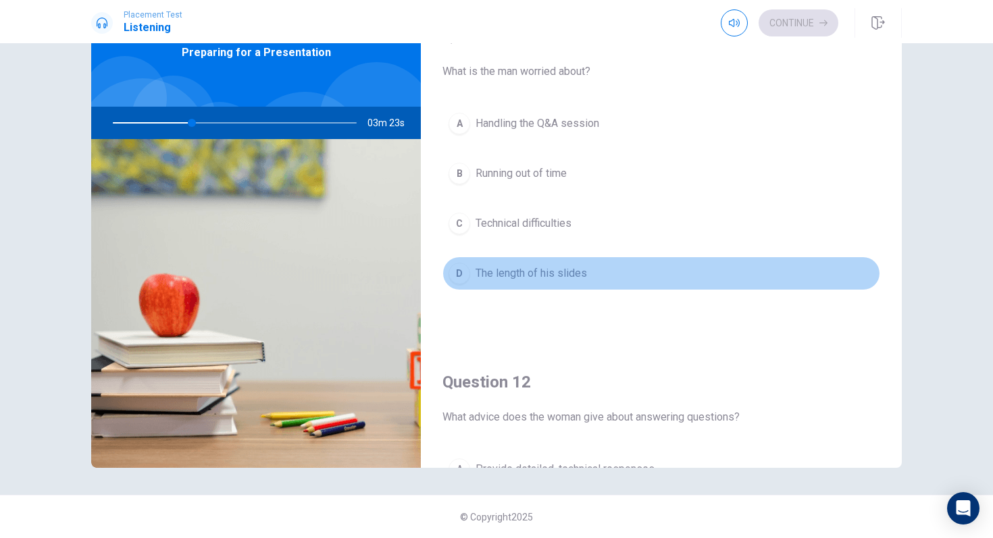
click at [459, 273] on div "D" at bounding box center [459, 274] width 22 height 22
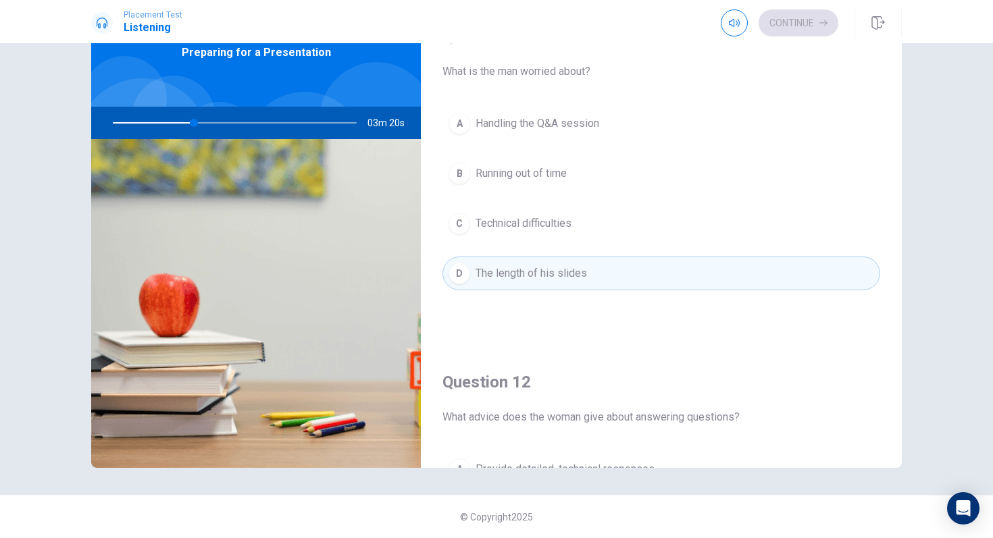
click at [471, 127] on button "A Handling the Q&A session" at bounding box center [661, 124] width 438 height 34
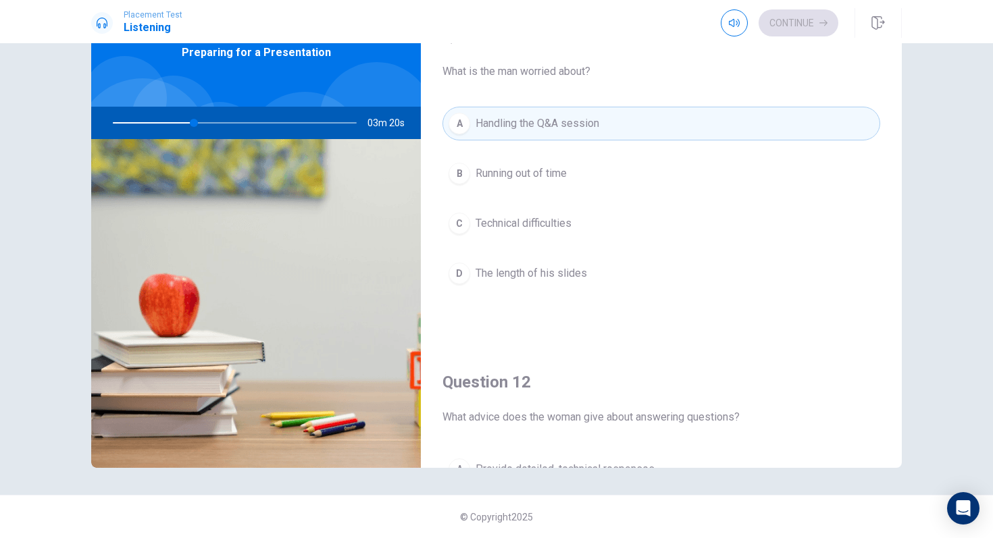
type input "34"
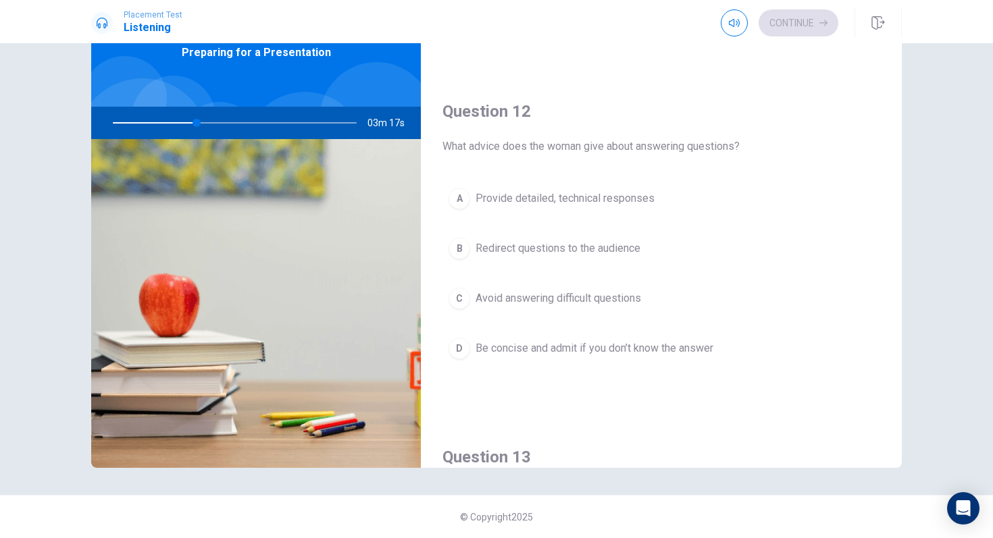
scroll to position [297, 0]
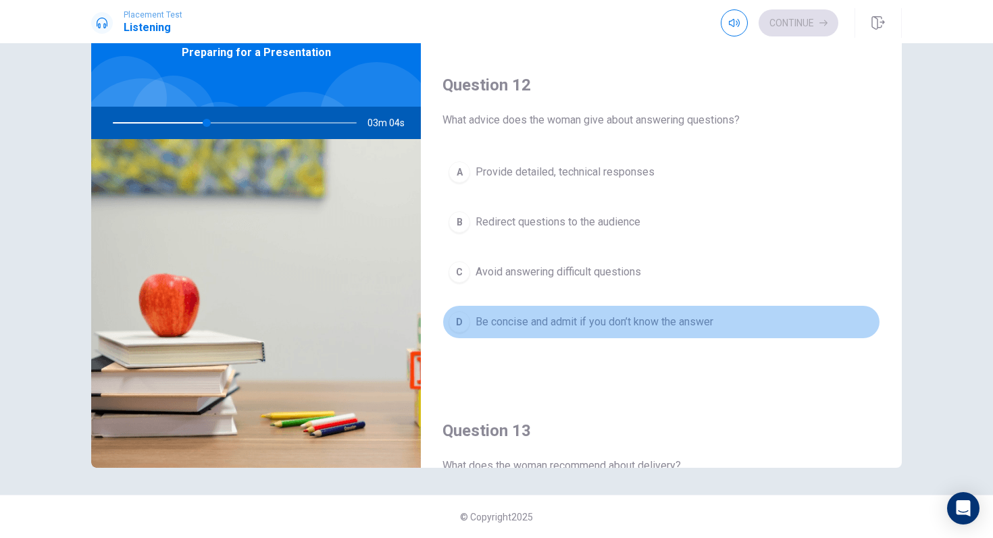
click at [467, 320] on div "D" at bounding box center [459, 322] width 22 height 22
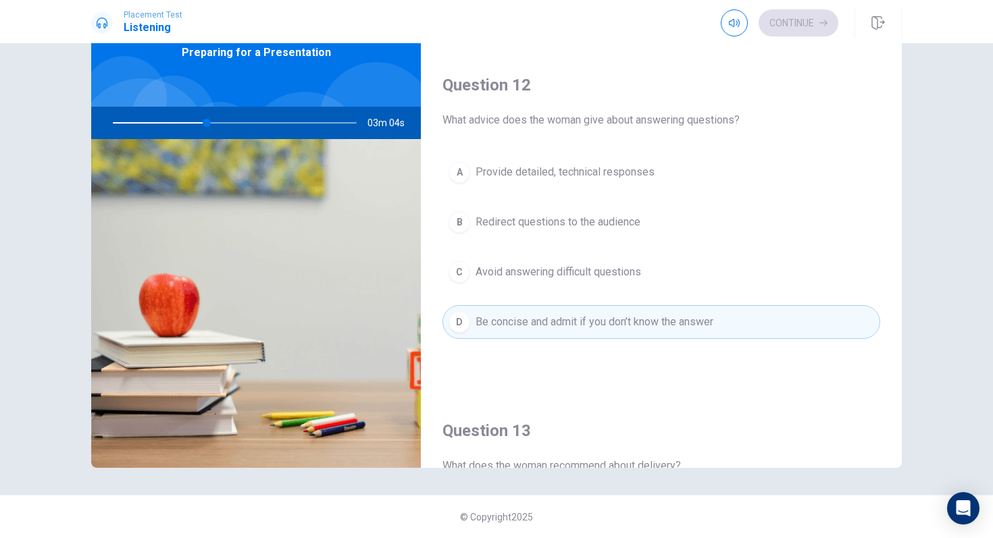
type input "39"
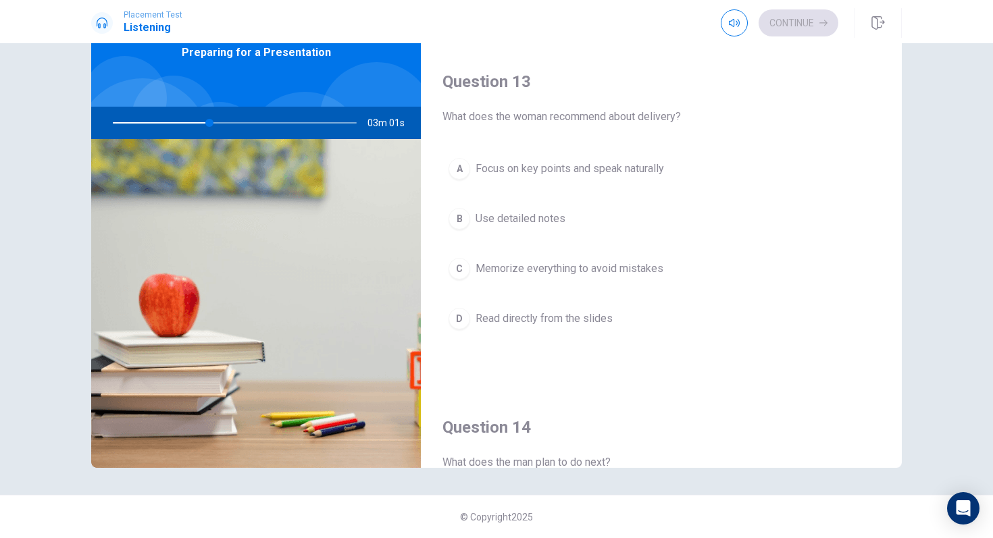
scroll to position [648, 0]
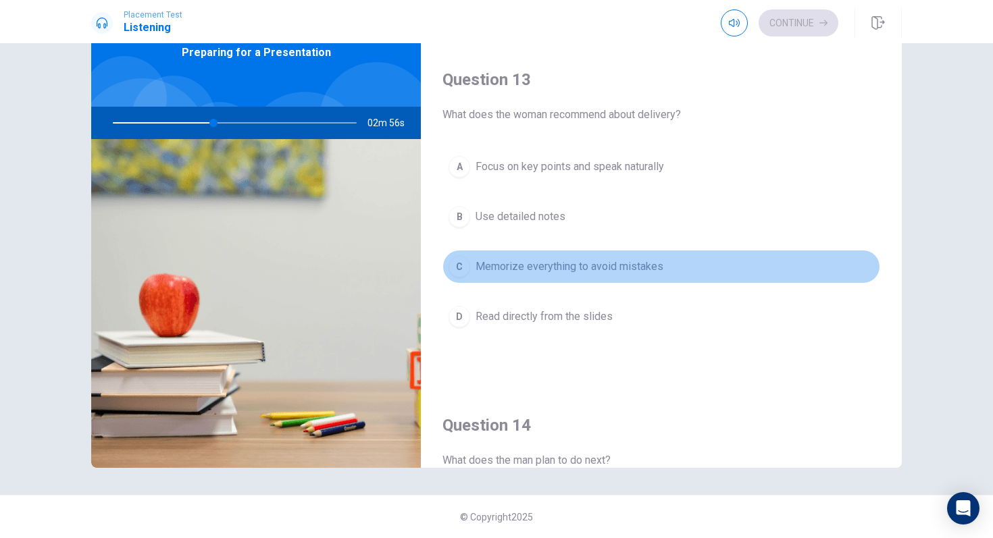
click at [462, 259] on div "C" at bounding box center [459, 267] width 22 height 22
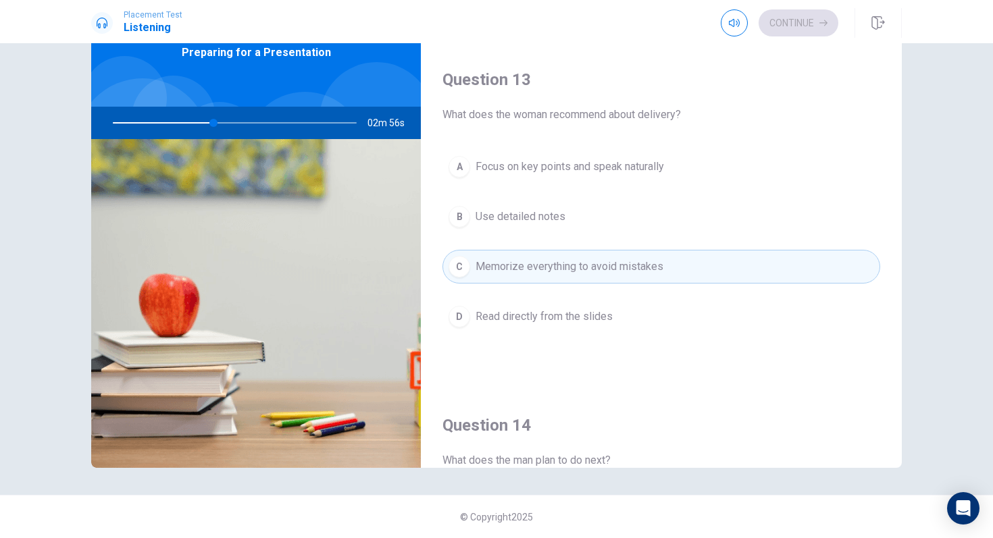
type input "42"
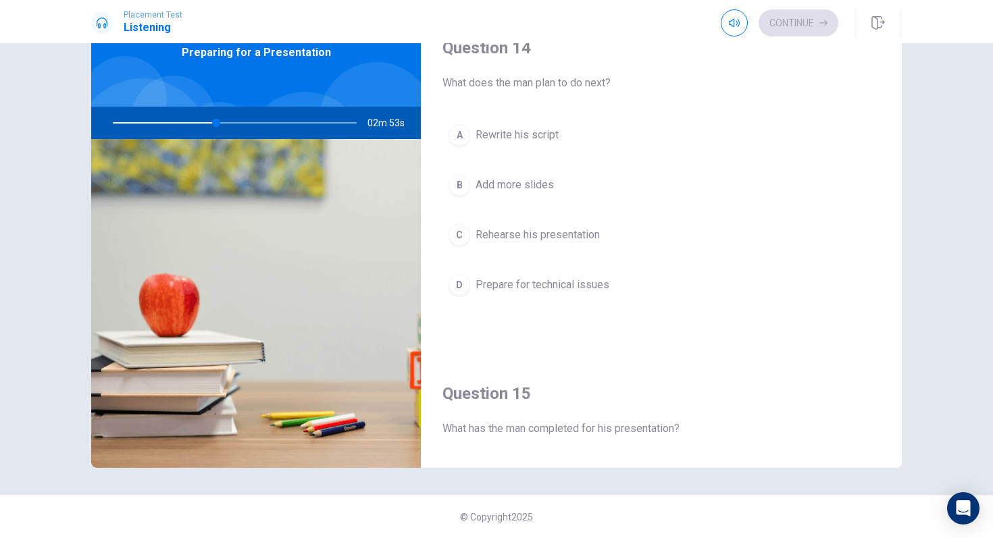
scroll to position [1026, 0]
click at [466, 232] on div "C" at bounding box center [459, 235] width 22 height 22
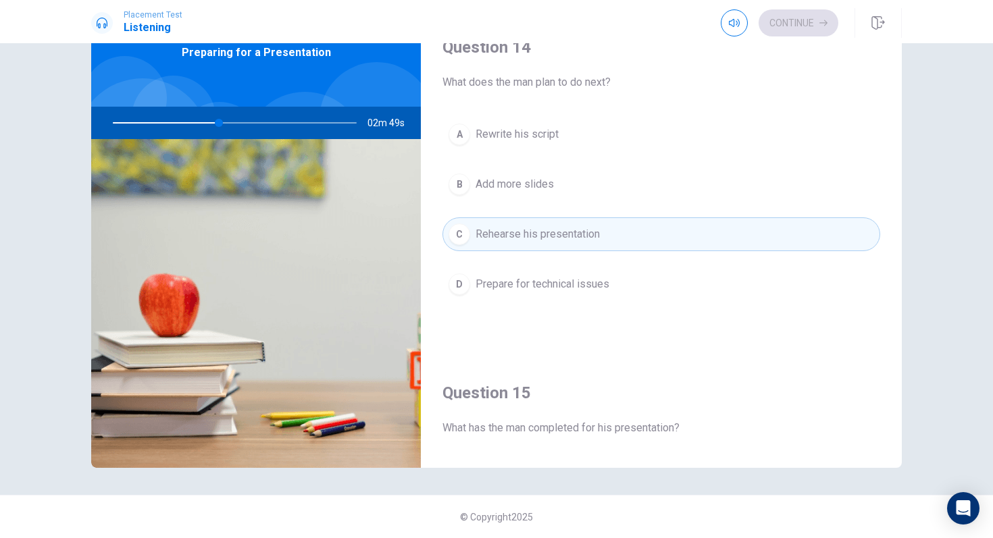
type input "44"
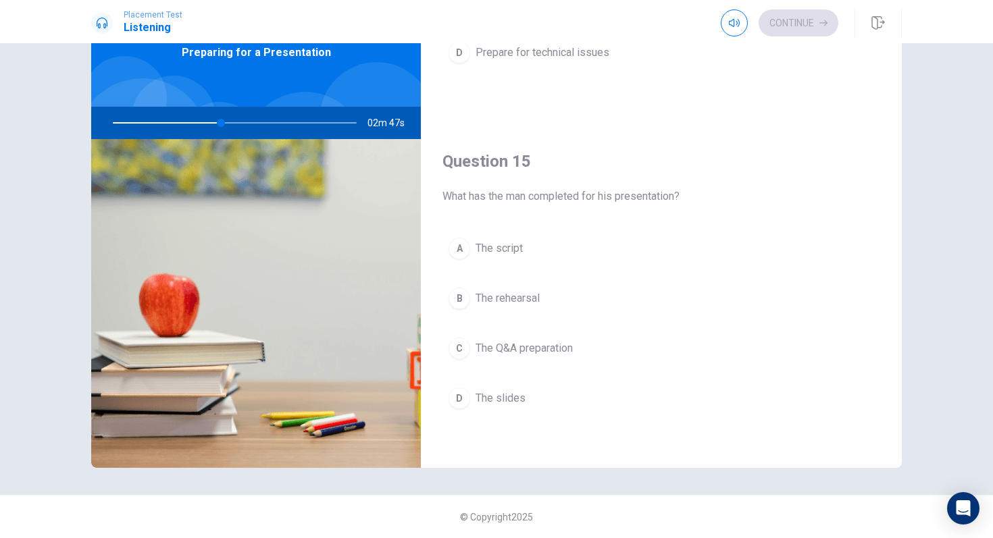
scroll to position [1259, 0]
click at [465, 394] on div "D" at bounding box center [459, 397] width 22 height 22
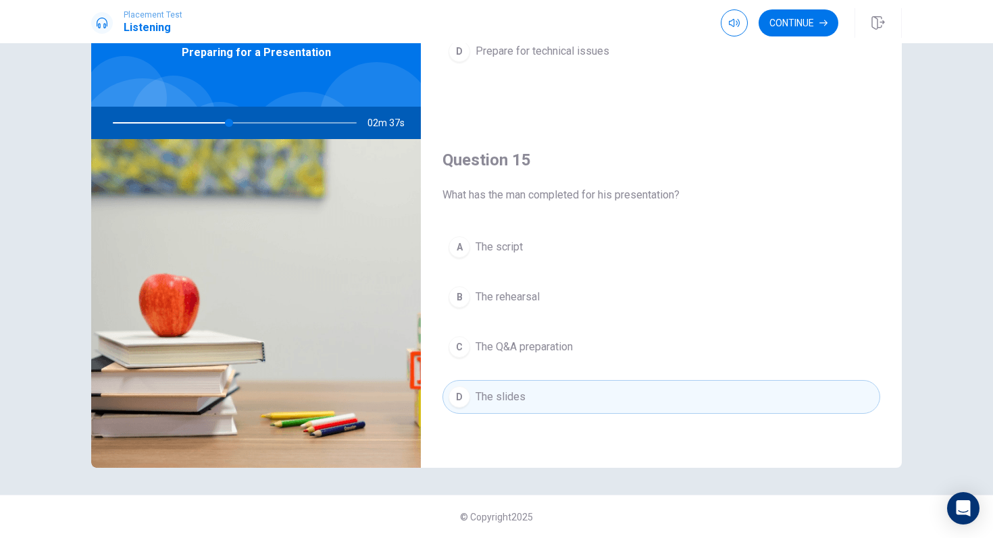
type input "48"
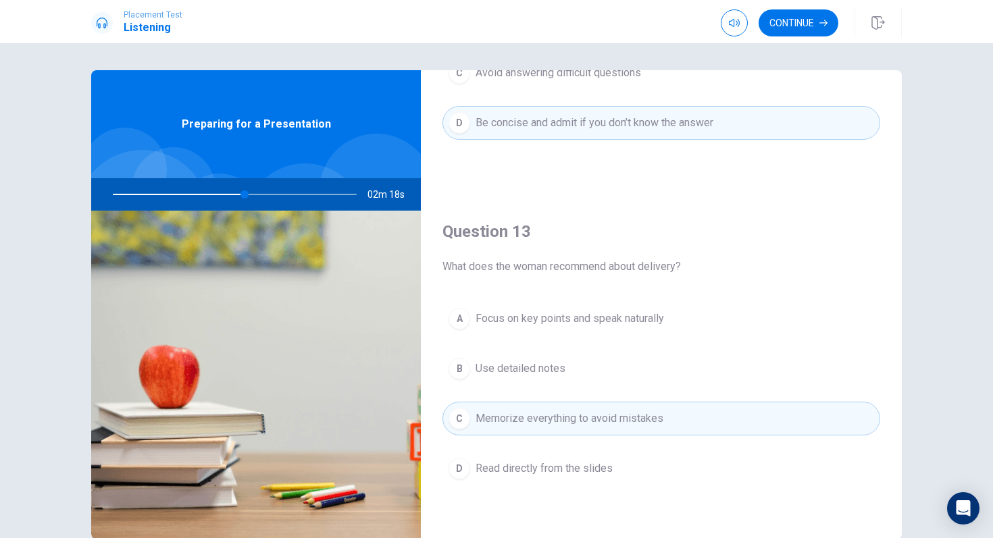
scroll to position [594, 0]
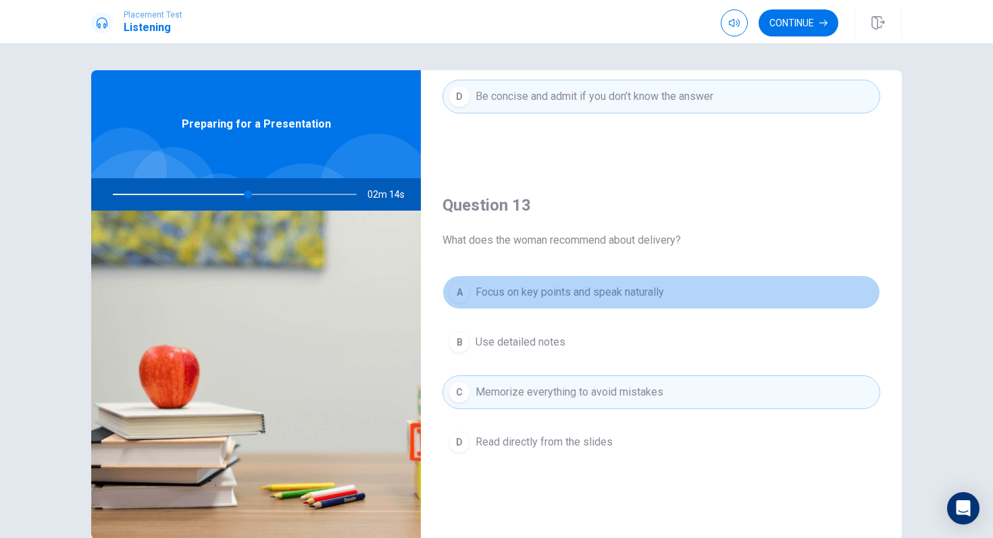
click at [459, 285] on div "A" at bounding box center [459, 293] width 22 height 22
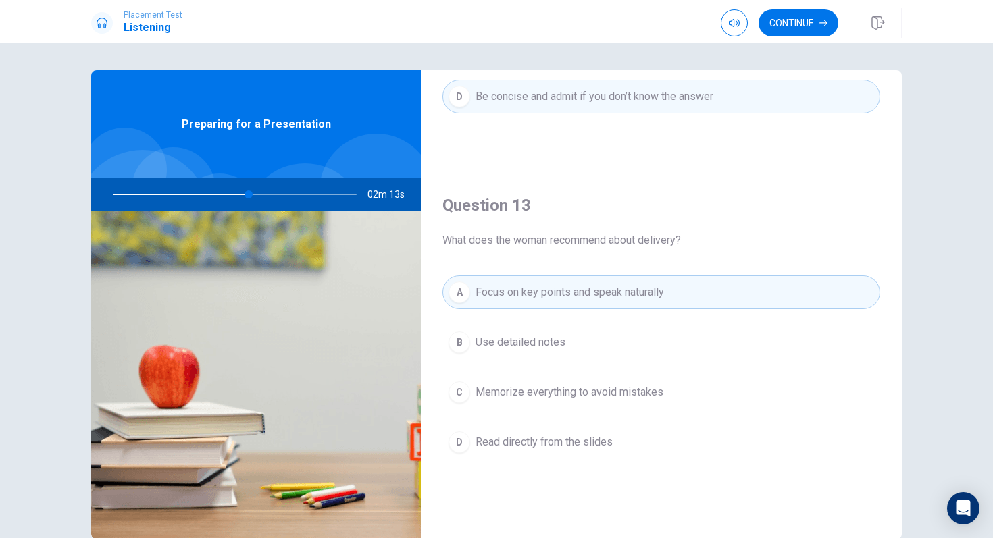
type input "56"
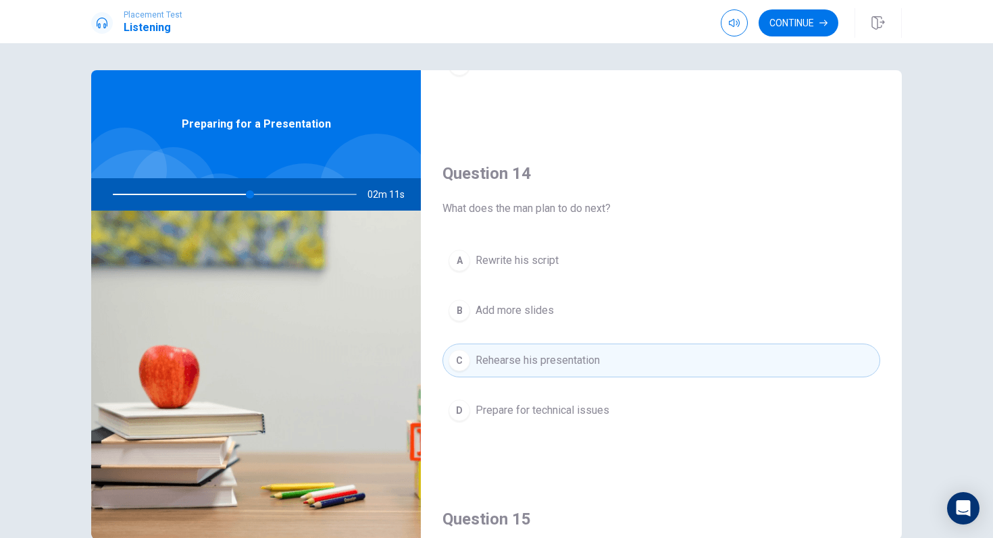
scroll to position [972, 0]
click at [816, 26] on button "Continue" at bounding box center [798, 22] width 80 height 27
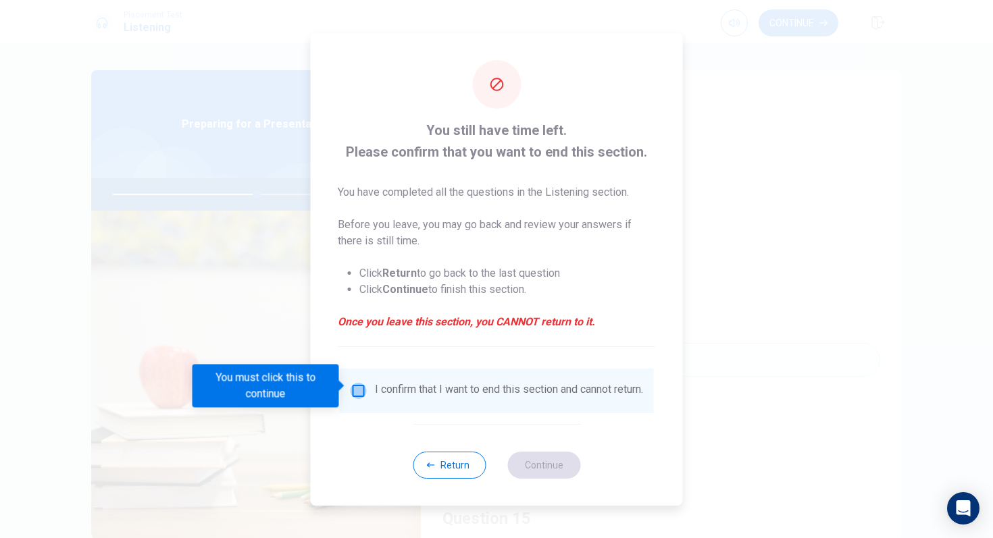
click at [352, 383] on input "You must click this to continue" at bounding box center [358, 391] width 16 height 16
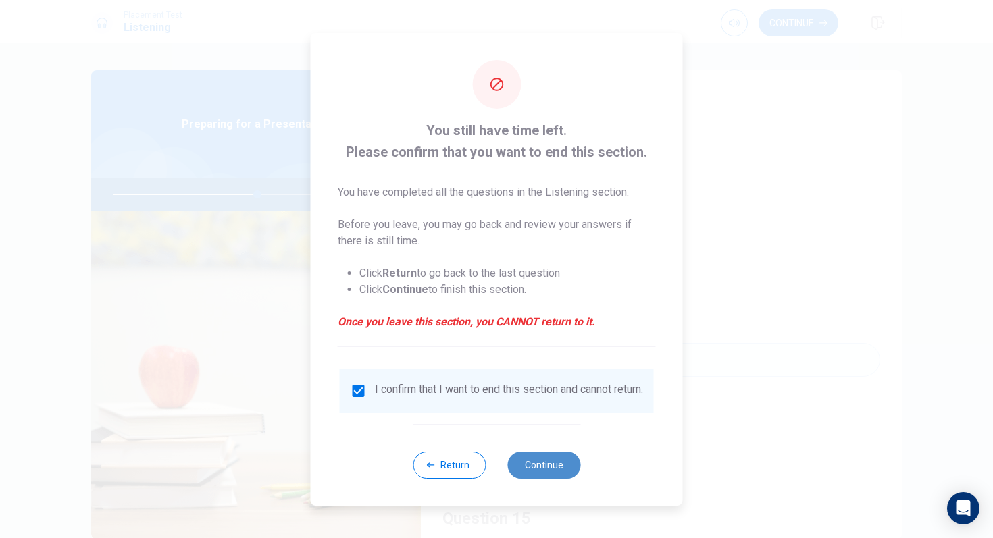
click at [529, 459] on button "Continue" at bounding box center [543, 465] width 73 height 27
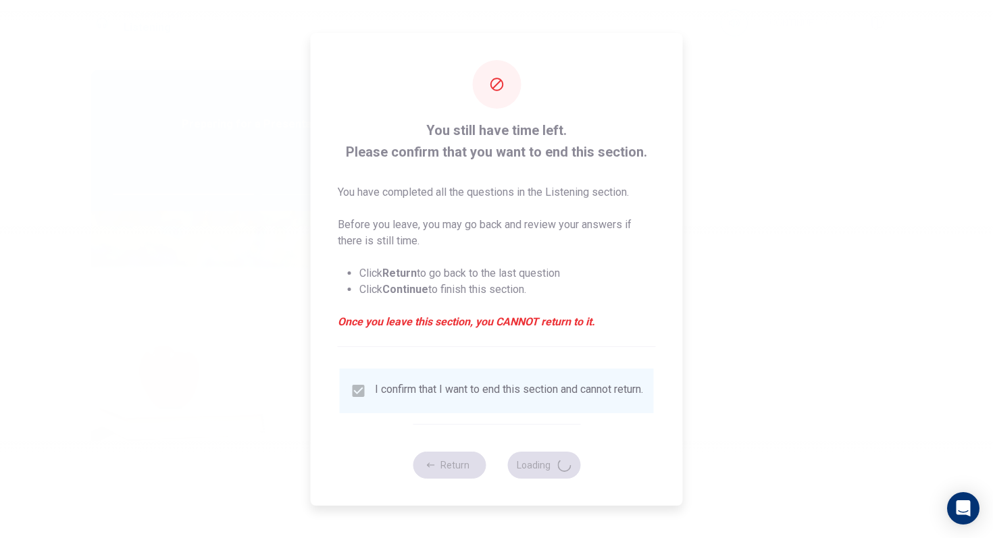
type input "60"
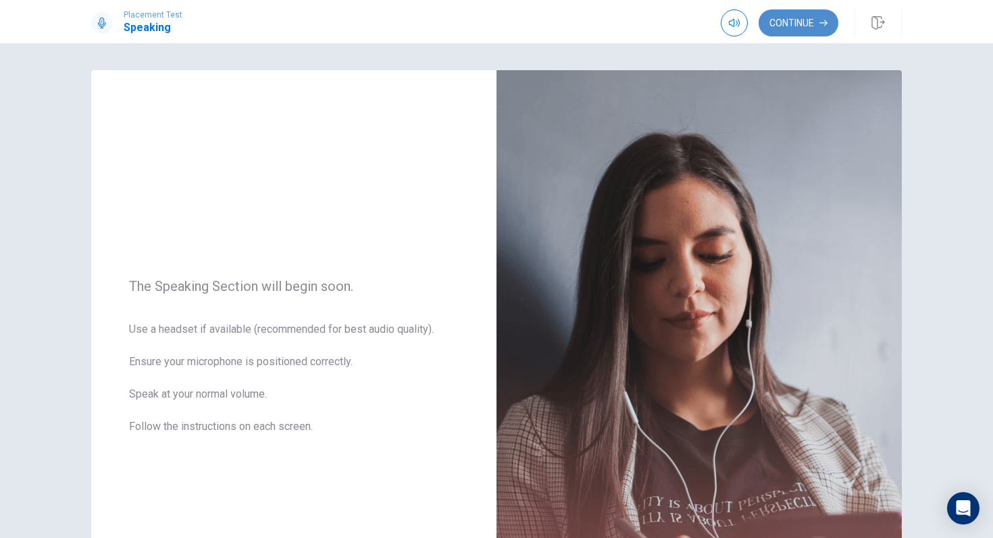
click at [824, 28] on button "Continue" at bounding box center [798, 22] width 80 height 27
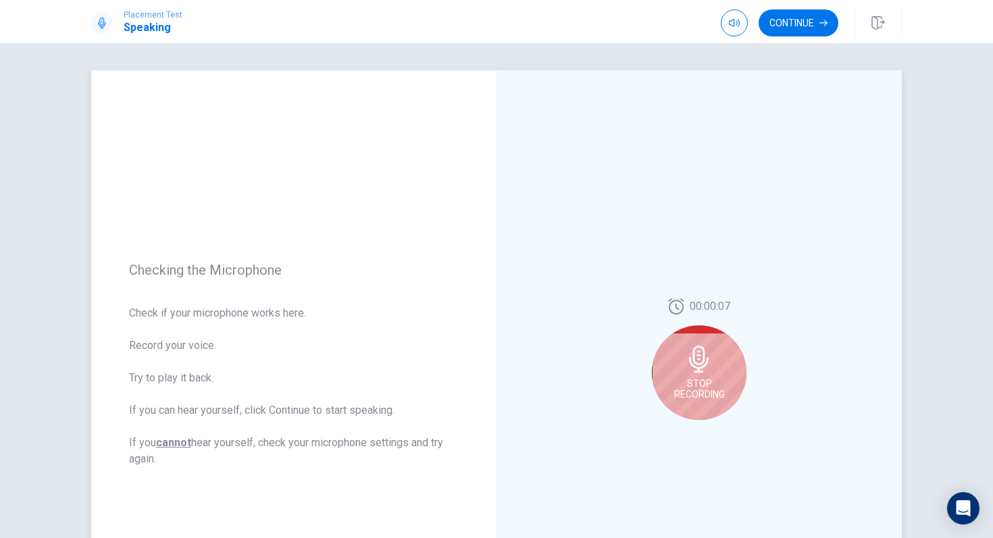
drag, startPoint x: 886, startPoint y: 348, endPoint x: 878, endPoint y: 309, distance: 40.0
click at [878, 309] on div "00:00:07 Stop Recording" at bounding box center [698, 364] width 405 height 589
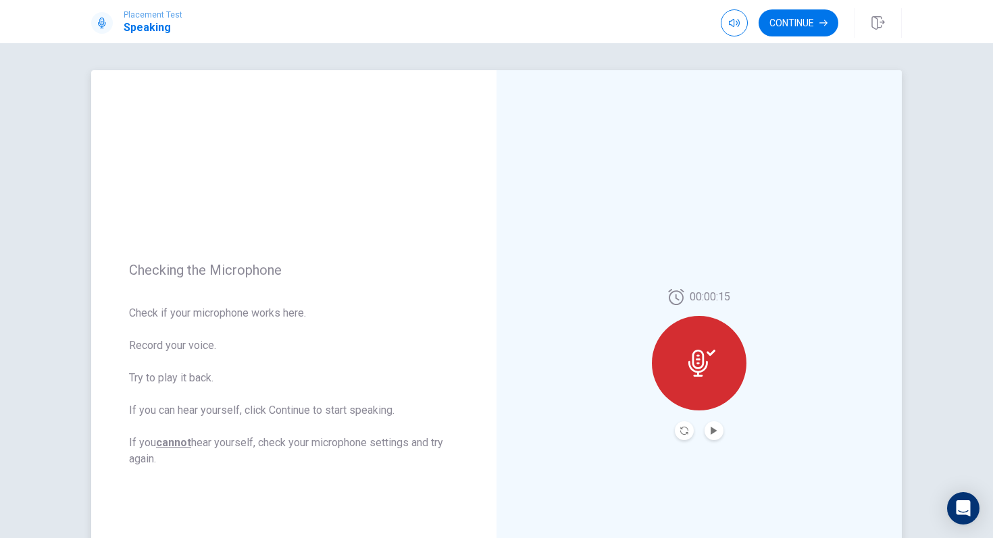
click at [704, 392] on div at bounding box center [699, 363] width 95 height 95
click at [694, 371] on icon at bounding box center [698, 363] width 20 height 27
click at [712, 442] on div "00:00:15" at bounding box center [698, 364] width 405 height 589
click at [712, 433] on icon "Play Audio" at bounding box center [713, 431] width 6 height 8
click at [685, 426] on button "Record Again" at bounding box center [684, 430] width 19 height 19
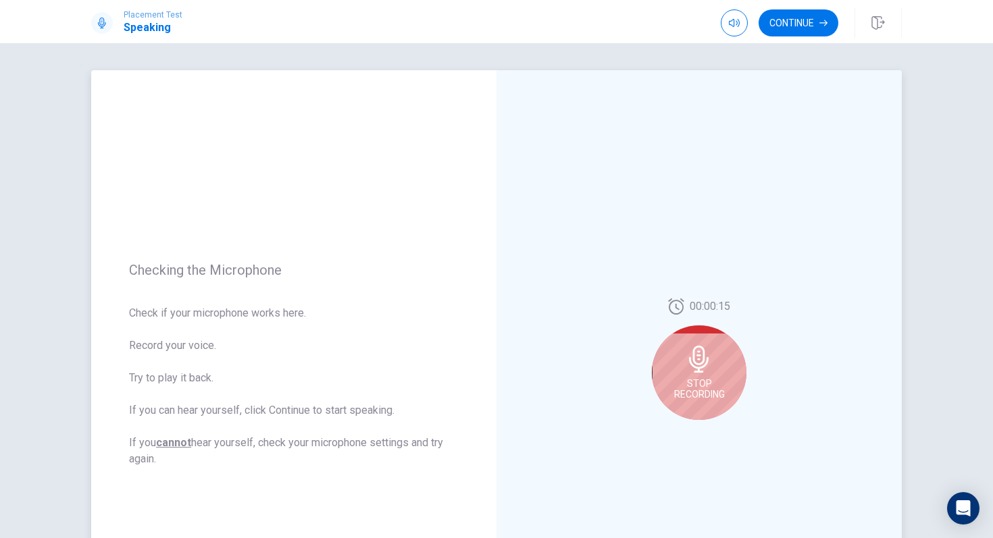
click at [698, 371] on icon at bounding box center [699, 359] width 20 height 27
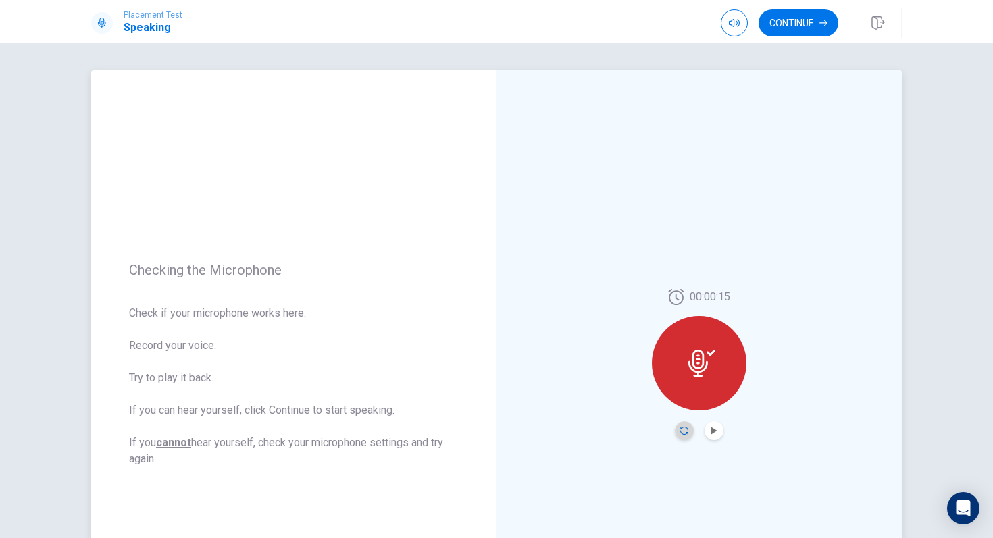
click at [682, 433] on icon "Record Again" at bounding box center [684, 431] width 8 height 8
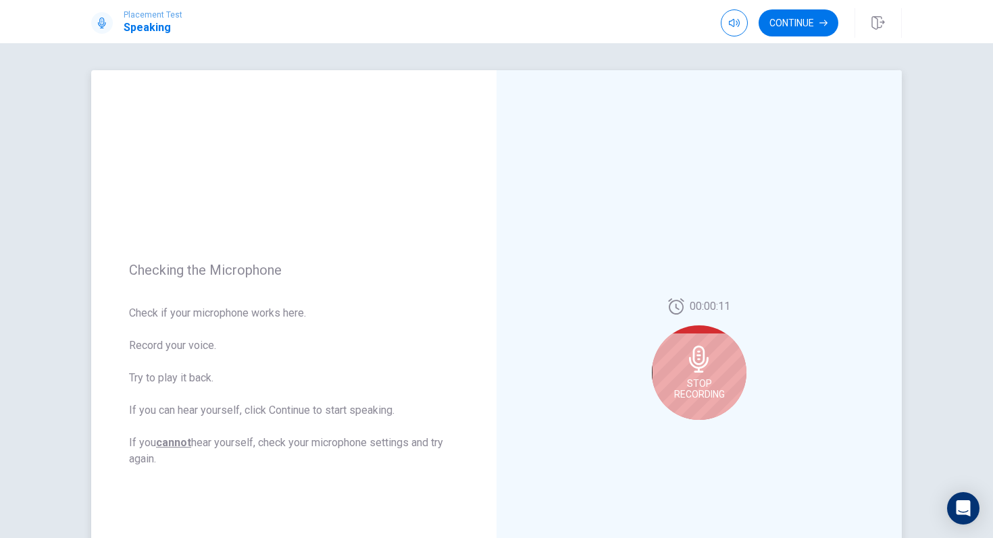
click at [705, 380] on span "Stop Recording" at bounding box center [699, 389] width 51 height 22
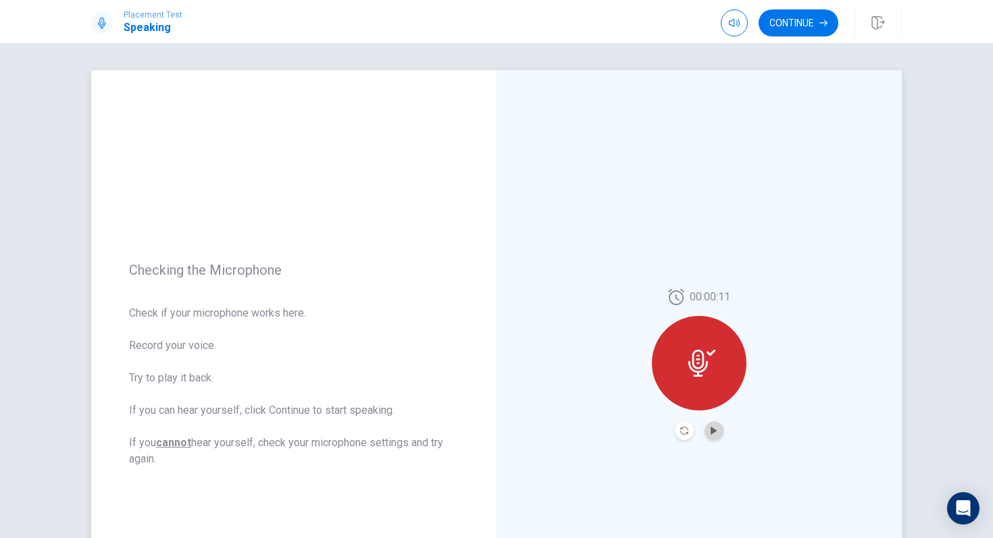
click at [715, 425] on button "Play Audio" at bounding box center [713, 430] width 19 height 19
click at [682, 434] on icon "Record Again" at bounding box center [684, 431] width 8 height 8
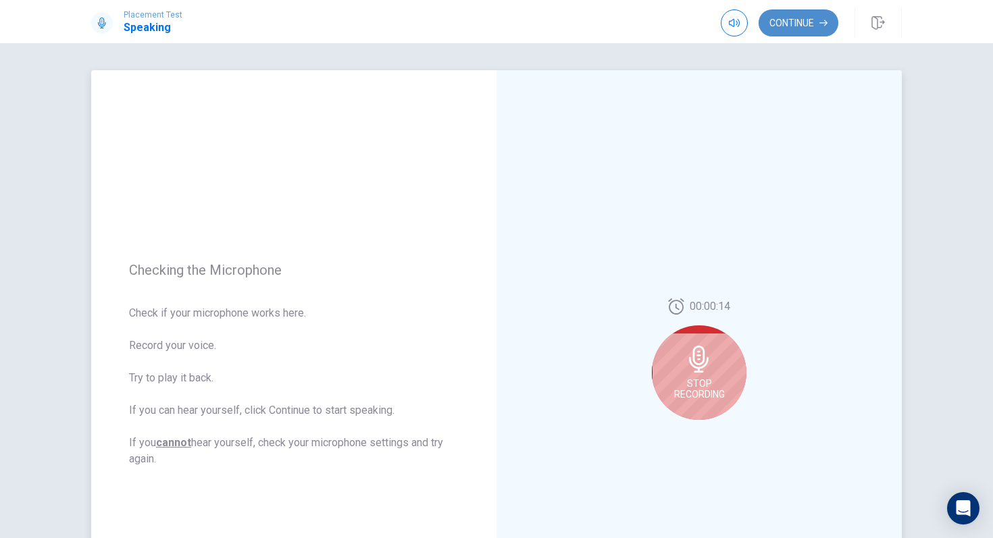
click at [810, 17] on button "Continue" at bounding box center [798, 22] width 80 height 27
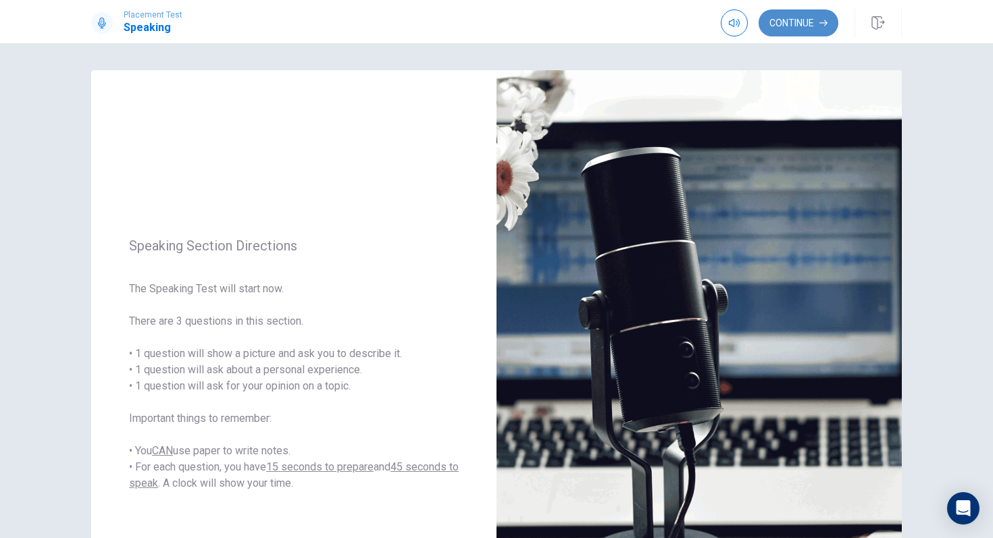
click at [818, 18] on button "Continue" at bounding box center [798, 22] width 80 height 27
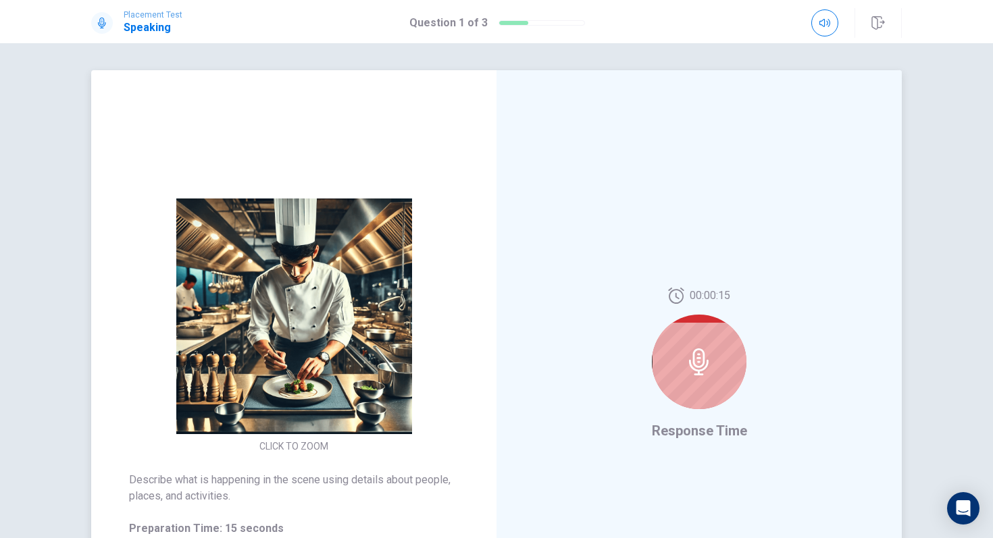
click at [694, 358] on icon at bounding box center [698, 361] width 27 height 27
click at [697, 367] on icon at bounding box center [698, 361] width 27 height 27
click at [698, 432] on span "Response Time" at bounding box center [699, 431] width 95 height 16
click at [290, 446] on button "CLICK TO ZOOM" at bounding box center [294, 446] width 80 height 19
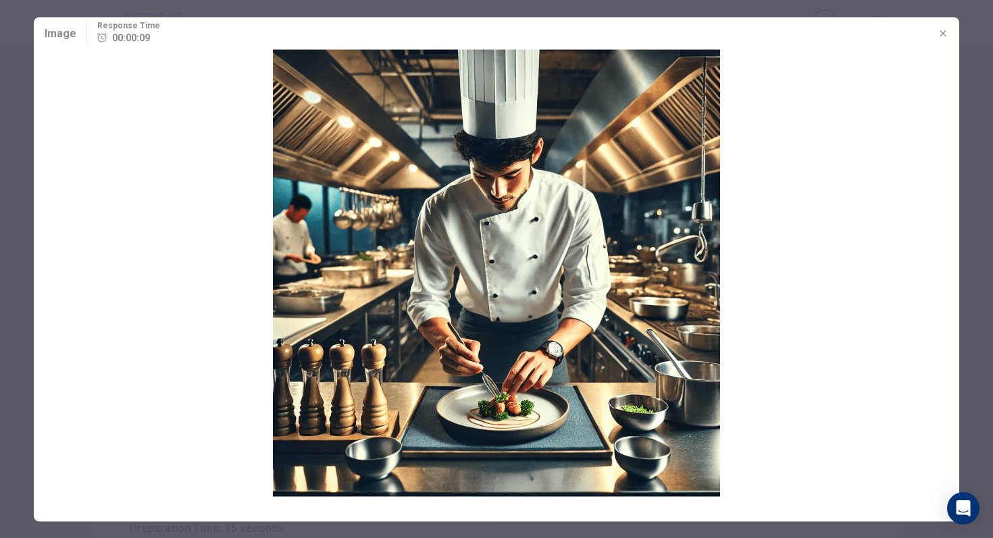
click at [309, 436] on img at bounding box center [496, 272] width 925 height 447
click at [947, 34] on icon "button" at bounding box center [942, 33] width 11 height 11
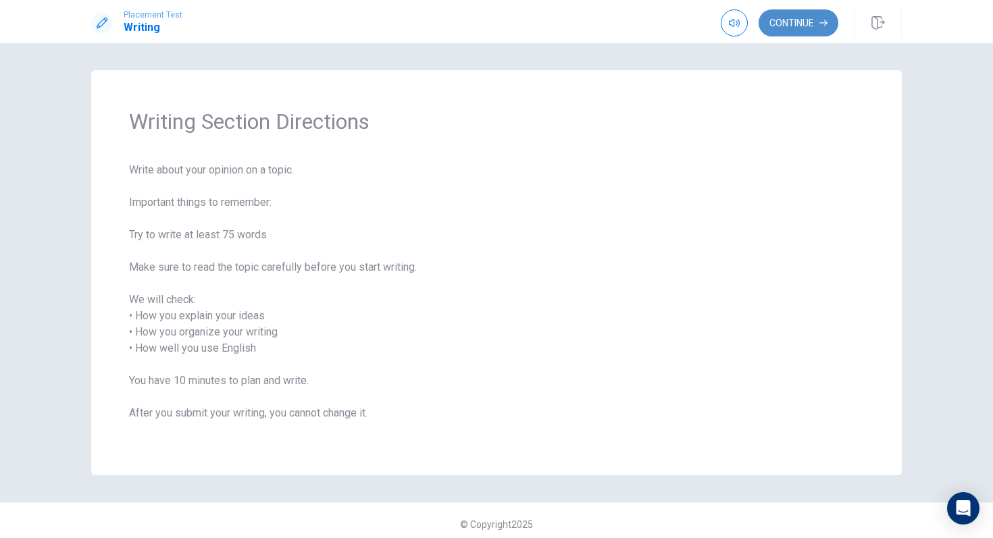
click at [818, 24] on button "Continue" at bounding box center [798, 22] width 80 height 27
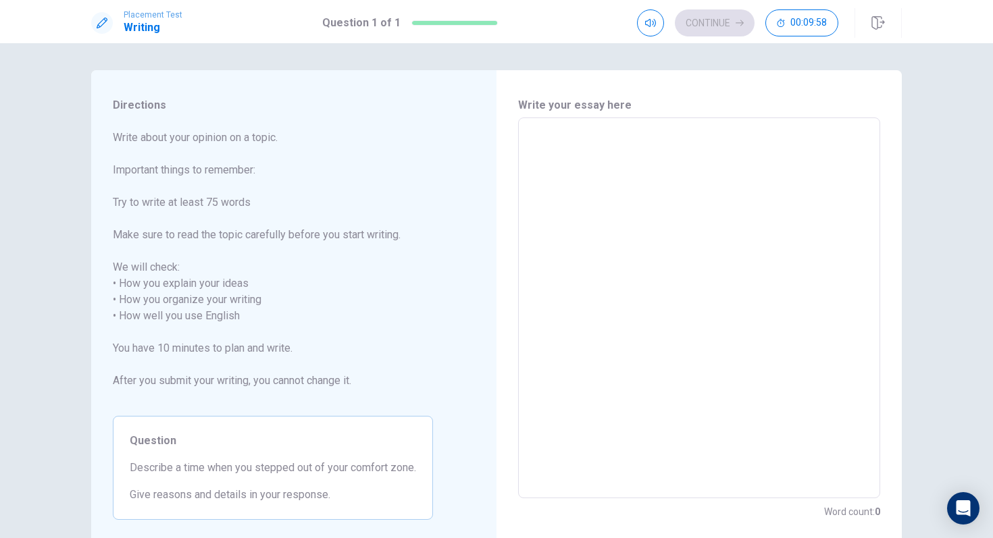
click at [712, 147] on textarea at bounding box center [698, 308] width 343 height 359
type textarea "i"
type textarea "x"
type textarea "I"
type textarea "x"
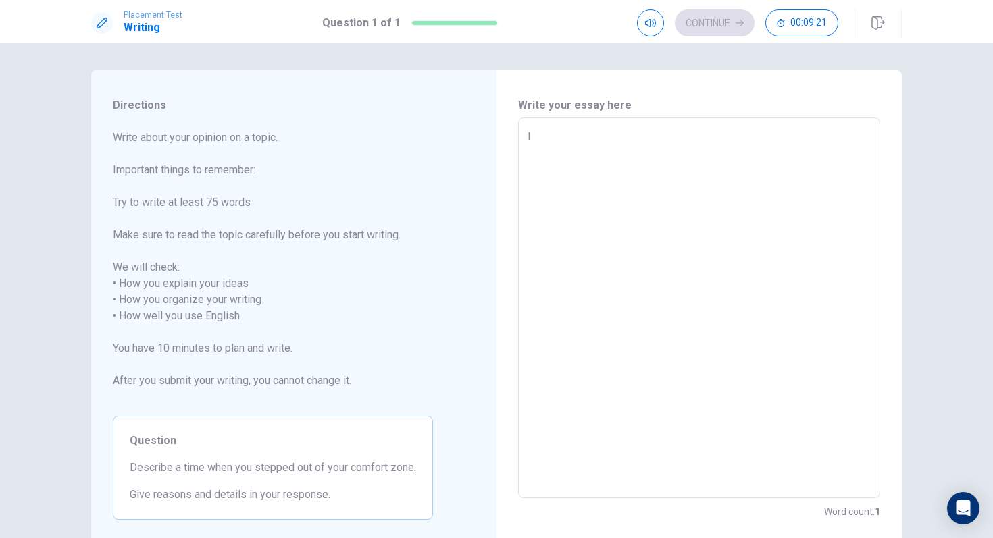
type textarea "I"
type textarea "x"
type textarea "I a"
type textarea "x"
type textarea "I am"
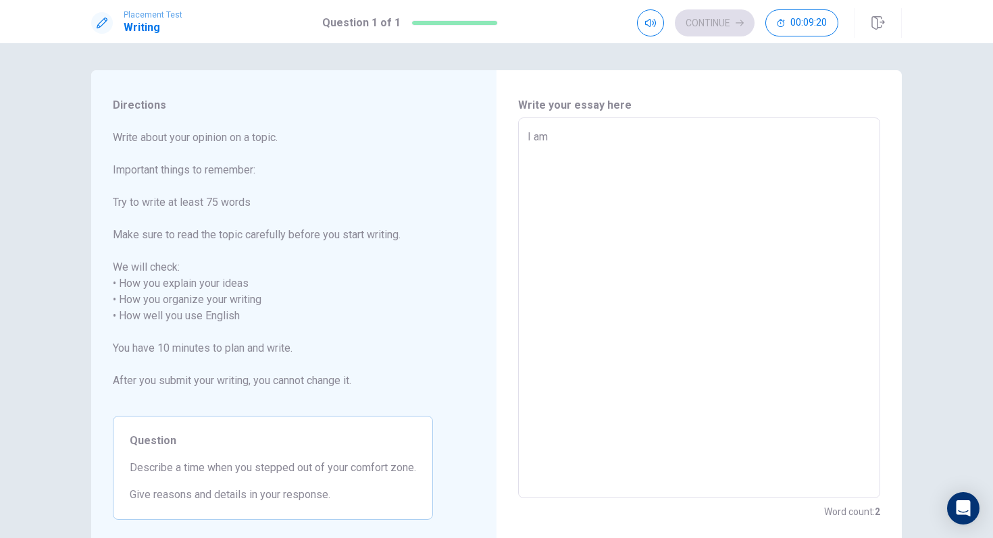
type textarea "x"
type textarea "I am"
type textarea "x"
type textarea "I am a"
type textarea "x"
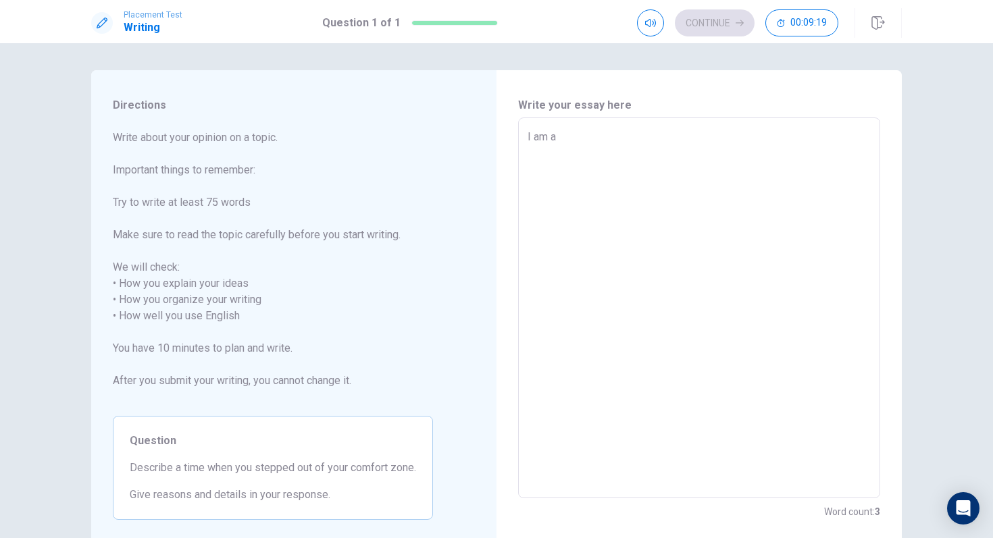
type textarea "I am a"
type textarea "x"
type textarea "I am a v"
type textarea "x"
type textarea "I am a ve"
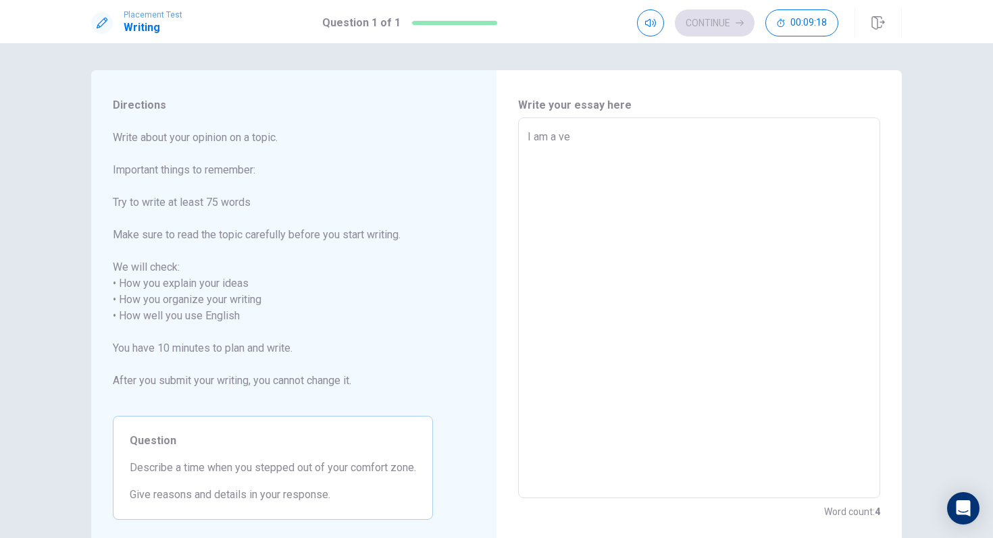
type textarea "x"
type textarea "I am a ver"
type textarea "x"
type textarea "I am a very"
type textarea "x"
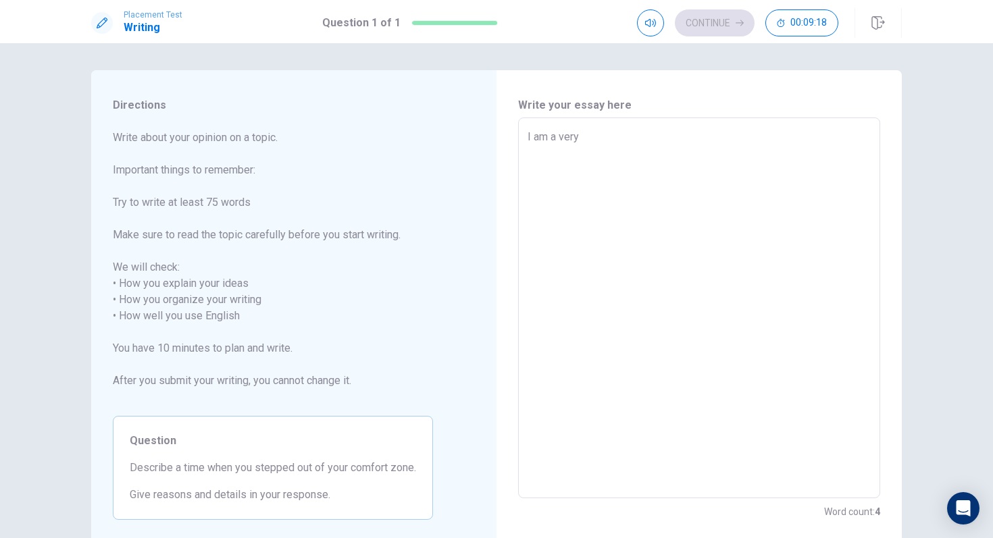
type textarea "I am a very"
type textarea "x"
type textarea "I am a very e"
type textarea "x"
type textarea "I am a very ex"
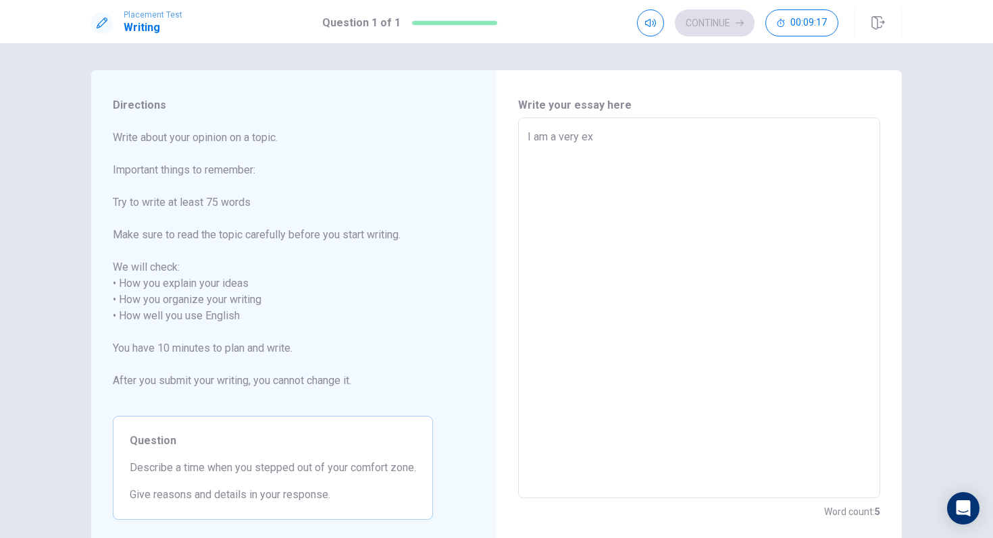
type textarea "x"
type textarea "I am a very ext"
type textarea "x"
type textarea "I am a very extr"
type textarea "x"
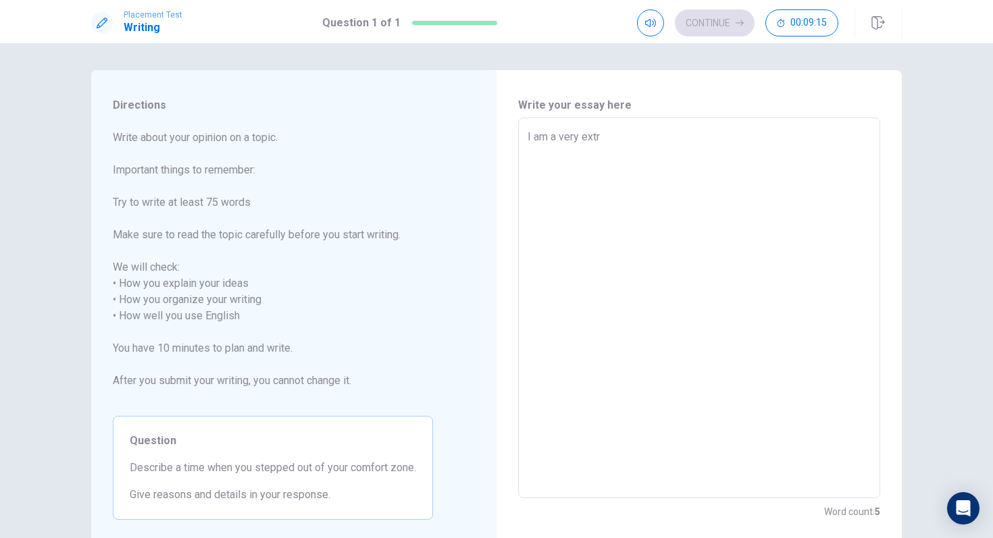
type textarea "I am a very extro"
type textarea "x"
type textarea "I am a very extrov"
type textarea "x"
type textarea "I am a very extrove"
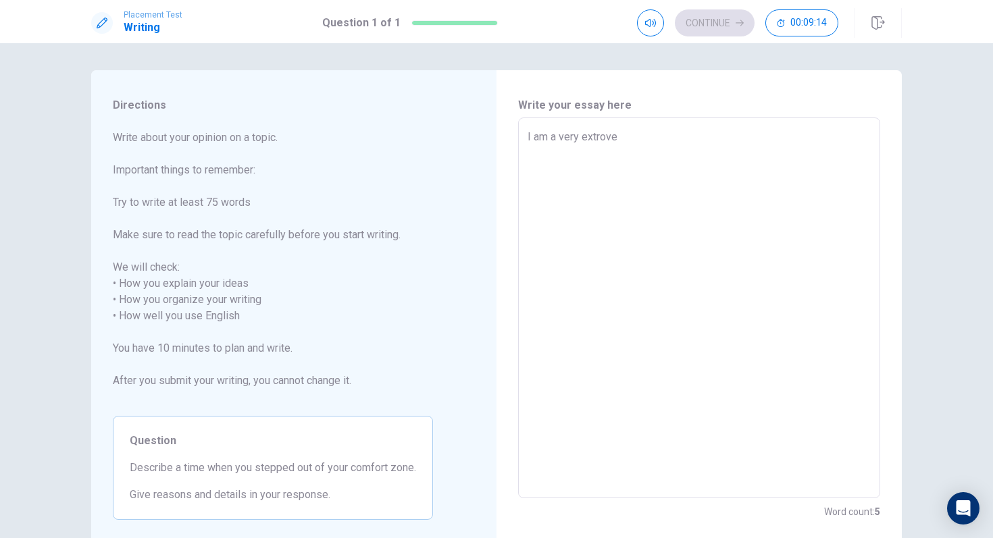
type textarea "x"
type textarea "I am a very extrover"
type textarea "x"
type textarea "I am a very extrovert"
type textarea "x"
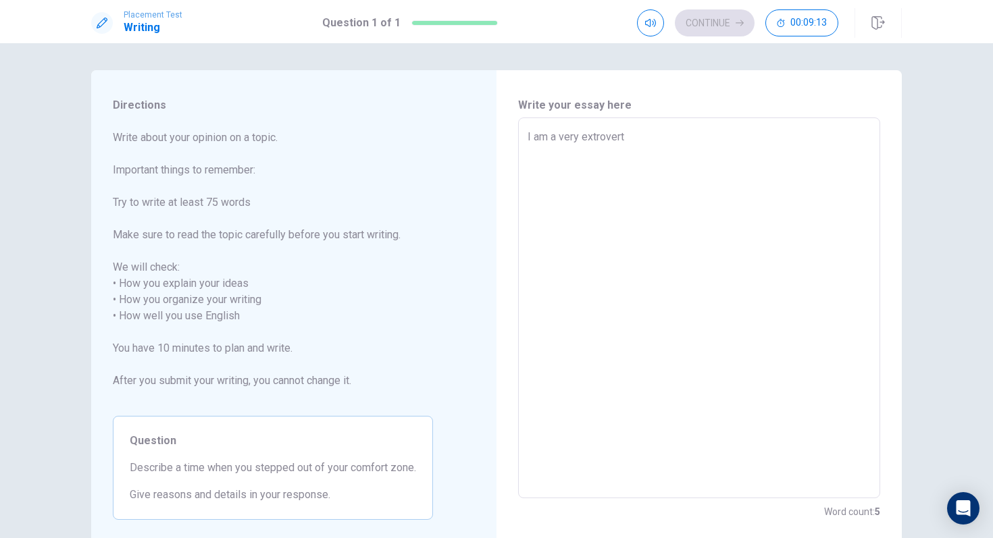
type textarea "I am a very extrovert"
type textarea "x"
type textarea "I am a very extrovert p"
type textarea "x"
type textarea "I am a very extrovert pe"
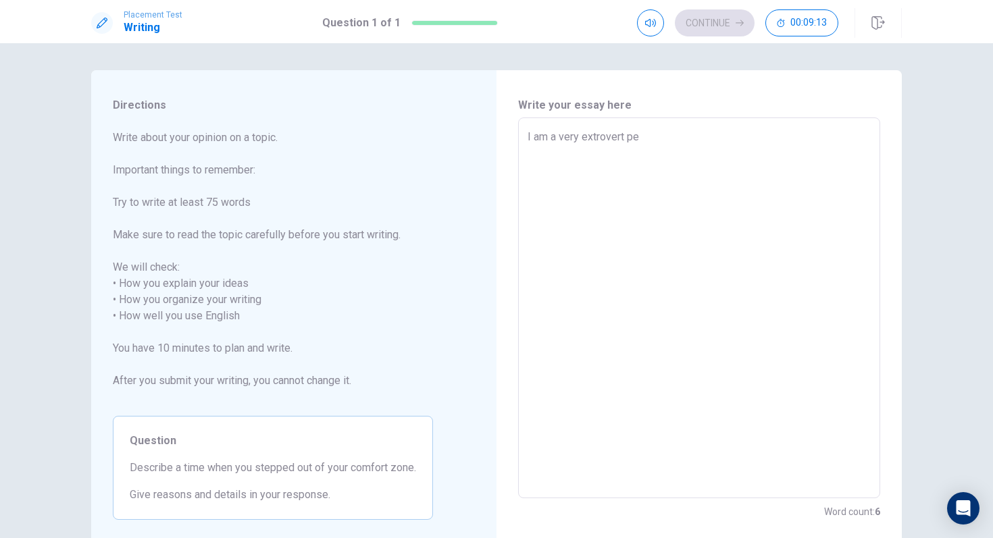
type textarea "x"
type textarea "I am a very extrovert per"
type textarea "x"
type textarea "I am a very extrovert pers"
type textarea "x"
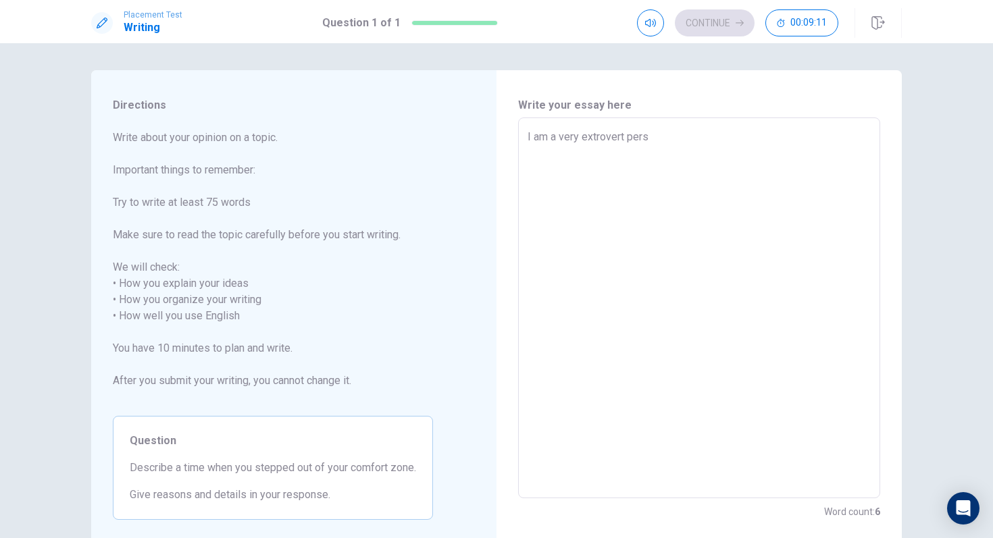
type textarea "I am a very extrovert perso"
type textarea "x"
type textarea "I am a very extrovert person"
type textarea "x"
type textarea "I am a very extrovert person"
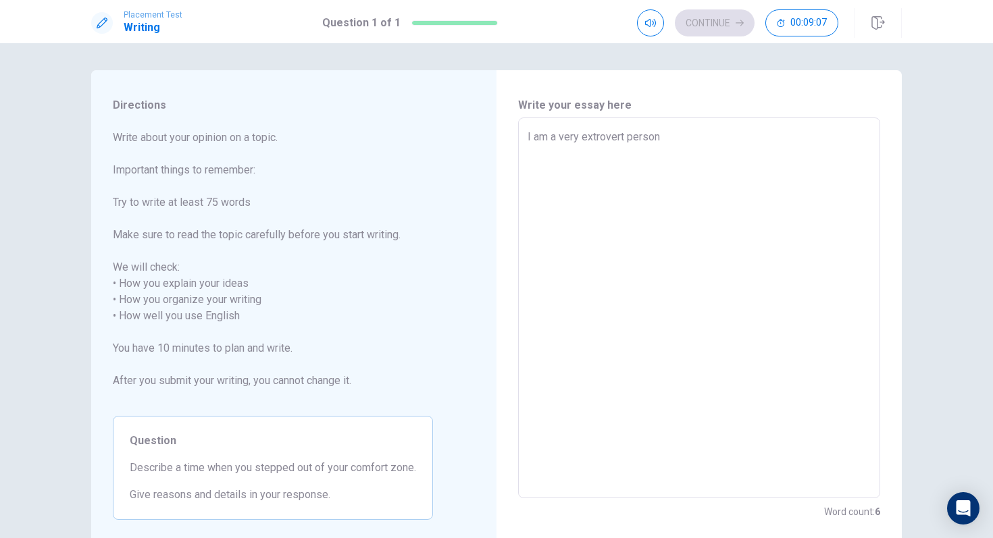
type textarea "x"
type textarea "I am a very extrovert person s"
type textarea "x"
type textarea "I am a very extrovert person so"
type textarea "x"
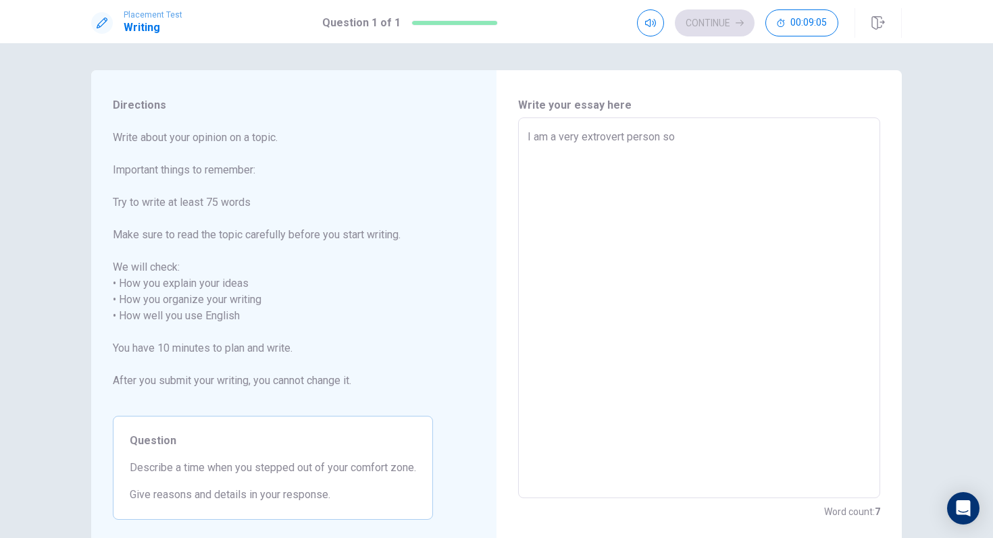
type textarea "I am a very extrovert person so"
type textarea "x"
type textarea "I am a very extrovert person so i"
type textarea "x"
type textarea "I am a very extrovert person so i"
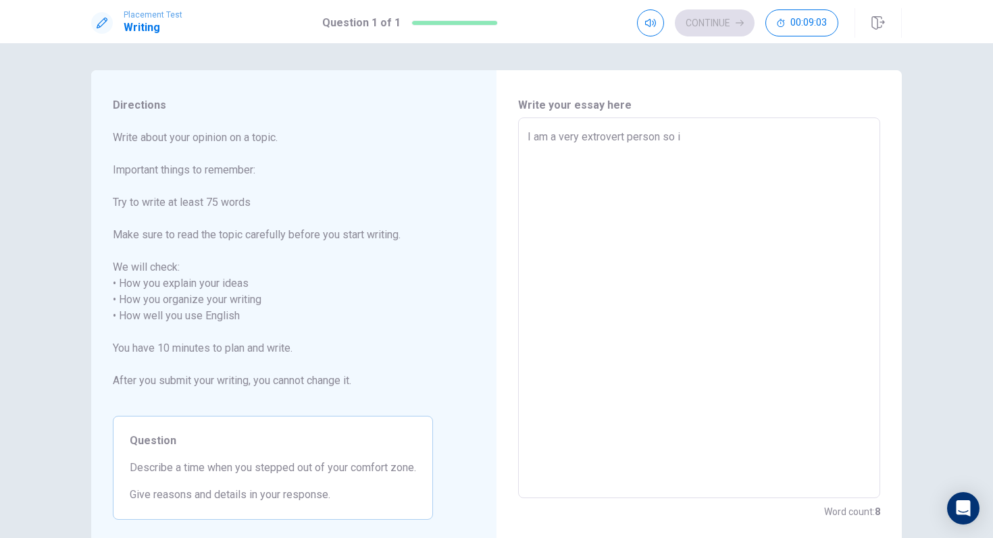
type textarea "x"
type textarea "I am a very extrovert person so i b"
type textarea "x"
type textarea "I am a very extrovert person so i ba"
type textarea "x"
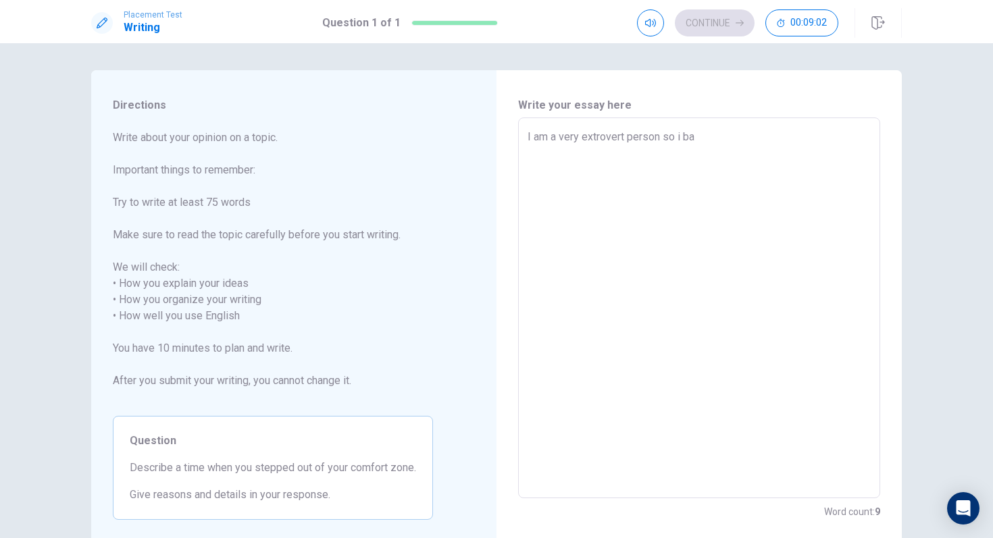
type textarea "I am a very extrovert person so i bas"
type textarea "x"
type textarea "I am a very extrovert person so i basi"
type textarea "x"
type textarea "I am a very extrovert person so i basic"
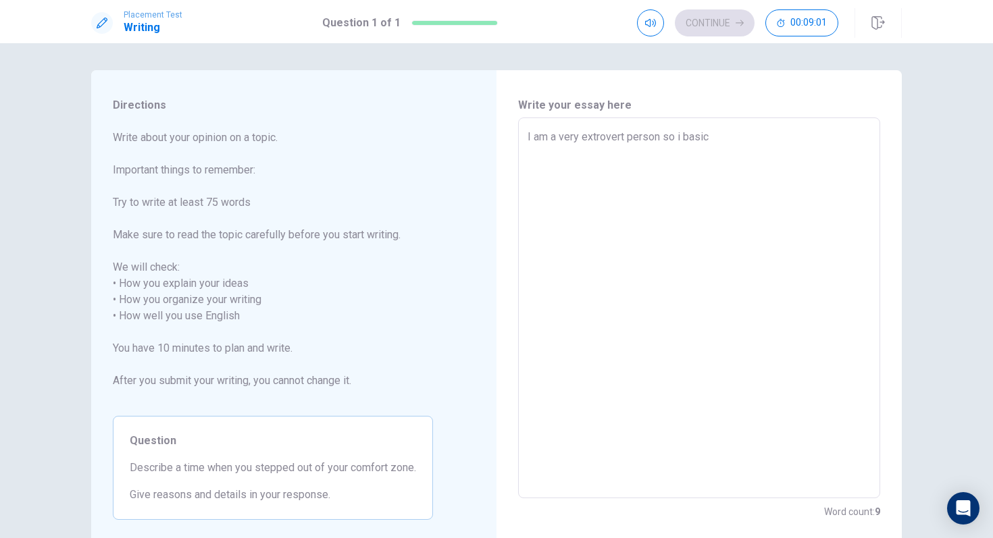
type textarea "x"
type textarea "I am a very extrovert person so i basica"
type textarea "x"
type textarea "I am a very extrovert person so i basical"
type textarea "x"
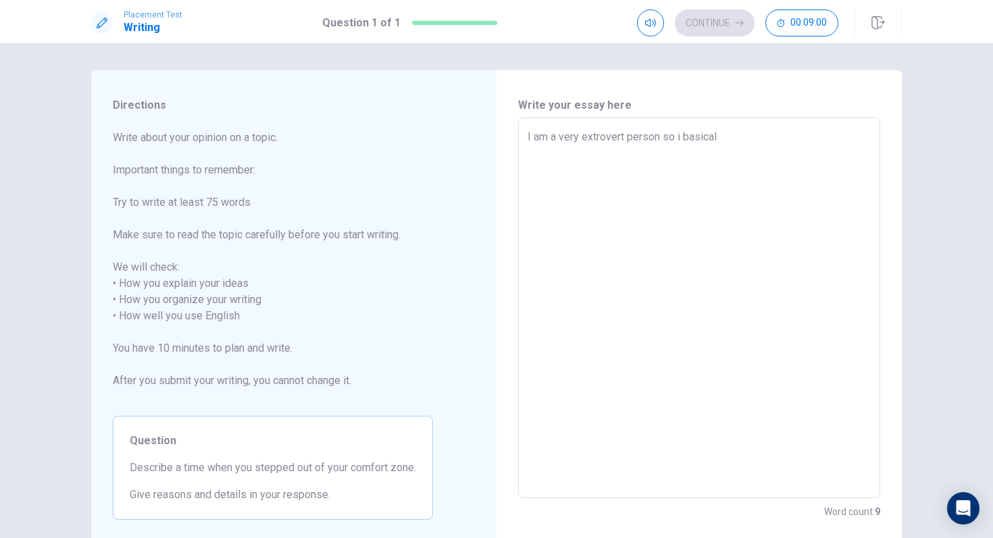
type textarea "I am a very extrovert person so i basicall"
type textarea "x"
type textarea "I am a very extrovert person so i basically"
type textarea "x"
type textarea "I am a very extrovert person so i basically"
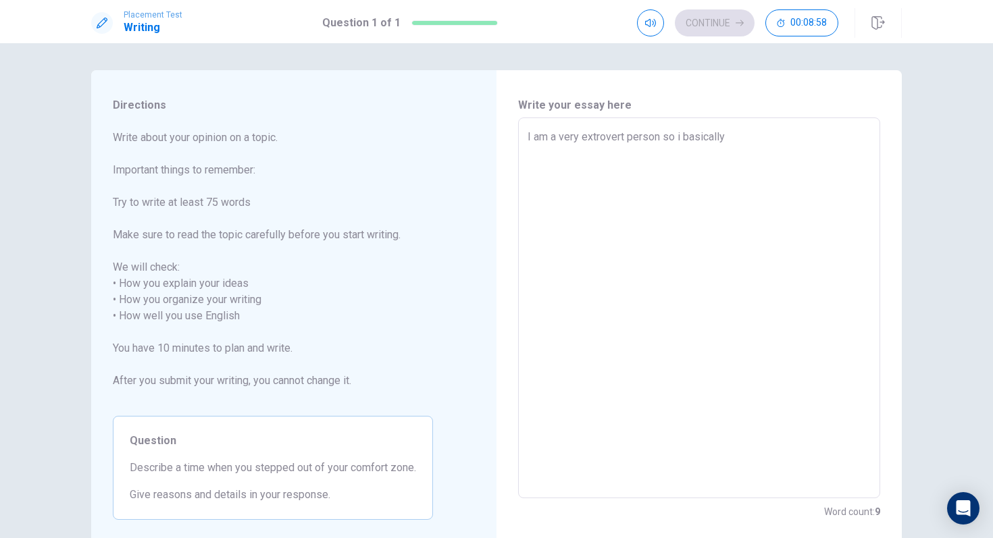
type textarea "x"
type textarea "I am a very extrovert person so i basically l"
type textarea "x"
type textarea "I am a very extrovert person so i basically li"
type textarea "x"
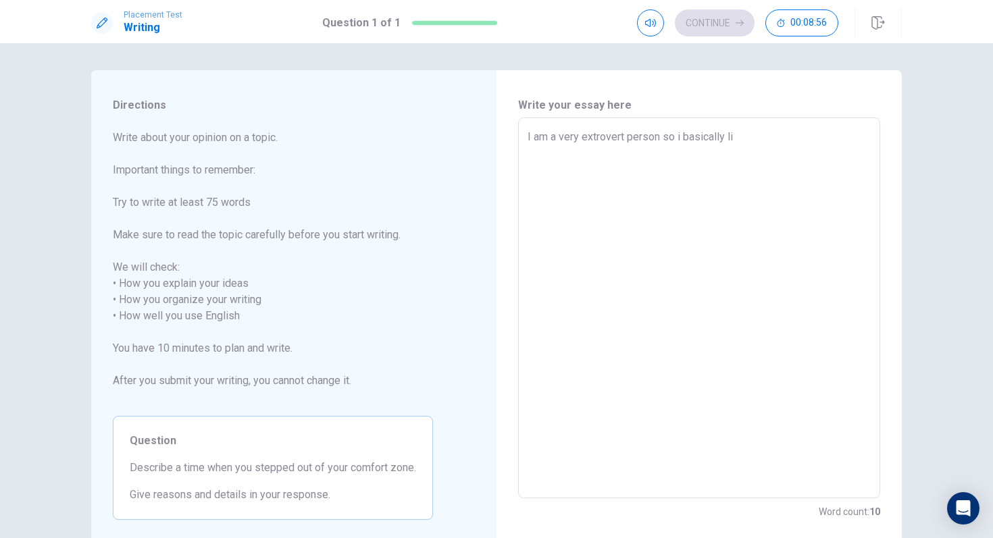
type textarea "I am a very extrovert person so i basically liv"
type textarea "x"
type textarea "I am a very extrovert person so i basically live"
type textarea "x"
type textarea "I am a very extrovert person so i basically live"
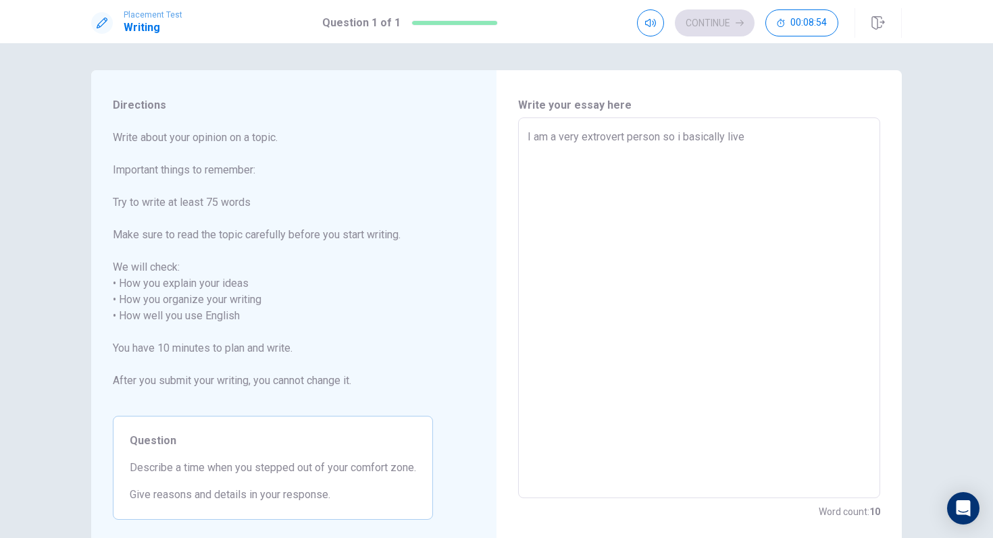
type textarea "x"
type textarea "I am a very extrovert person so i basically live o"
type textarea "x"
type textarea "I am a very extrovert person so i basically live ou"
type textarea "x"
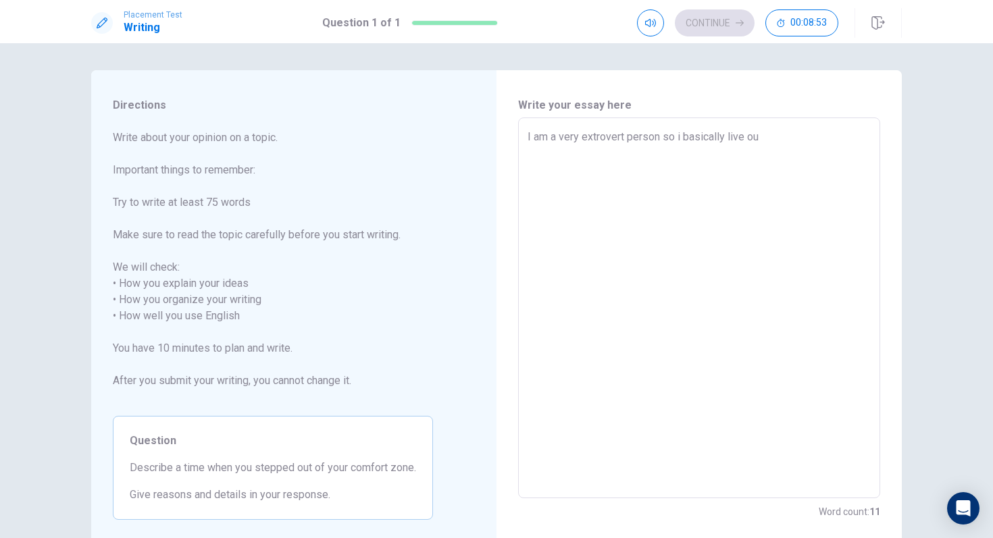
type textarea "I am a very extrovert person so i basically live out"
type textarea "x"
type textarea "I am a very extrovert person so i basically live out"
type textarea "x"
type textarea "I am a very extrovert person so i basically live out o"
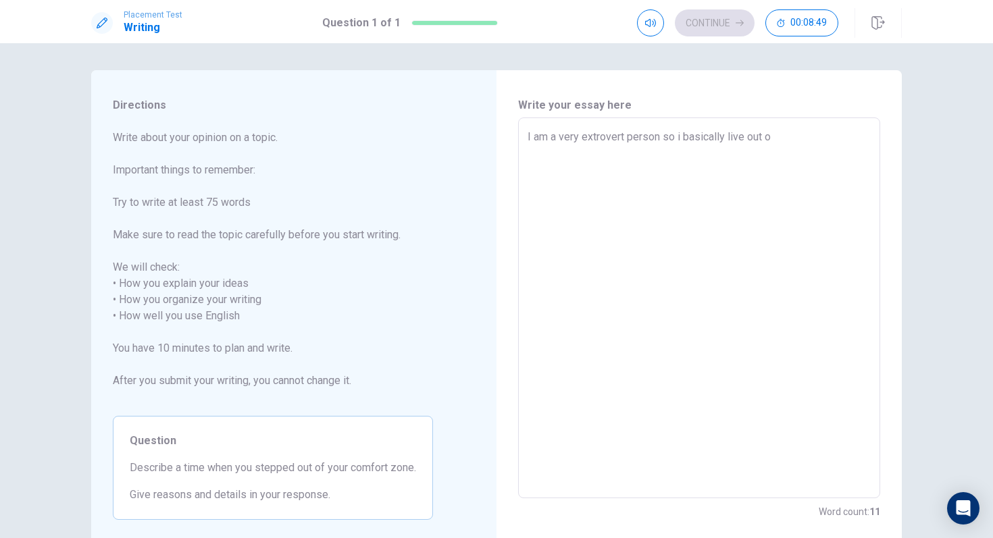
type textarea "x"
type textarea "I am a very extrovert person so i basically live out of"
type textarea "x"
type textarea "I am a very extrovert person so i basically live out of"
type textarea "x"
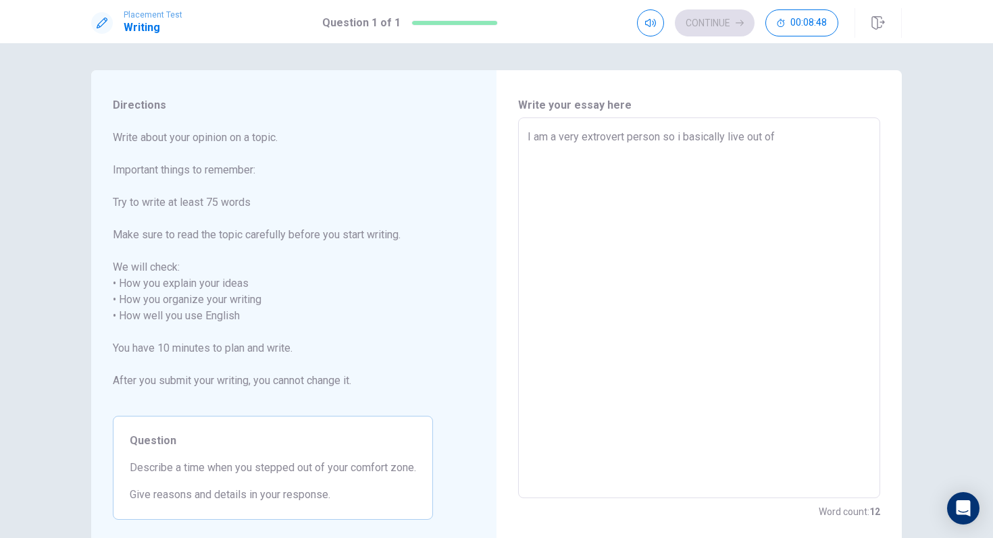
type textarea "I am a very extrovert person so i basically live out of m"
type textarea "x"
type textarea "I am a very extrovert person so i basically live out of my"
type textarea "x"
type textarea "I am a very extrovert person so i basically live out of my"
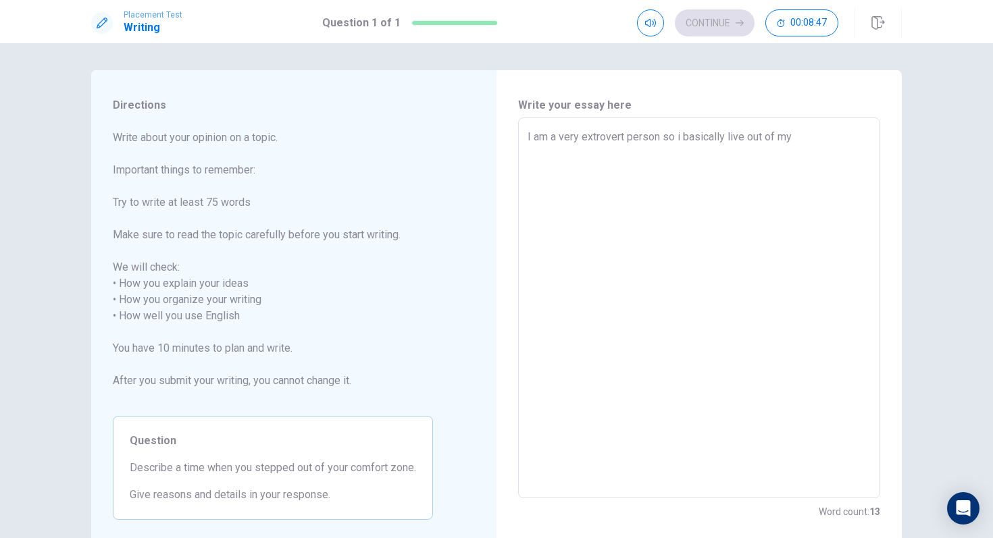
type textarea "x"
type textarea "I am a very extrovert person so i basically live out of my c"
type textarea "x"
type textarea "I am a very extrovert person so i basically live out of my co"
type textarea "x"
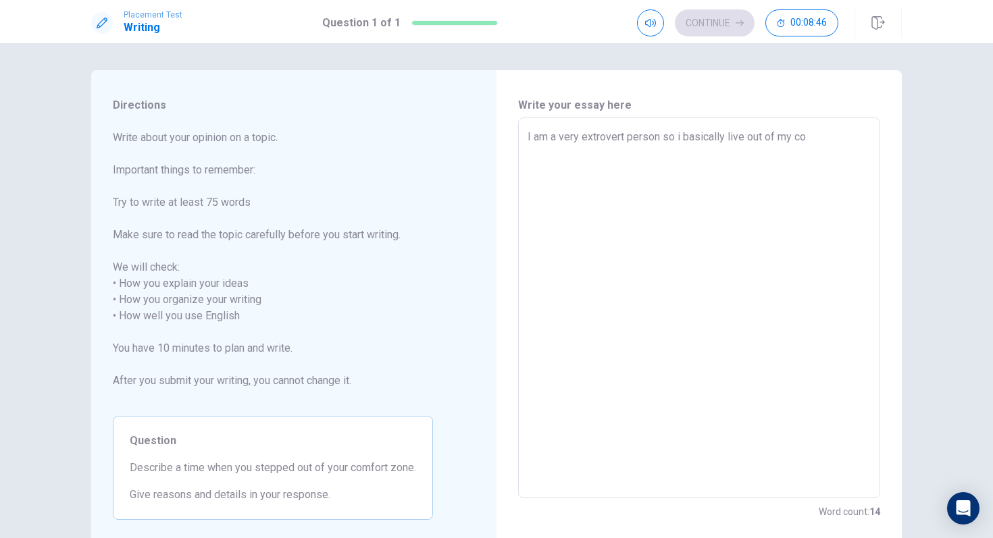
type textarea "I am a very extrovert person so i basically live out of my com"
type textarea "x"
type textarea "I am a very extrovert person so i basically live out of my comf"
type textarea "x"
type textarea "I am a very extrovert person so i basically live out of my comfo"
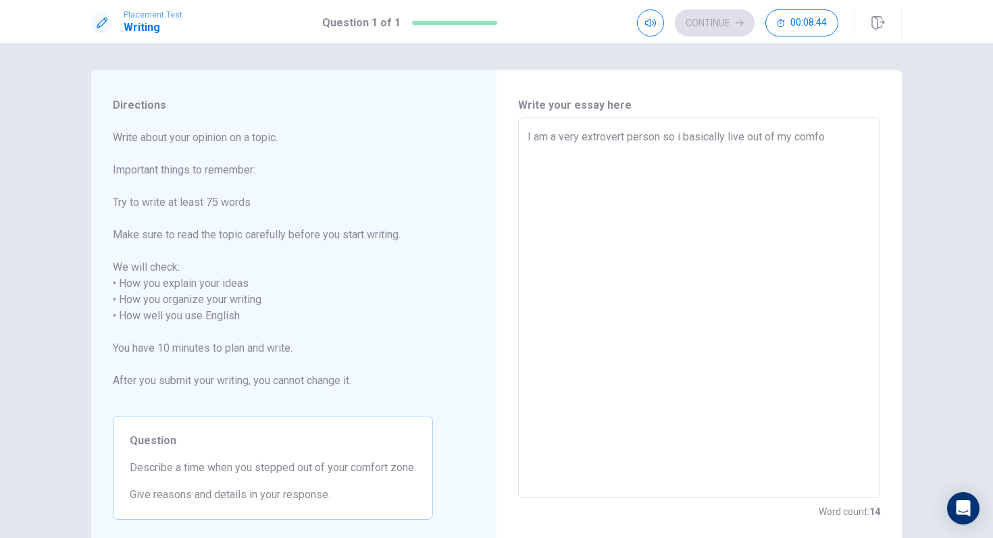
type textarea "x"
type textarea "I am a very extrovert person so i basically live out of my comfor"
type textarea "x"
type textarea "I am a very extrovert person so i basically live out of my comfort"
type textarea "x"
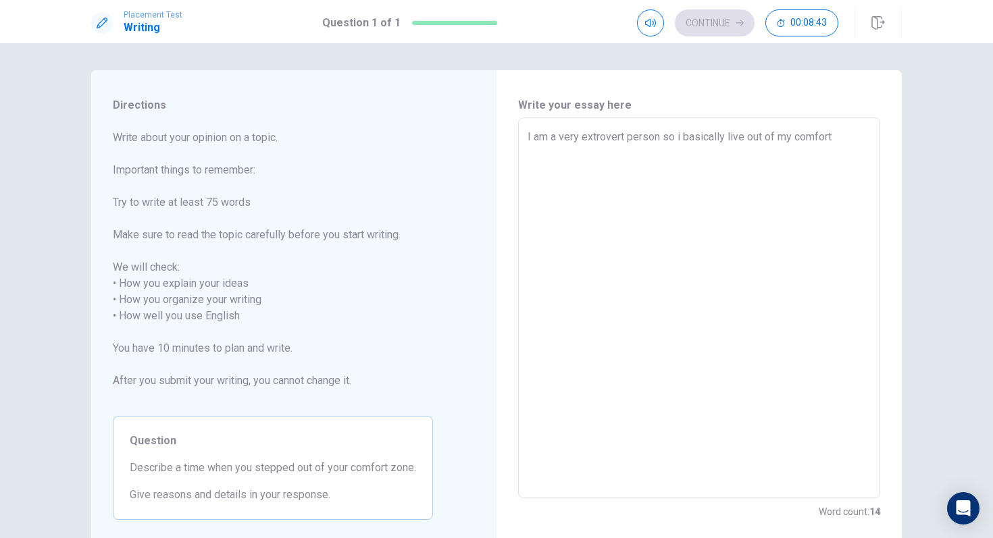
type textarea "I am a very extrovert person so i basically live out of my comfort"
type textarea "x"
type textarea "I am a very extrovert person so i basically live out of my comfort z"
type textarea "x"
type textarea "I am a very extrovert person so i basically live out of my comfort zo"
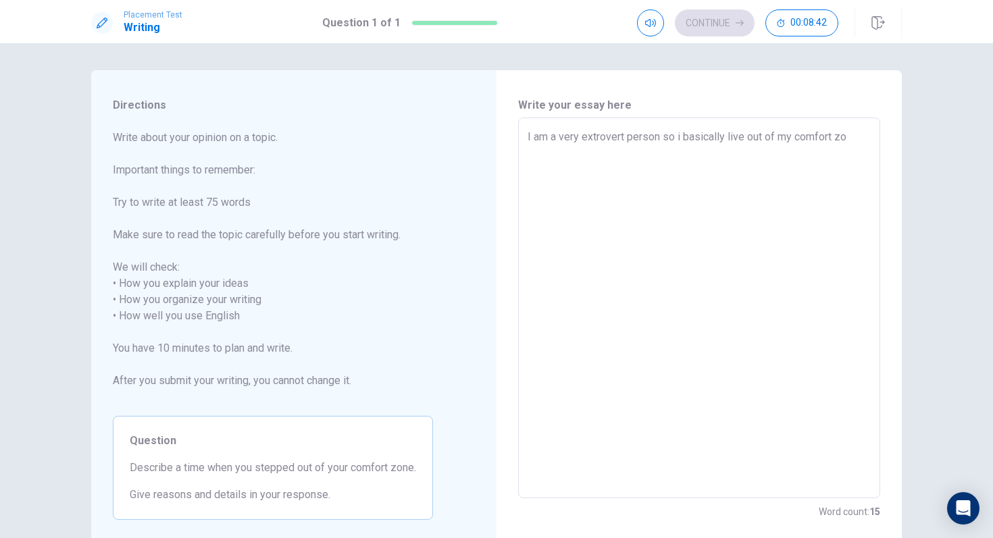
type textarea "x"
type textarea "I am a very extrovert person so i basically live out of my comfort zon"
type textarea "x"
type textarea "I am a very extrovert person so i basically live out of my comfort zone"
type textarea "x"
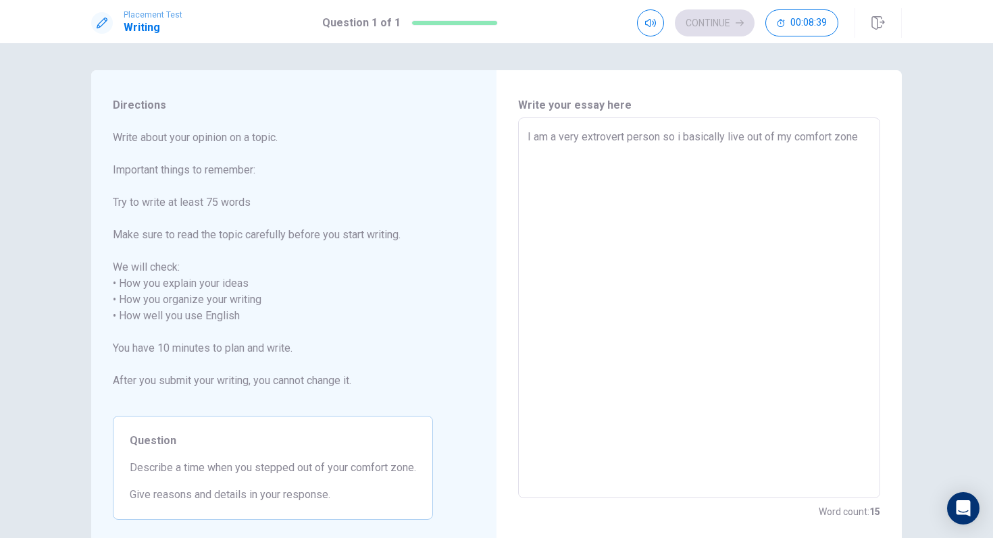
type textarea "I am a very extrovert person so i basically live out of my comfort zone,"
type textarea "x"
type textarea "I am a very extrovert person so i basically live out of my comfort zone,"
type textarea "x"
type textarea "I am a very extrovert person so i basically live out of my comfort zone, s"
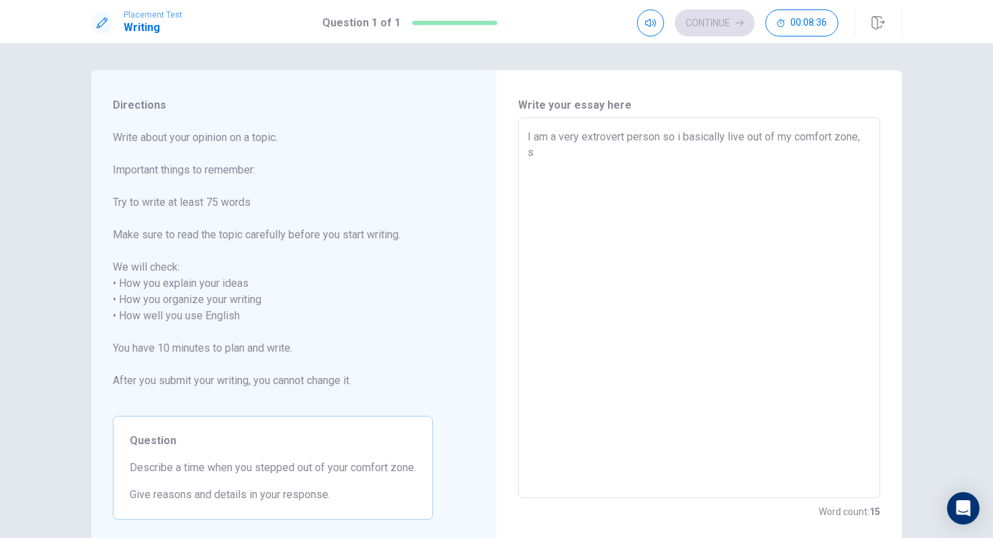
type textarea "x"
type textarea "I am a very extrovert person so i basically live out of my comfort zone, so"
type textarea "x"
type textarea "I am a very extrovert person so i basically live out of my comfort zone, so"
type textarea "x"
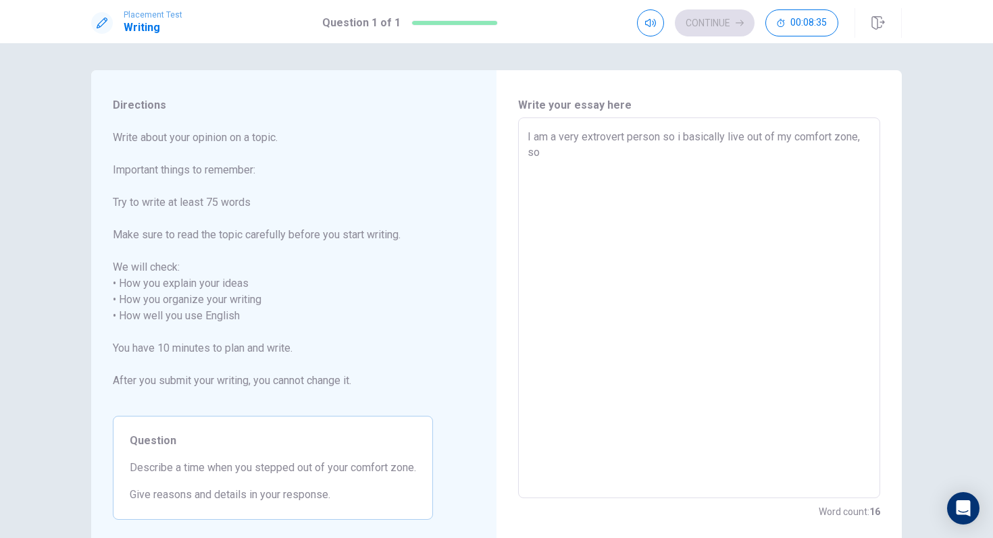
type textarea "I am a very extrovert person so i basically live out of my comfort zone, so i"
type textarea "x"
type textarea "I am a very extrovert person so i basically live out of my comfort zone, so i"
type textarea "x"
type textarea "I am a very extrovert person so i basically live out of my comfort zone, so i d"
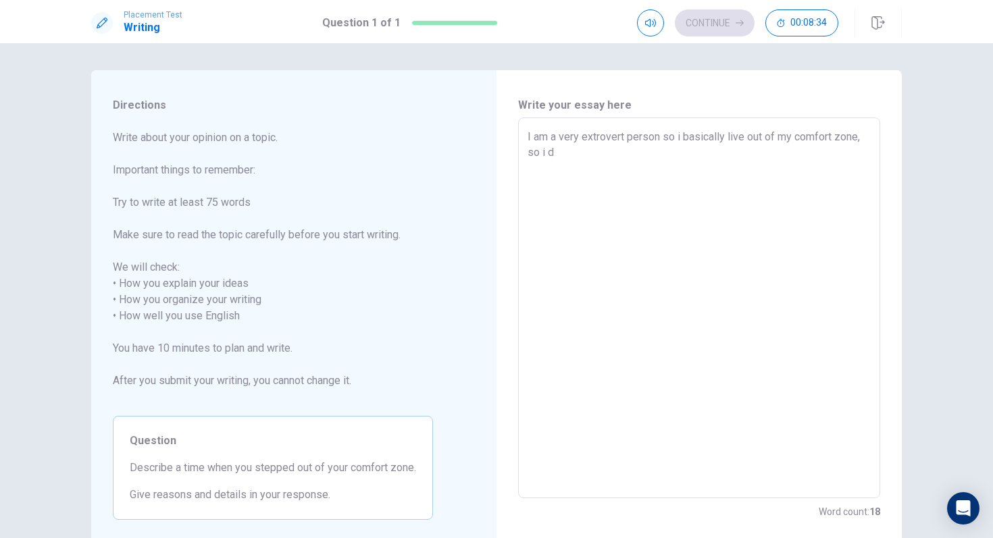
type textarea "x"
click at [546, 152] on textarea "I am a very extrovert person so i basically live out of my comfort zone, so i d…" at bounding box center [698, 308] width 343 height 359
click at [540, 153] on textarea "I am a very extrovert person so i basically live out of my comfort zone, so i d…" at bounding box center [698, 308] width 343 height 359
click at [617, 153] on textarea "I am a very extrovert person so i basically live out of my comfort zone, i dont…" at bounding box center [698, 308] width 343 height 359
click at [700, 156] on textarea "I am a very extrovert person so i basically live out of my comfort zone, i dont…" at bounding box center [698, 308] width 343 height 359
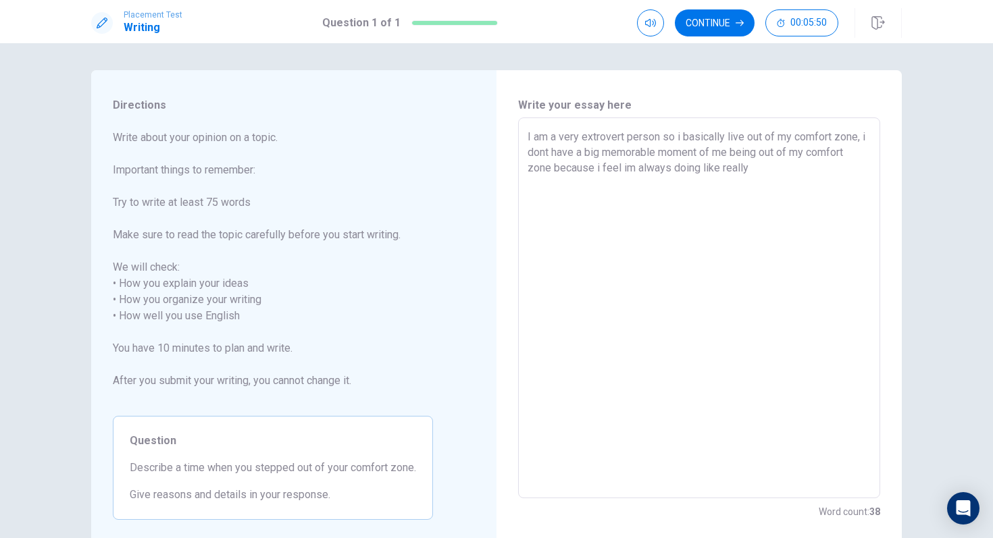
click at [623, 169] on textarea "I am a very extrovert person so i basically live out of my comfort zone, i dont…" at bounding box center [698, 308] width 343 height 359
click at [775, 171] on textarea "I am a very extrovert person so i basically live out of my comfort zone, i dont…" at bounding box center [698, 308] width 343 height 359
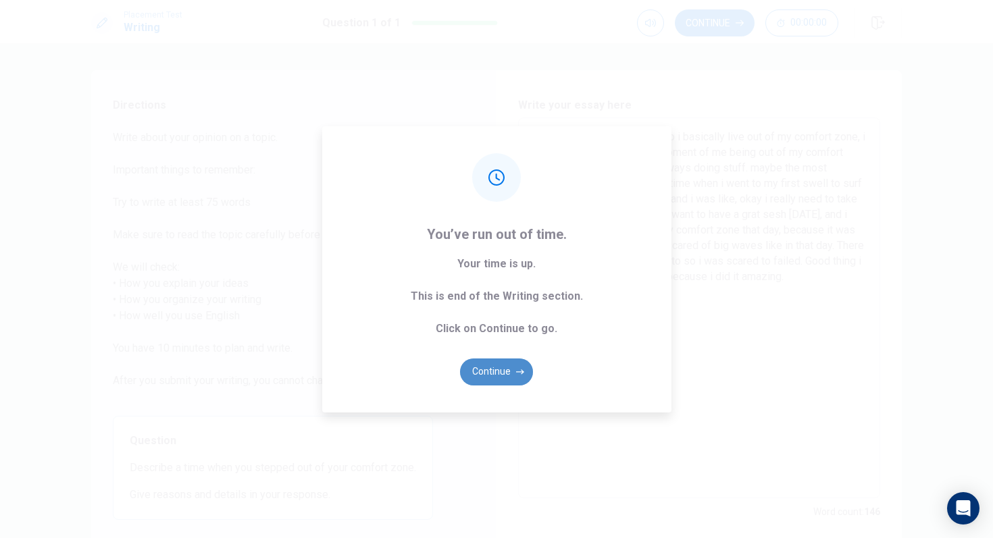
click at [510, 367] on button "Continue" at bounding box center [496, 372] width 73 height 27
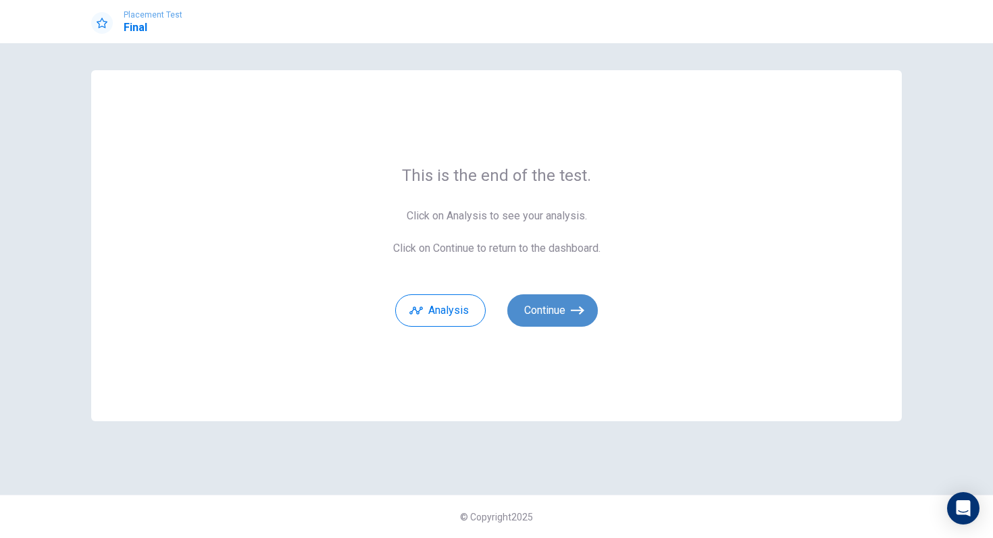
click at [578, 311] on icon "button" at bounding box center [578, 311] width 14 height 14
